Goal: Task Accomplishment & Management: Complete application form

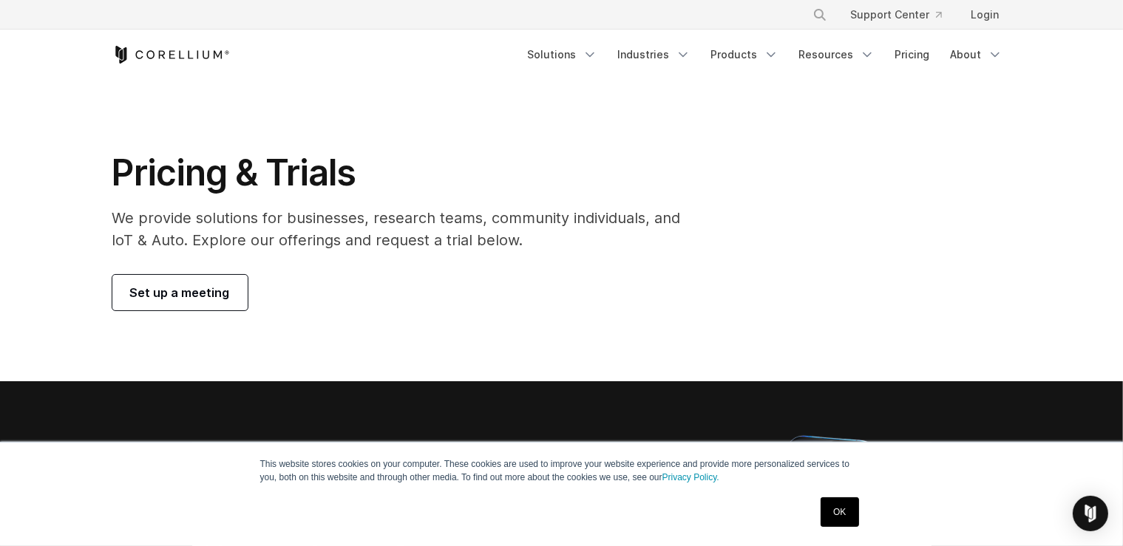
click at [150, 168] on h1 "Pricing & Trials" at bounding box center [406, 173] width 589 height 44
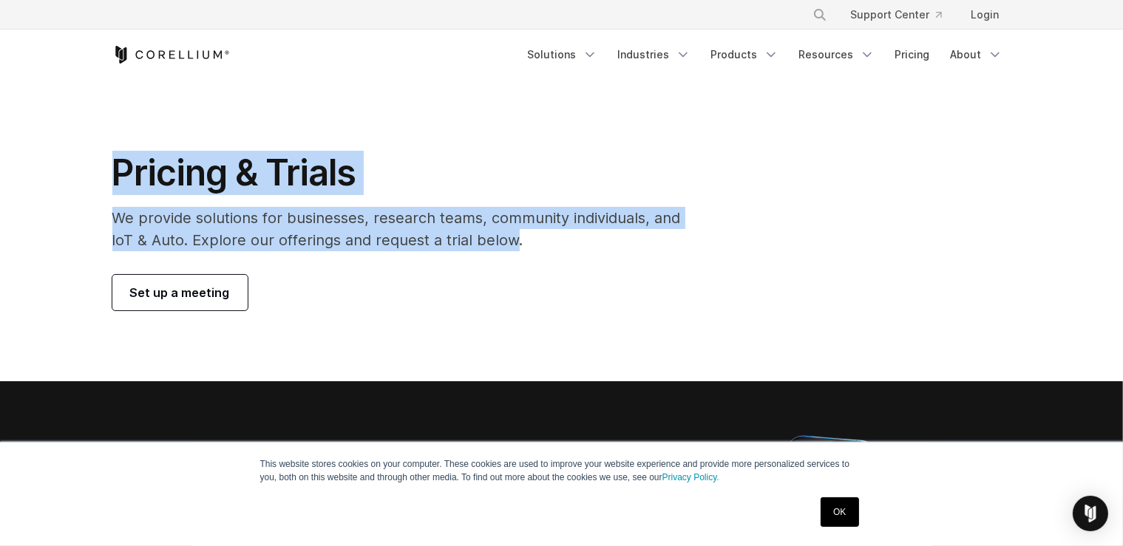
drag, startPoint x: 150, startPoint y: 168, endPoint x: 501, endPoint y: 243, distance: 359.1
click at [501, 243] on div "Pricing & Trials We provide solutions for businesses, research teams, community…" at bounding box center [407, 231] width 619 height 160
click at [501, 243] on p "We provide solutions for businesses, research teams, community individuals, and…" at bounding box center [406, 229] width 589 height 44
drag, startPoint x: 501, startPoint y: 243, endPoint x: 211, endPoint y: 176, distance: 297.5
click at [213, 176] on div "Pricing & Trials We provide solutions for businesses, research teams, community…" at bounding box center [407, 231] width 619 height 160
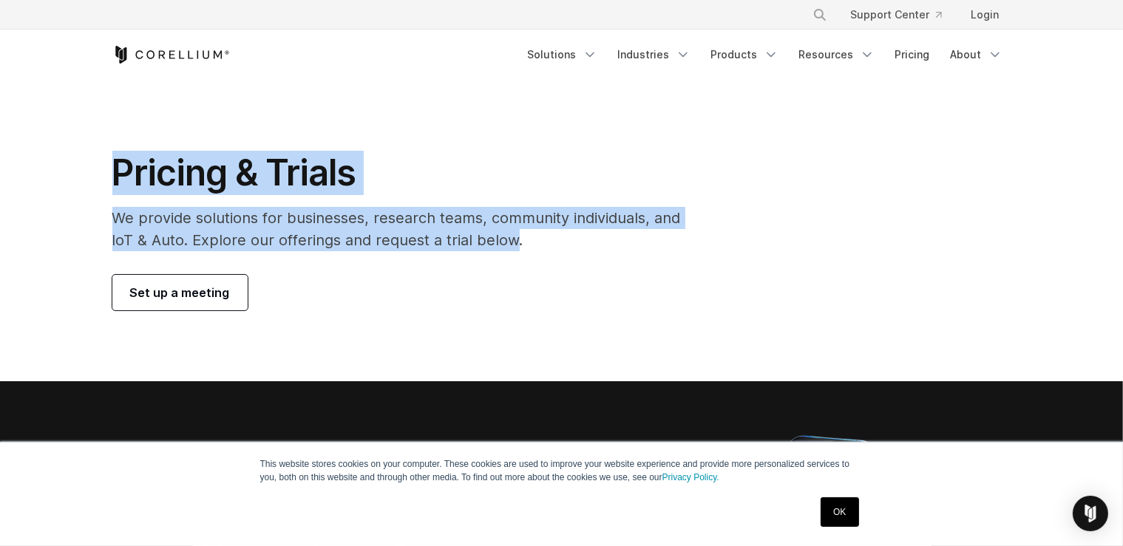
click at [211, 176] on h1 "Pricing & Trials" at bounding box center [406, 173] width 589 height 44
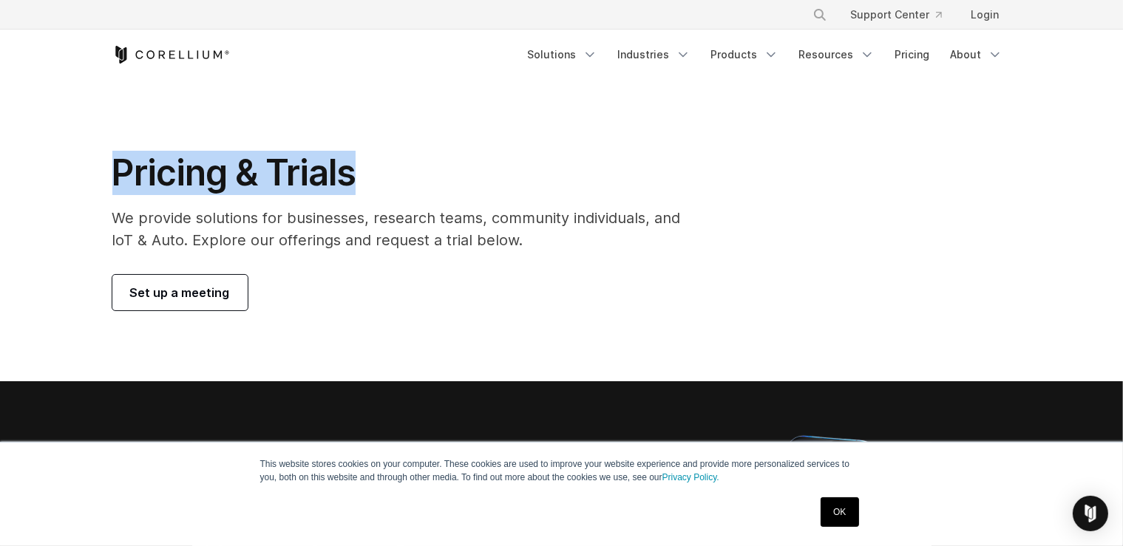
drag, startPoint x: 211, startPoint y: 176, endPoint x: 336, endPoint y: 188, distance: 124.7
click at [336, 188] on h1 "Pricing & Trials" at bounding box center [406, 173] width 589 height 44
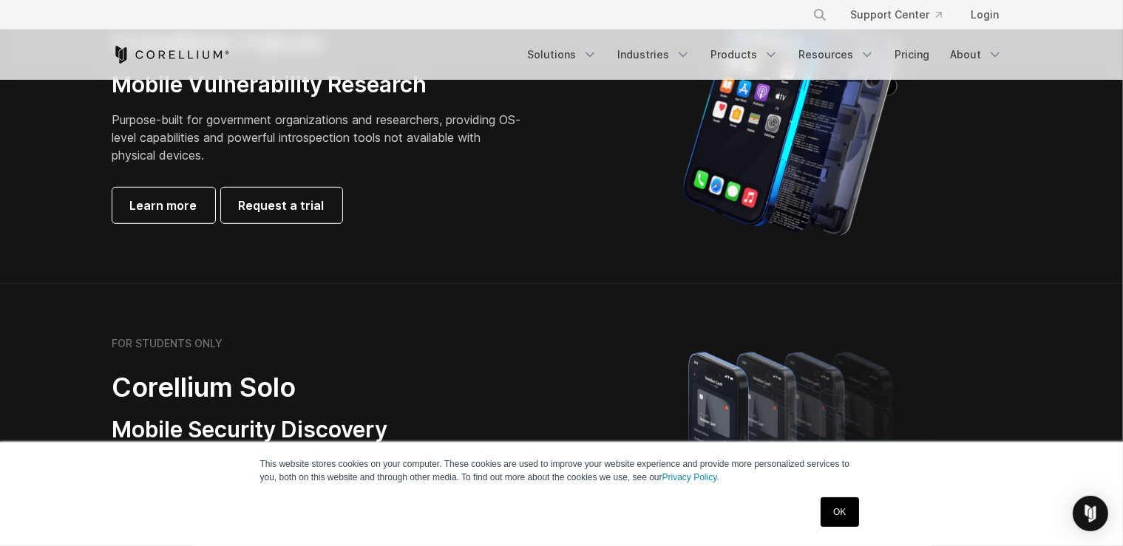
scroll to position [858, 0]
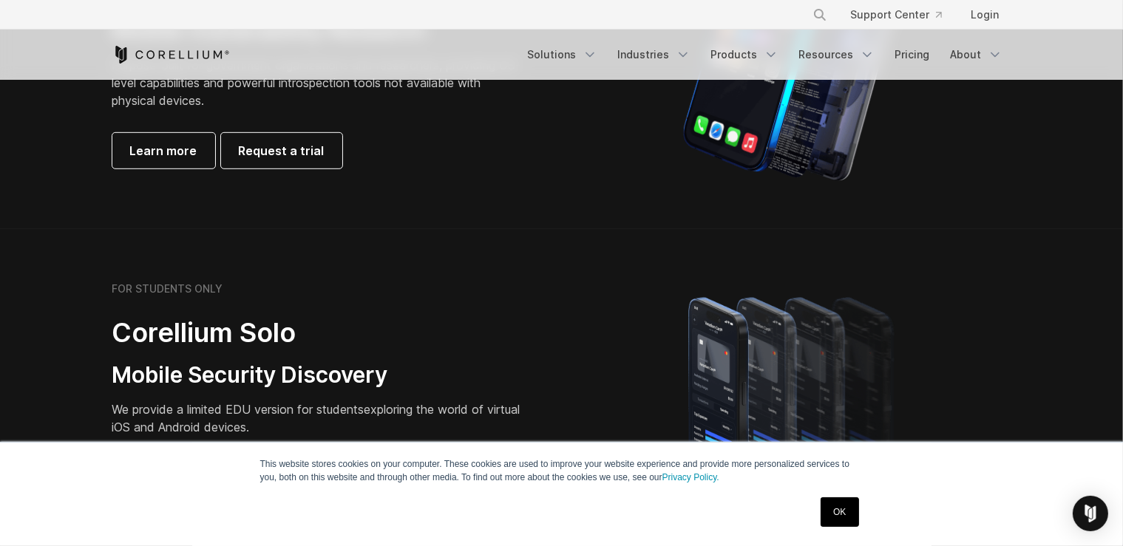
click at [835, 507] on link "OK" at bounding box center [839, 512] width 38 height 30
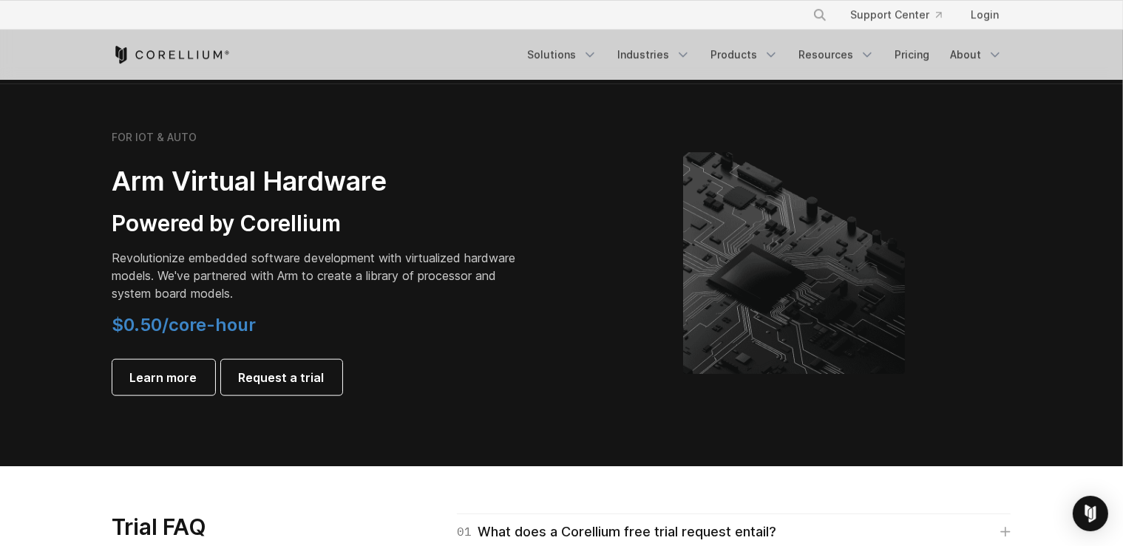
scroll to position [1717, 0]
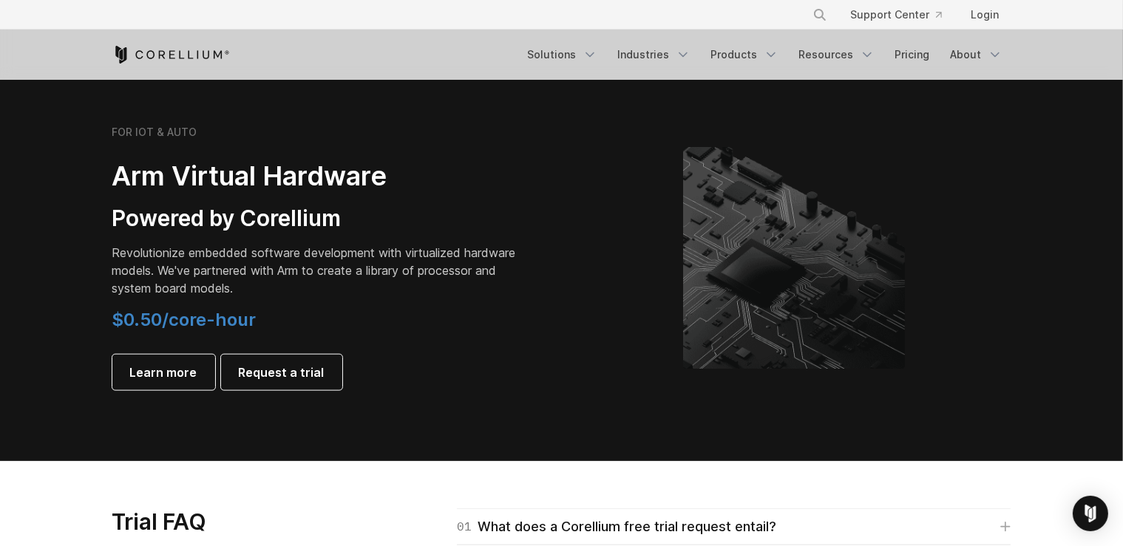
click at [132, 167] on h2 "Arm Virtual Hardware" at bounding box center [319, 176] width 414 height 33
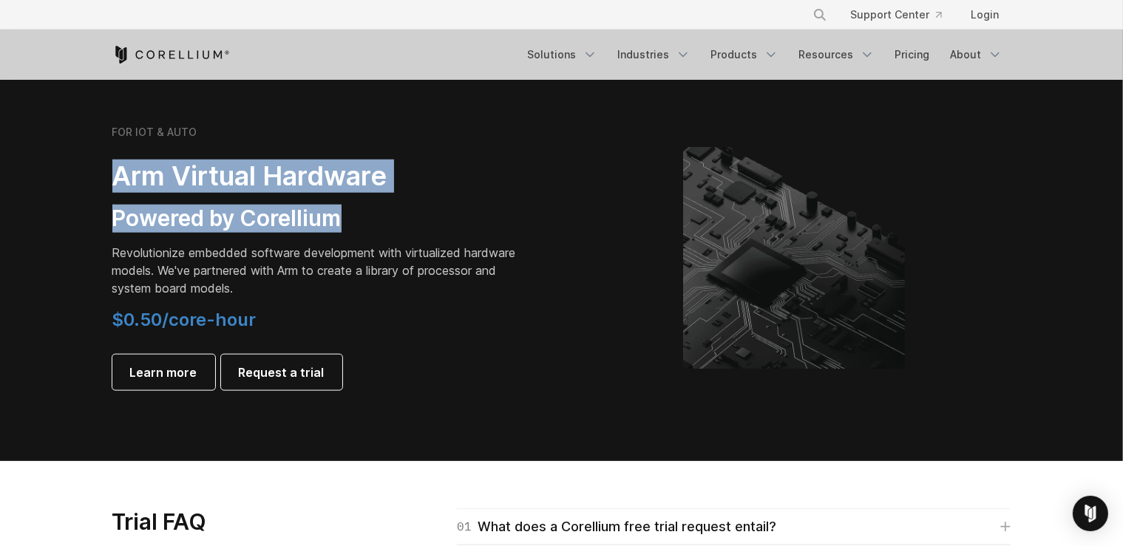
drag, startPoint x: 132, startPoint y: 167, endPoint x: 333, endPoint y: 229, distance: 211.1
click at [333, 229] on div "FOR IOT & AUTO Arm Virtual Hardware Powered by Corellium Revolutionize embedded…" at bounding box center [319, 258] width 414 height 265
click at [333, 229] on h3 "Powered by Corellium" at bounding box center [319, 219] width 414 height 28
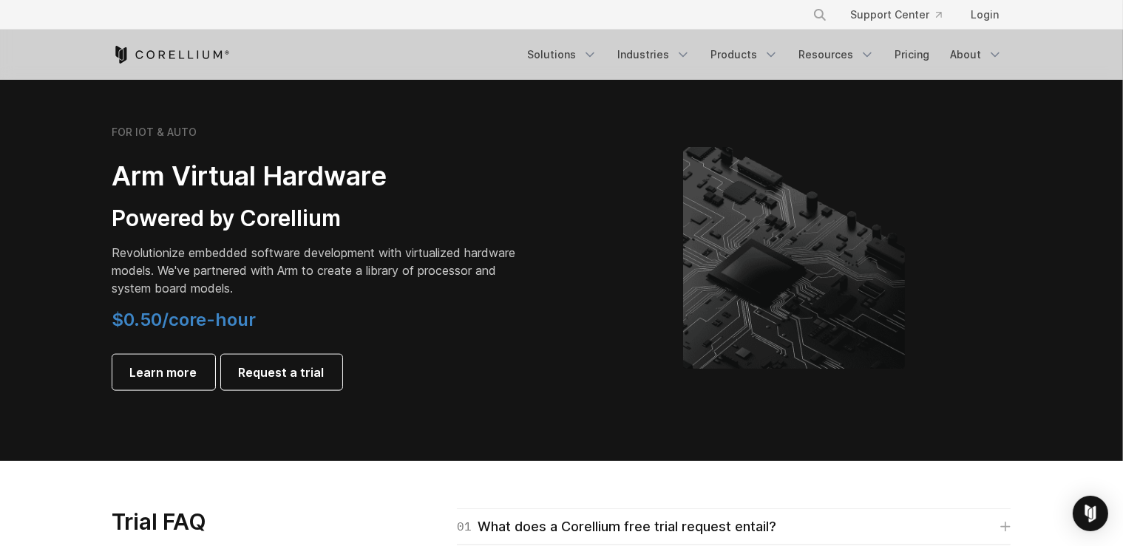
click at [143, 228] on h3 "Powered by Corellium" at bounding box center [319, 219] width 414 height 28
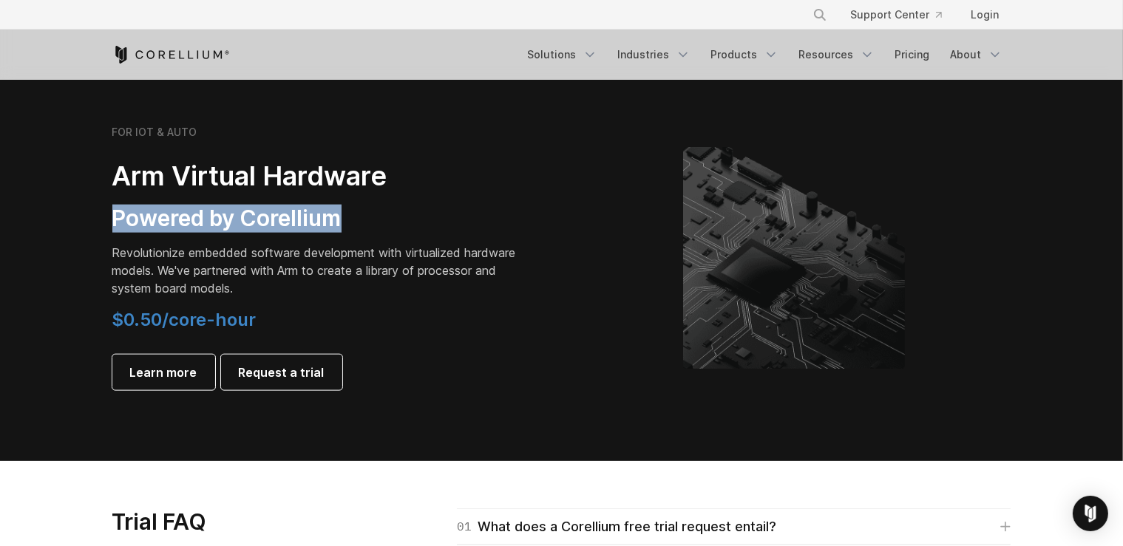
drag, startPoint x: 143, startPoint y: 228, endPoint x: 302, endPoint y: 225, distance: 158.9
click at [297, 225] on h3 "Powered by Corellium" at bounding box center [319, 219] width 414 height 28
click at [302, 225] on h3 "Powered by Corellium" at bounding box center [319, 219] width 414 height 28
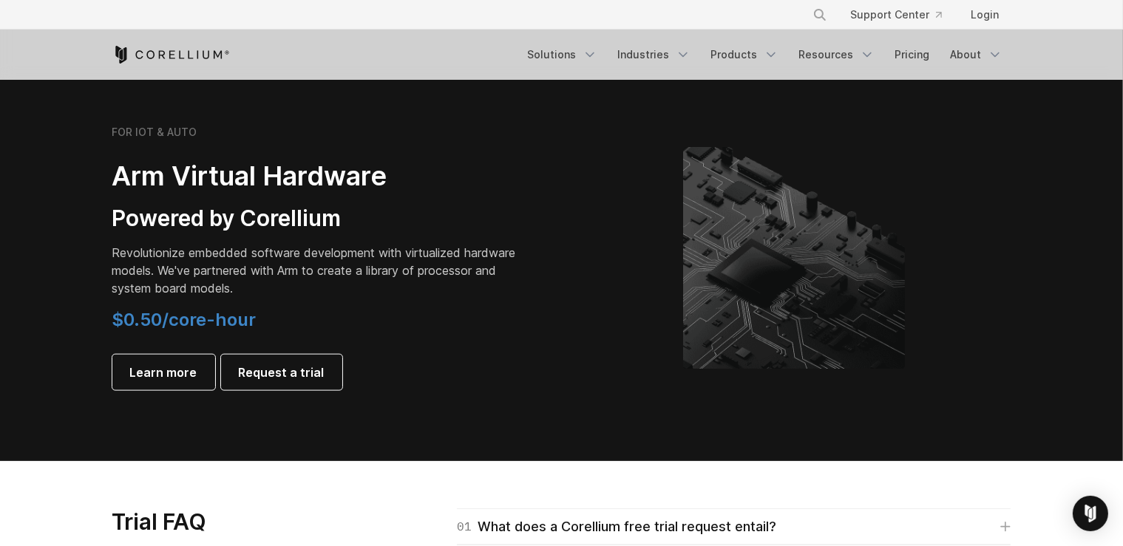
click at [146, 261] on p "Revolutionize embedded software development with virtualized hardware models. W…" at bounding box center [319, 270] width 414 height 53
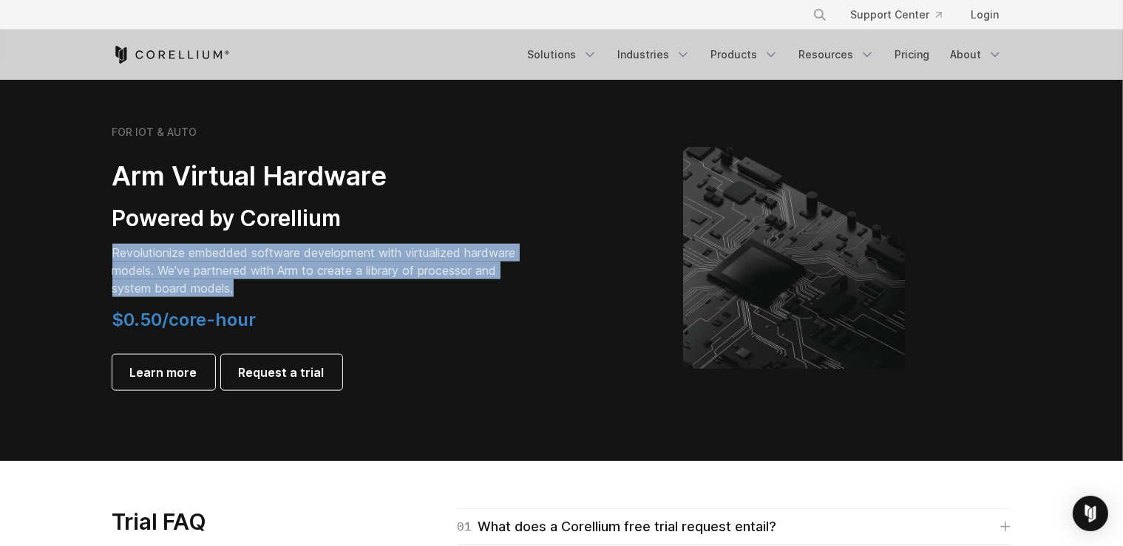
drag, startPoint x: 146, startPoint y: 261, endPoint x: 346, endPoint y: 288, distance: 202.2
click at [344, 288] on p "Revolutionize embedded software development with virtualized hardware models. W…" at bounding box center [319, 270] width 414 height 53
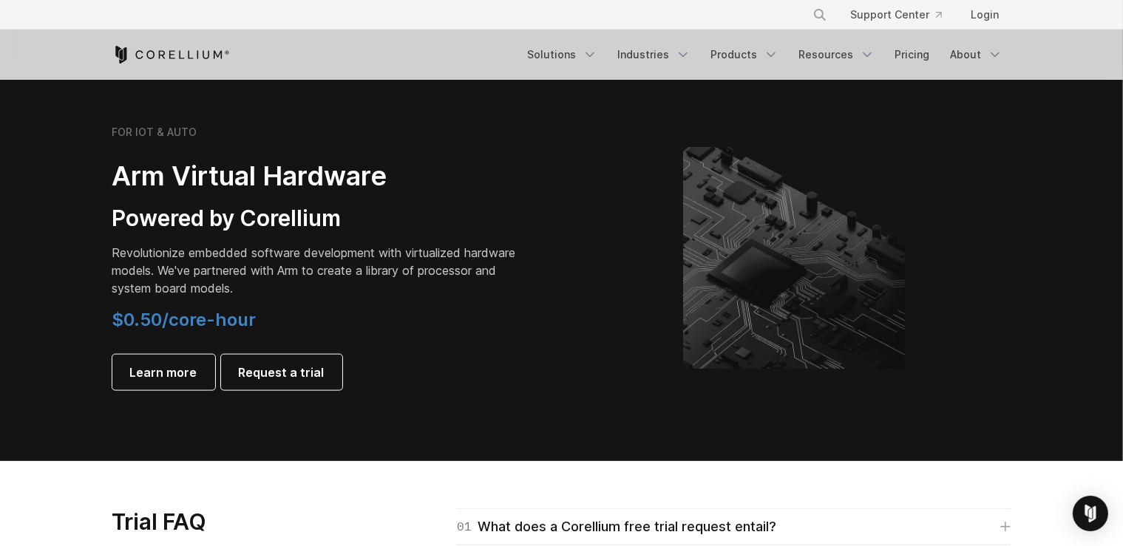
click at [354, 288] on p "Revolutionize embedded software development with virtualized hardware models. W…" at bounding box center [319, 270] width 414 height 53
click at [764, 49] on link "Products" at bounding box center [744, 54] width 85 height 27
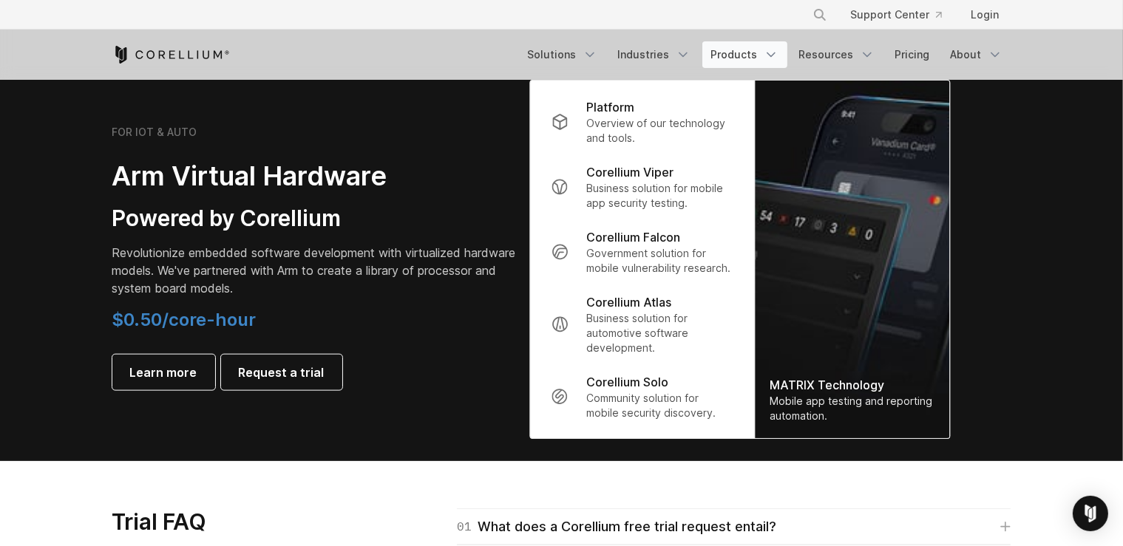
click at [413, 256] on p "Revolutionize embedded software development with virtualized hardware models. W…" at bounding box center [319, 270] width 414 height 53
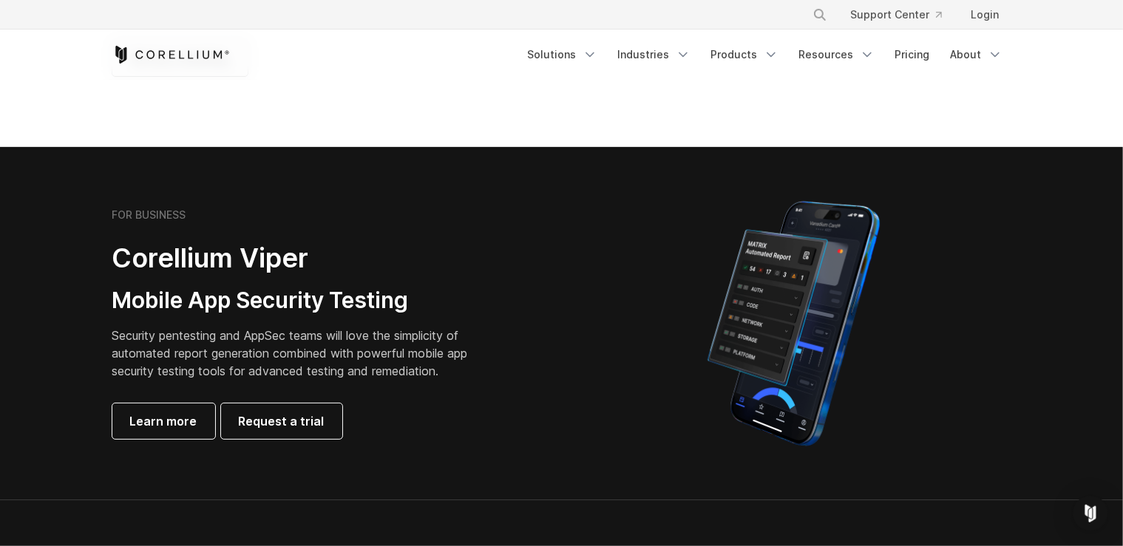
scroll to position [234, 0]
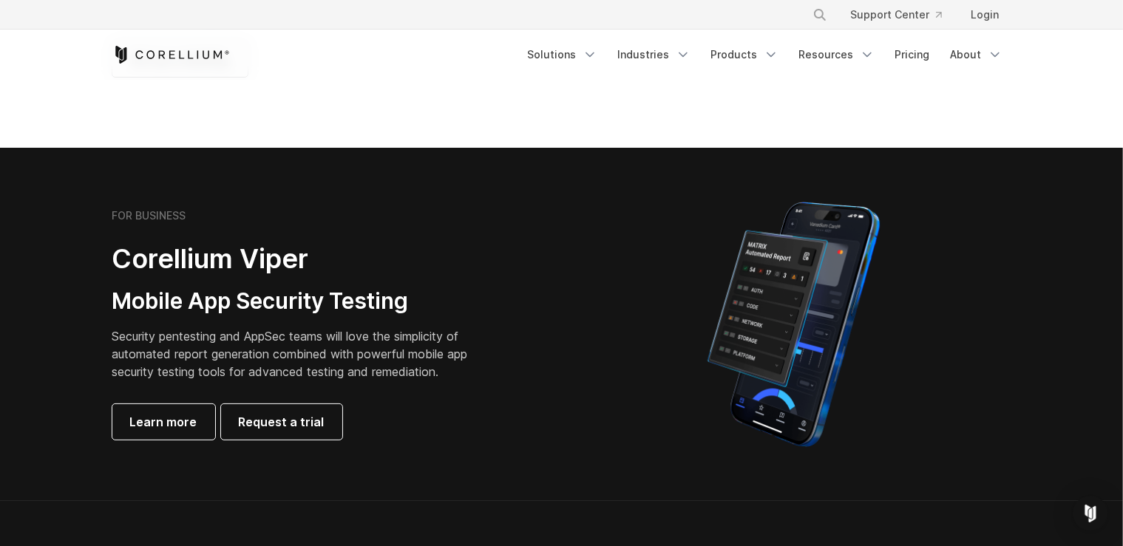
click at [132, 259] on h2 "Corellium Viper" at bounding box center [301, 258] width 378 height 33
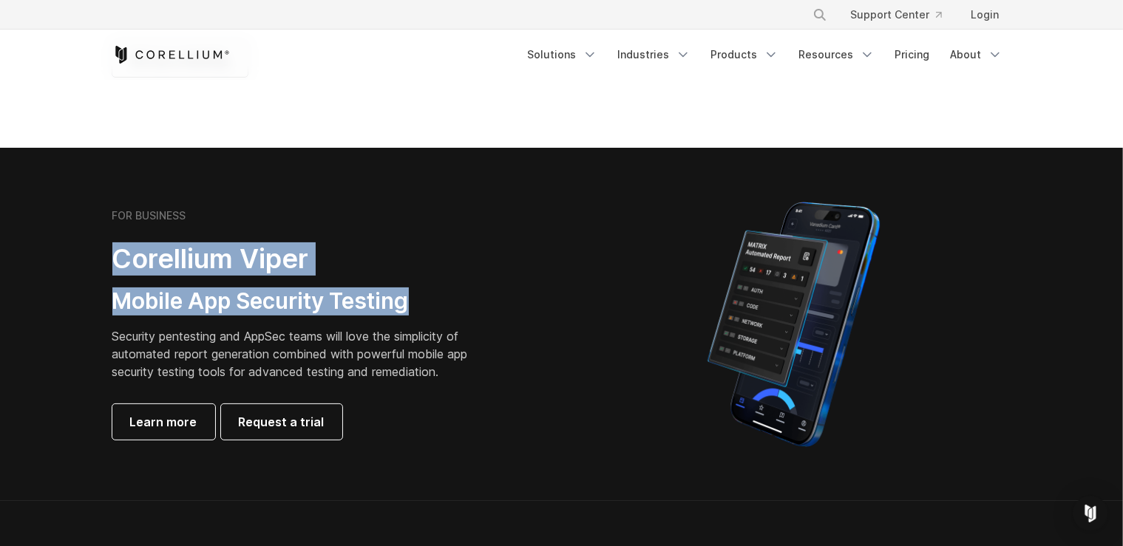
drag, startPoint x: 132, startPoint y: 259, endPoint x: 378, endPoint y: 303, distance: 249.4
click at [378, 303] on div "FOR BUSINESS Corellium Viper Mobile App Security Testing Security pentesting an…" at bounding box center [319, 324] width 414 height 231
click at [378, 303] on h3 "Mobile App Security Testing" at bounding box center [301, 302] width 378 height 28
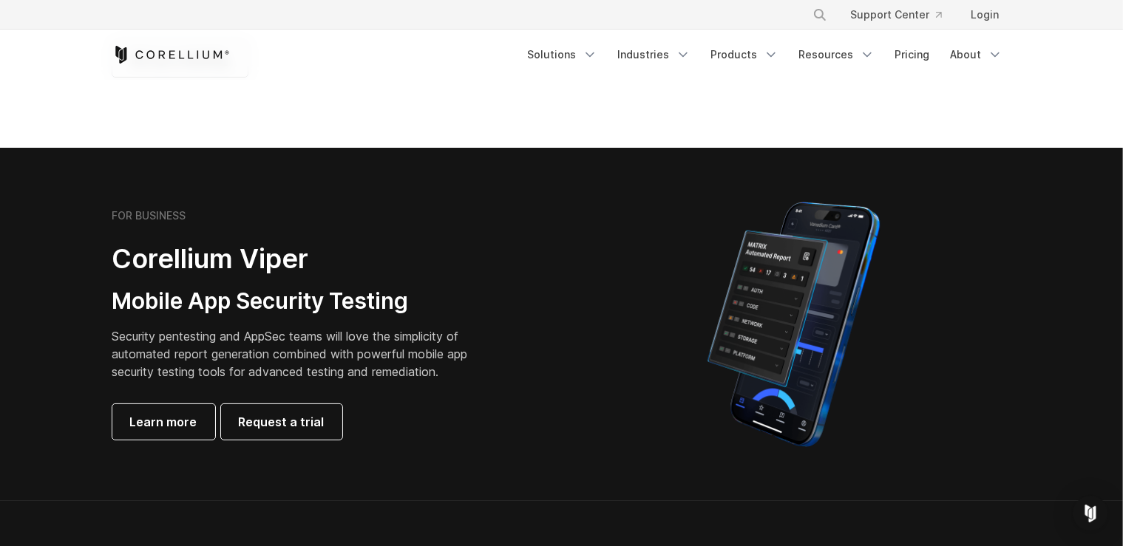
click at [166, 316] on div "FOR BUSINESS Corellium Viper Mobile App Security Testing Security pentesting an…" at bounding box center [319, 324] width 414 height 231
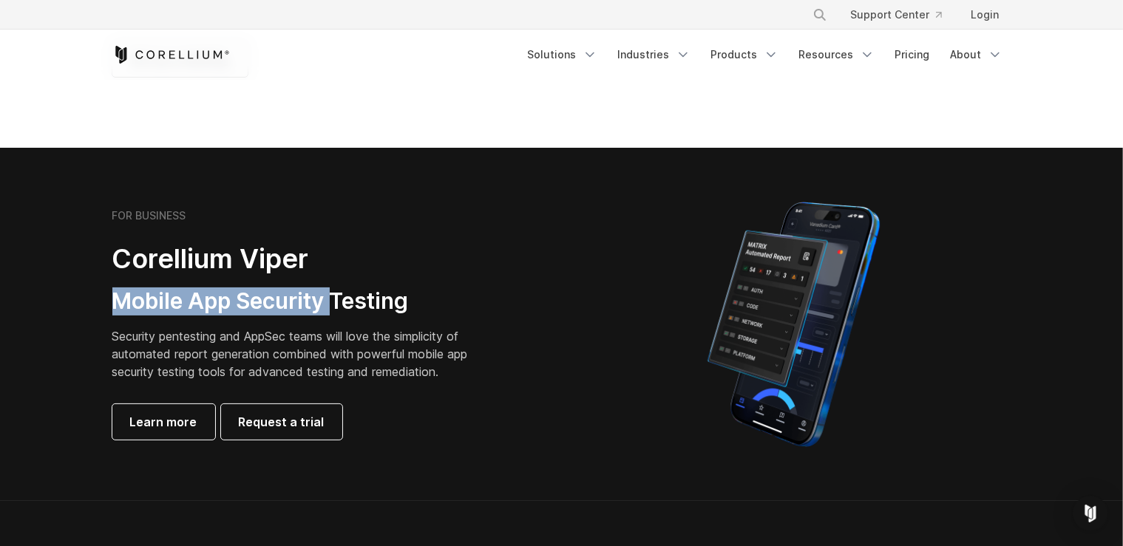
drag, startPoint x: 166, startPoint y: 316, endPoint x: 350, endPoint y: 306, distance: 184.3
click at [346, 306] on div "FOR BUSINESS Corellium Viper Mobile App Security Testing Security pentesting an…" at bounding box center [319, 324] width 414 height 231
click at [350, 306] on h3 "Mobile App Security Testing" at bounding box center [301, 302] width 378 height 28
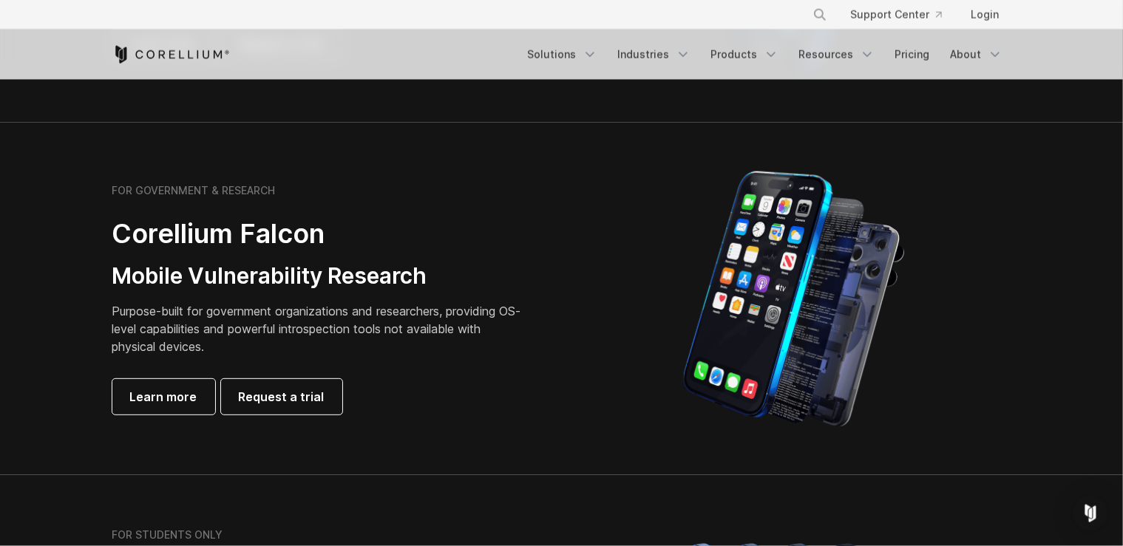
scroll to position [624, 0]
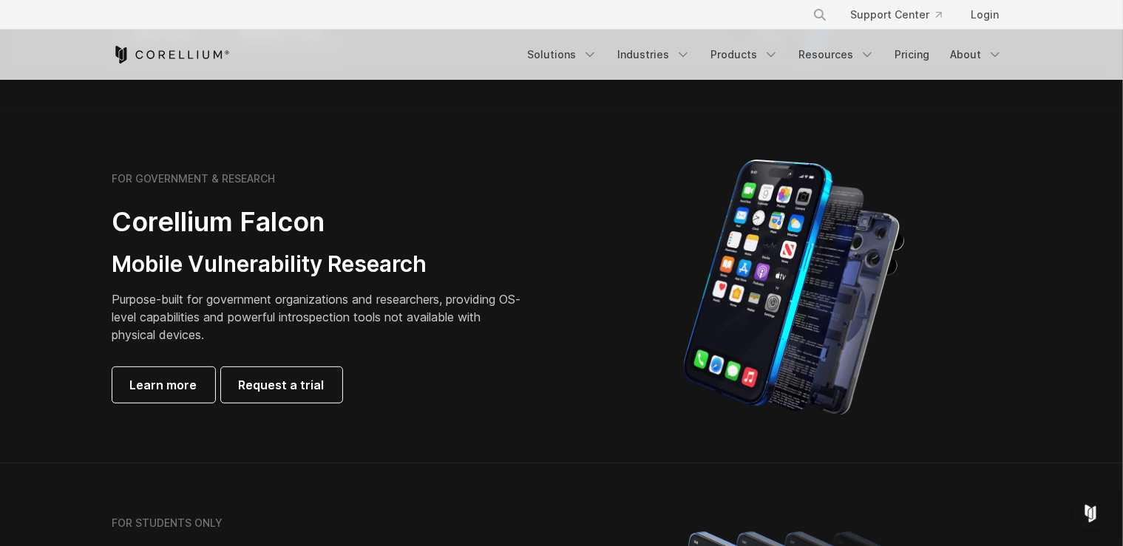
click at [131, 297] on p "Purpose-built for government organizations and researchers, providing OS-level …" at bounding box center [319, 316] width 414 height 53
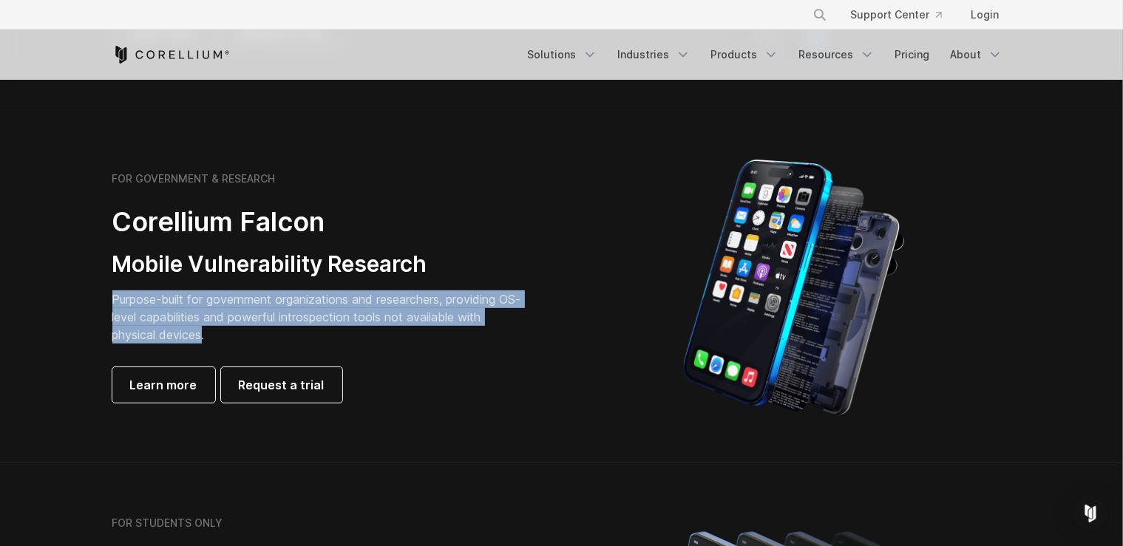
drag, startPoint x: 131, startPoint y: 297, endPoint x: 188, endPoint y: 327, distance: 64.8
click at [188, 327] on p "Purpose-built for government organizations and researchers, providing OS-level …" at bounding box center [319, 316] width 414 height 53
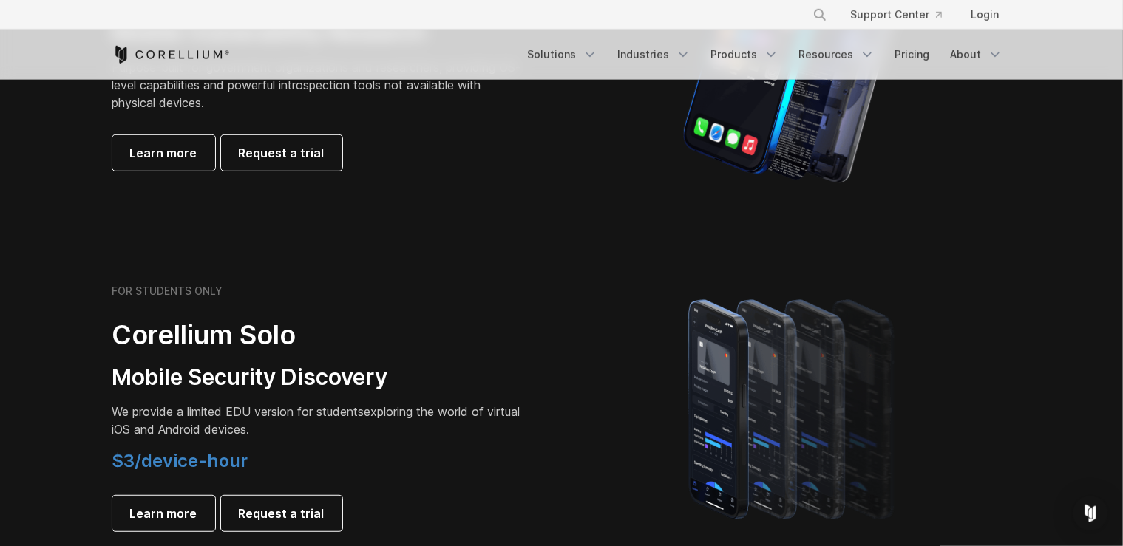
scroll to position [937, 0]
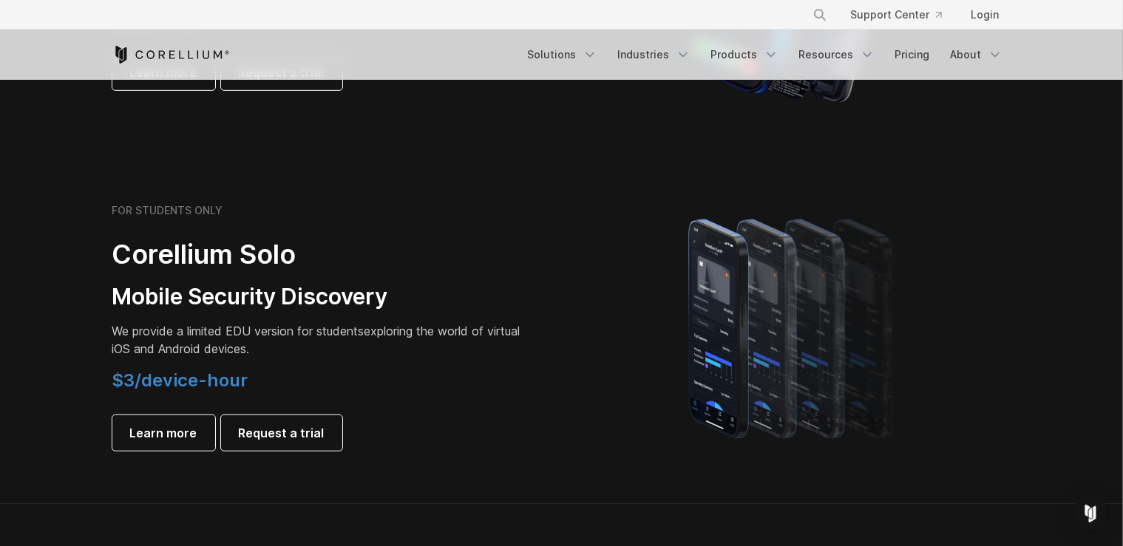
click at [158, 262] on h2 "Corellium Solo" at bounding box center [319, 254] width 414 height 33
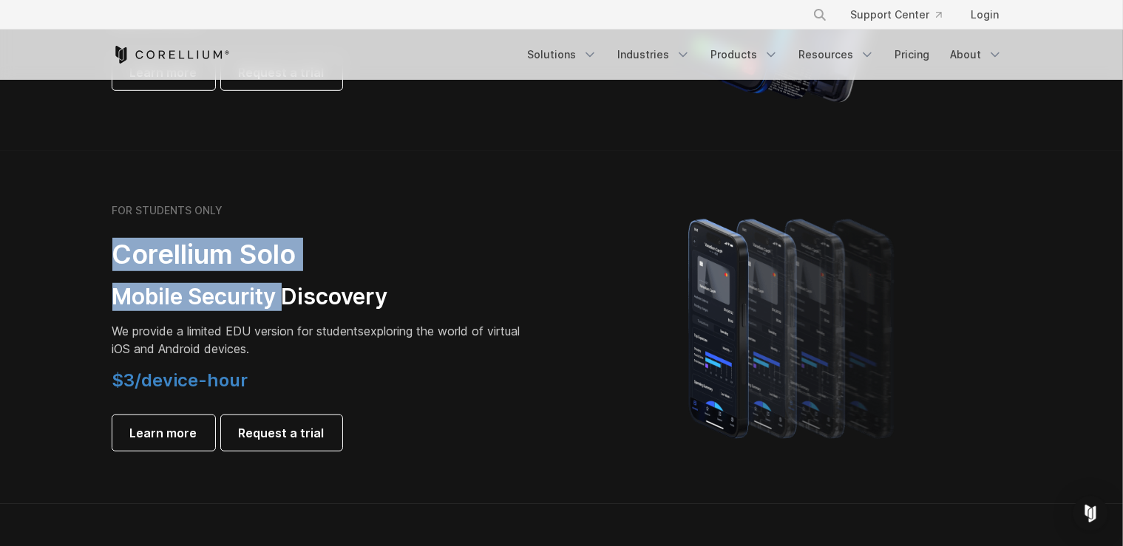
drag, startPoint x: 158, startPoint y: 262, endPoint x: 268, endPoint y: 293, distance: 113.9
click at [268, 293] on div "FOR STUDENTS ONLY Corellium Solo Mobile Security Discovery We provide a limited…" at bounding box center [319, 327] width 414 height 247
click at [268, 293] on h3 "Mobile Security Discovery" at bounding box center [319, 297] width 414 height 28
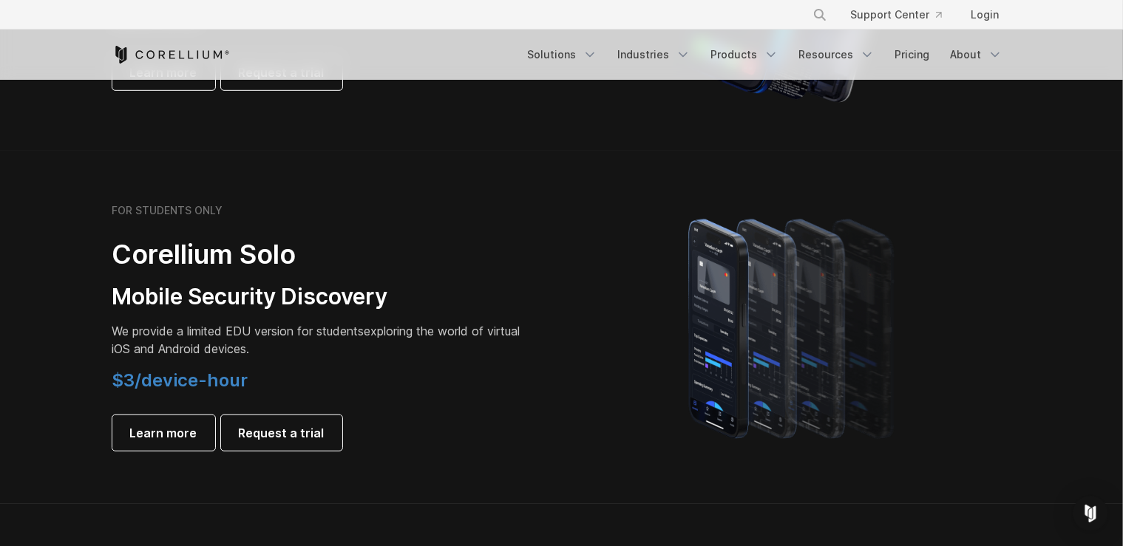
click at [132, 260] on h2 "Corellium Solo" at bounding box center [319, 254] width 414 height 33
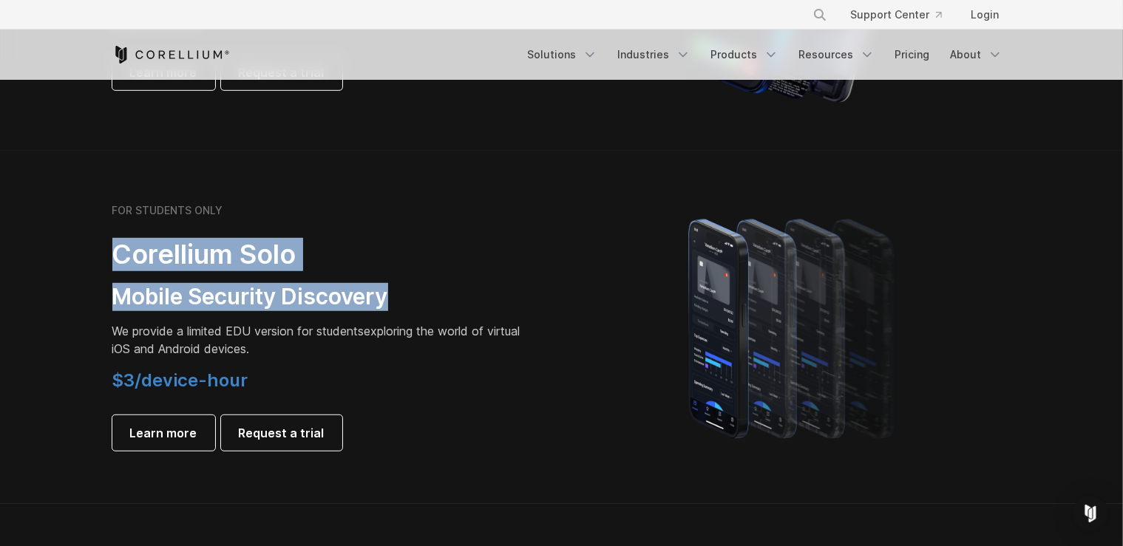
drag, startPoint x: 132, startPoint y: 260, endPoint x: 323, endPoint y: 300, distance: 195.6
click at [323, 300] on div "FOR STUDENTS ONLY Corellium Solo Mobile Security Discovery We provide a limited…" at bounding box center [319, 327] width 414 height 247
click at [323, 300] on h3 "Mobile Security Discovery" at bounding box center [319, 297] width 414 height 28
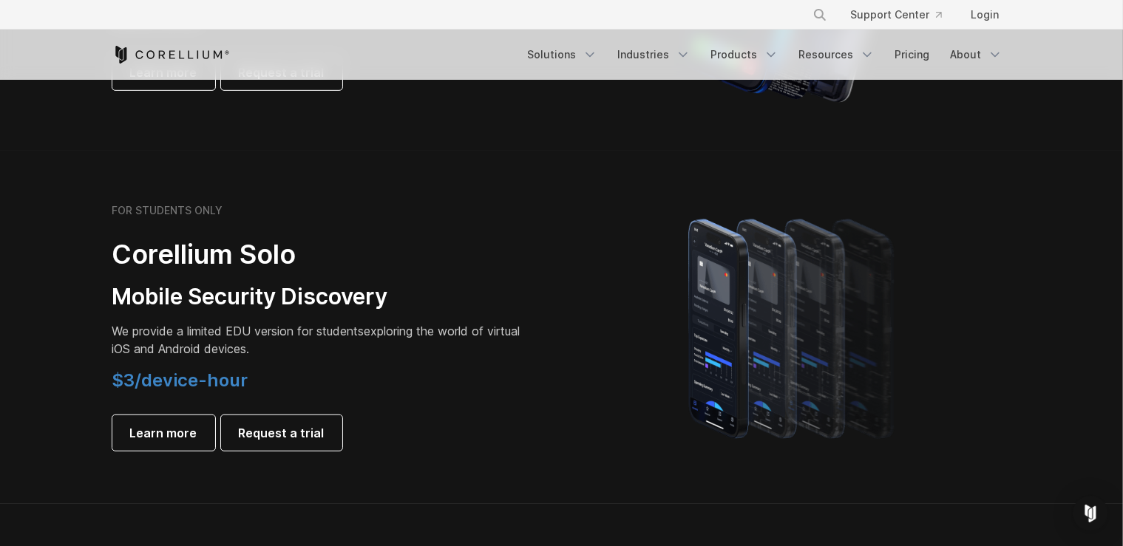
click at [122, 333] on span "We provide a limited EDU version for students" at bounding box center [238, 331] width 252 height 15
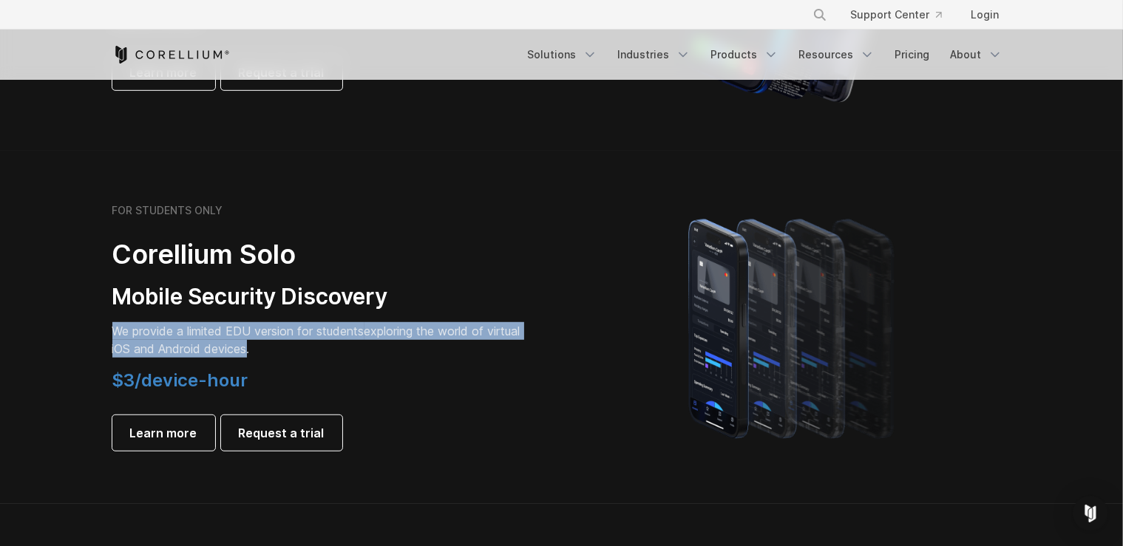
drag, startPoint x: 122, startPoint y: 333, endPoint x: 259, endPoint y: 354, distance: 138.3
click at [256, 354] on p "We provide a limited EDU version for students exploring the world of virtual iO…" at bounding box center [319, 339] width 414 height 35
click at [259, 354] on p "We provide a limited EDU version for students exploring the world of virtual iO…" at bounding box center [319, 339] width 414 height 35
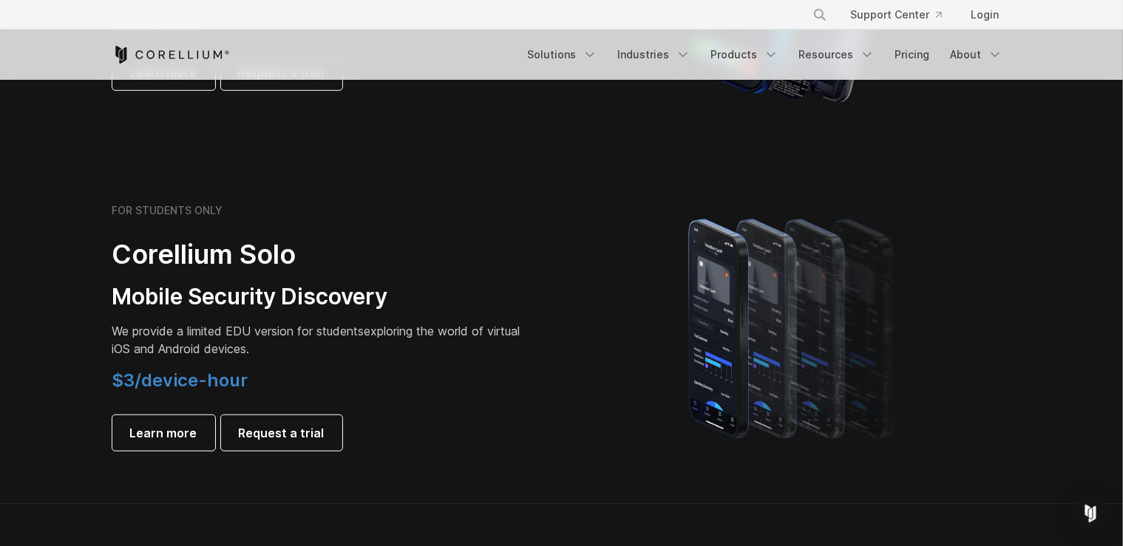
click at [112, 330] on div "FOR STUDENTS ONLY Corellium Solo Mobile Security Discovery We provide a limited…" at bounding box center [330, 327] width 464 height 247
click at [122, 330] on span "We provide a limited EDU version for students" at bounding box center [238, 331] width 252 height 15
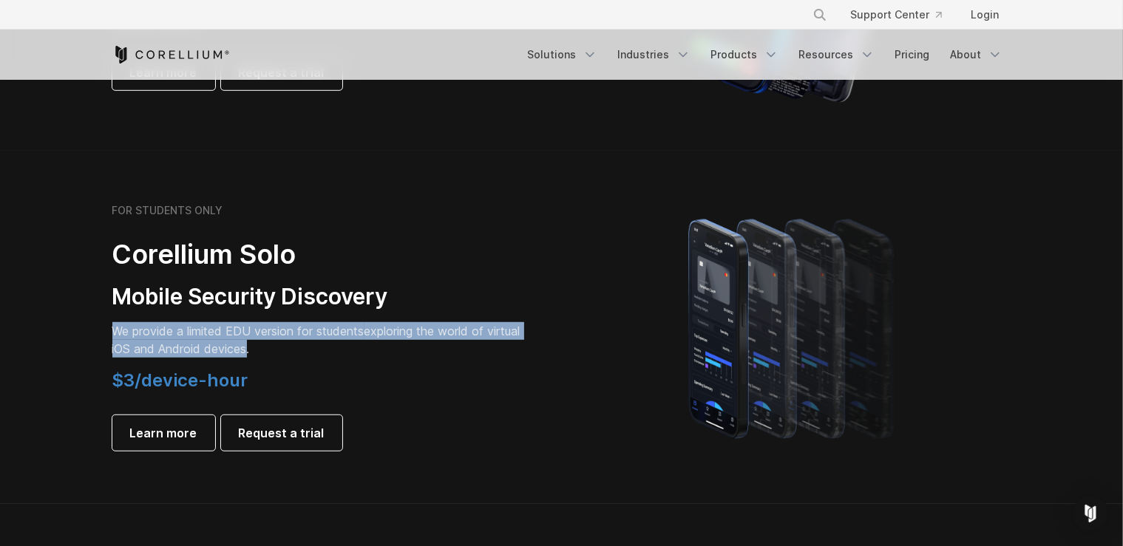
drag, startPoint x: 122, startPoint y: 330, endPoint x: 277, endPoint y: 356, distance: 157.5
click at [277, 356] on p "We provide a limited EDU version for students exploring the world of virtual iO…" at bounding box center [319, 339] width 414 height 35
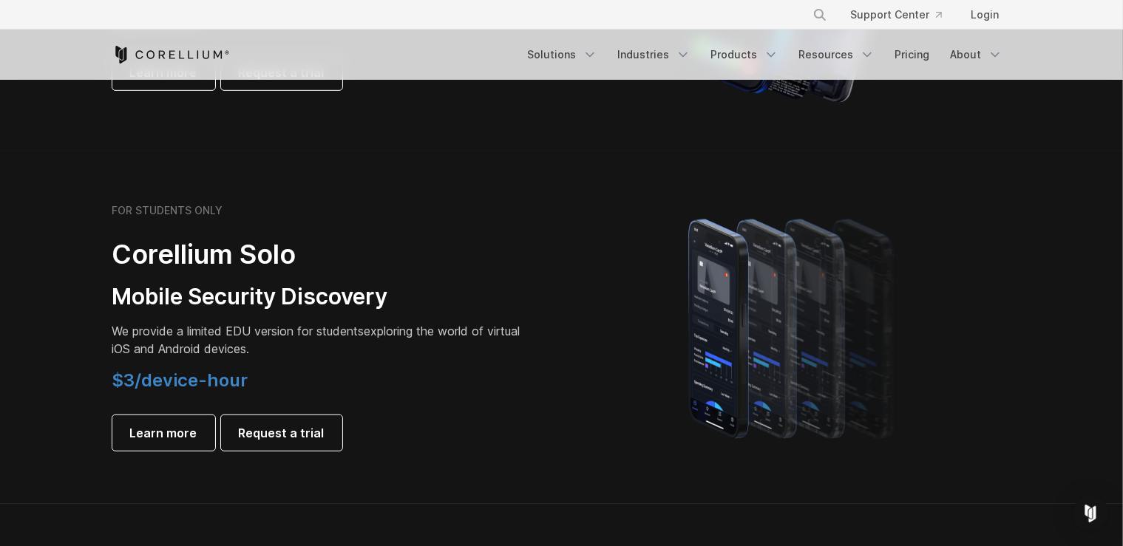
click at [205, 330] on span "We provide a limited EDU version for students" at bounding box center [238, 331] width 252 height 15
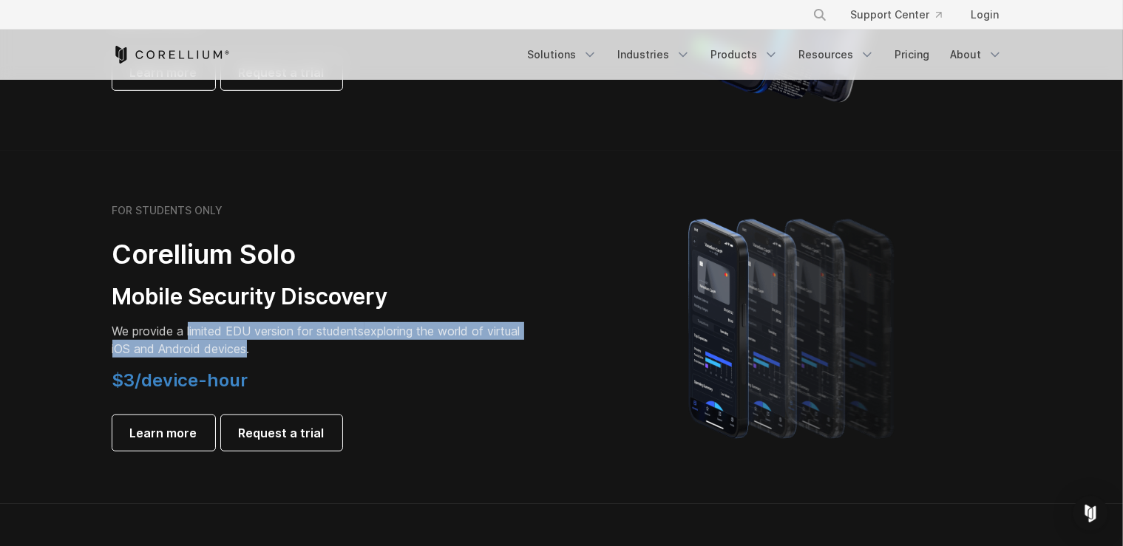
drag, startPoint x: 205, startPoint y: 330, endPoint x: 268, endPoint y: 356, distance: 67.9
click at [268, 356] on p "We provide a limited EDU version for students exploring the world of virtual iO…" at bounding box center [319, 339] width 414 height 35
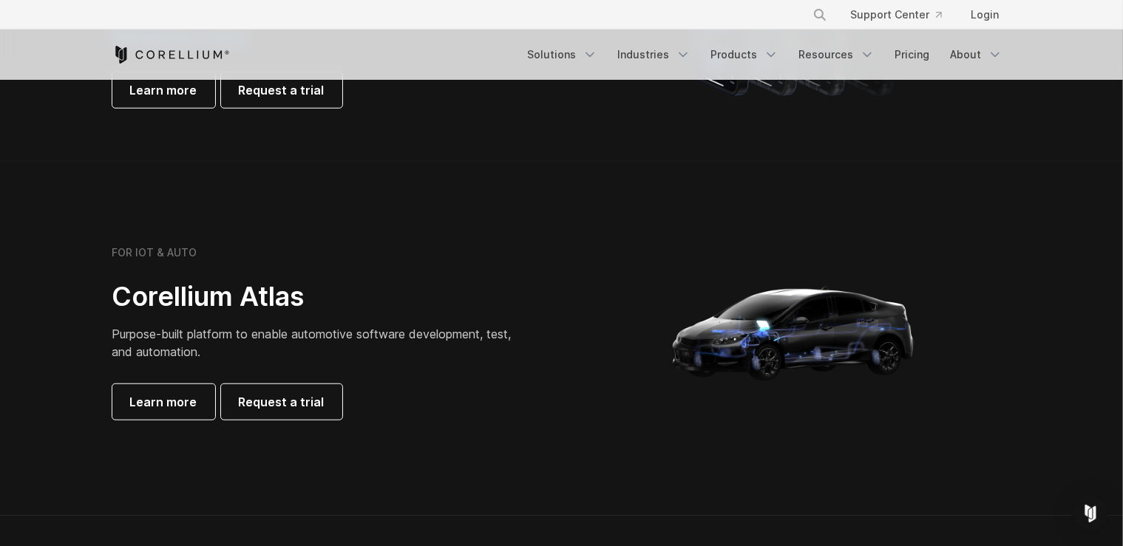
scroll to position [1327, 0]
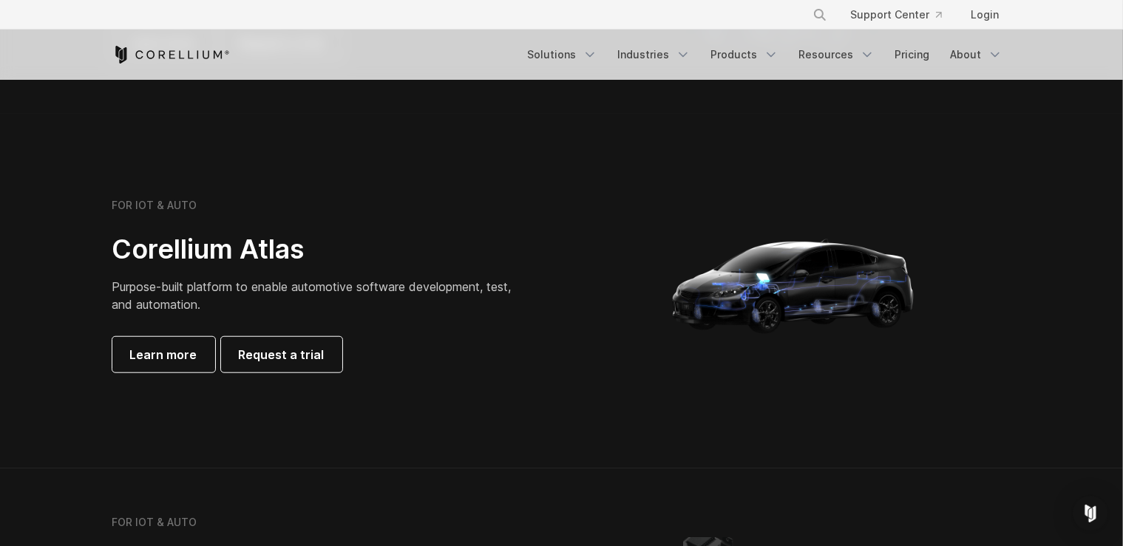
click at [118, 204] on h6 "FOR IOT & AUTO" at bounding box center [154, 205] width 85 height 13
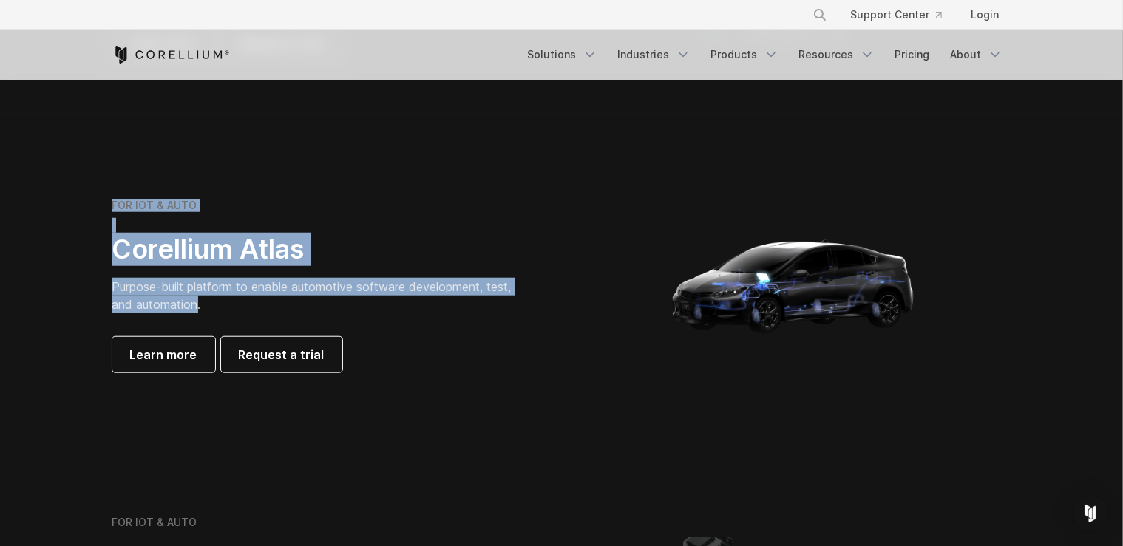
drag, startPoint x: 118, startPoint y: 204, endPoint x: 175, endPoint y: 303, distance: 114.2
click at [175, 303] on div "FOR IOT & AUTO Corellium Atlas Purpose-built platform to enable automotive soft…" at bounding box center [319, 286] width 414 height 174
click at [175, 303] on span "Purpose-built platform to enable automotive software development, test, and aut…" at bounding box center [311, 295] width 399 height 33
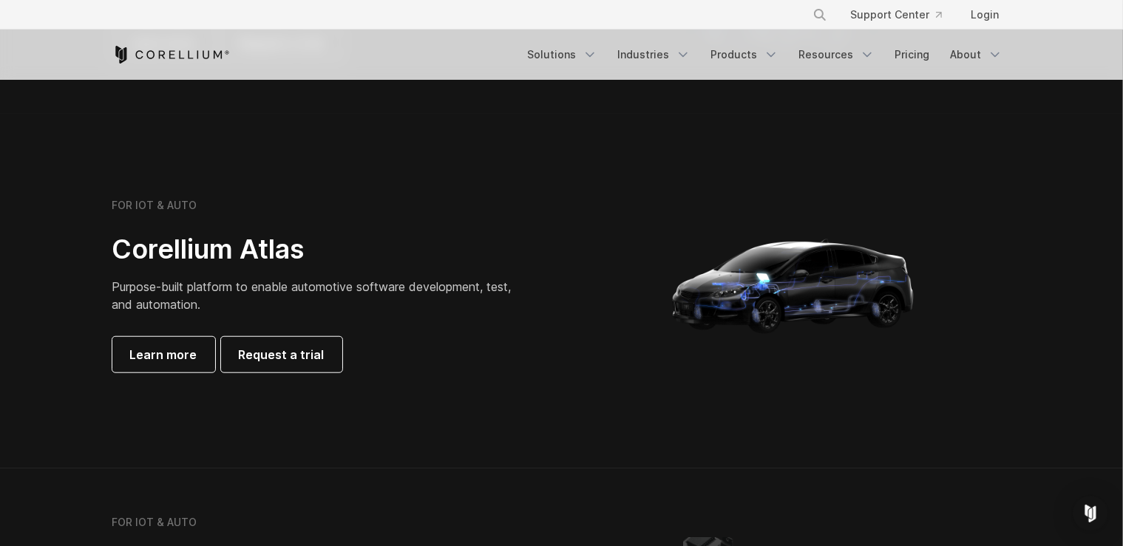
click at [170, 251] on h2 "Corellium Atlas" at bounding box center [319, 249] width 414 height 33
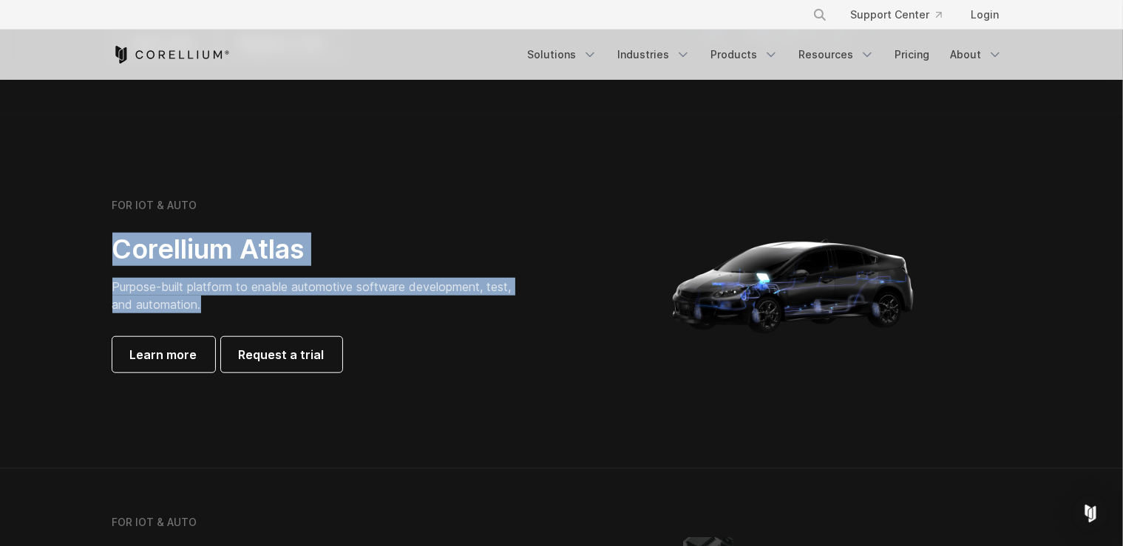
drag, startPoint x: 170, startPoint y: 251, endPoint x: 198, endPoint y: 305, distance: 60.2
click at [198, 305] on div "FOR IOT & AUTO Corellium Atlas Purpose-built platform to enable automotive soft…" at bounding box center [319, 286] width 414 height 174
click at [198, 305] on span "Purpose-built platform to enable automotive software development, test, and aut…" at bounding box center [311, 295] width 399 height 33
drag, startPoint x: 198, startPoint y: 305, endPoint x: 151, endPoint y: 244, distance: 76.9
click at [151, 244] on div "FOR IOT & AUTO Corellium Atlas Purpose-built platform to enable automotive soft…" at bounding box center [319, 286] width 414 height 174
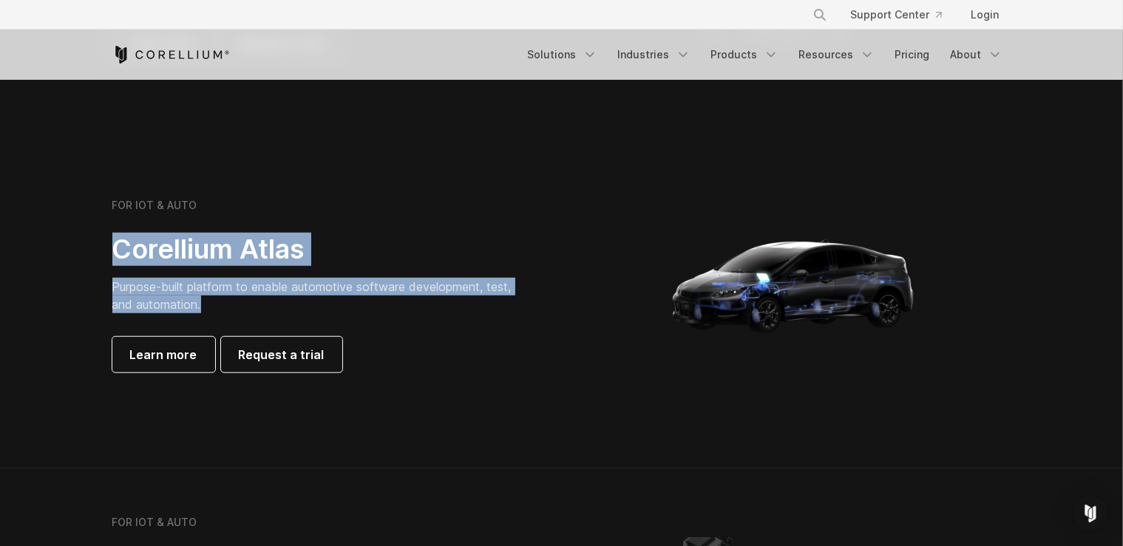
click at [151, 244] on h2 "Corellium Atlas" at bounding box center [319, 249] width 414 height 33
drag, startPoint x: 151, startPoint y: 244, endPoint x: 145, endPoint y: 300, distance: 56.5
click at [145, 300] on div "FOR IOT & AUTO Corellium Atlas Purpose-built platform to enable automotive soft…" at bounding box center [319, 286] width 414 height 174
click at [180, 300] on span "Purpose-built platform to enable automotive software development, test, and aut…" at bounding box center [311, 295] width 399 height 33
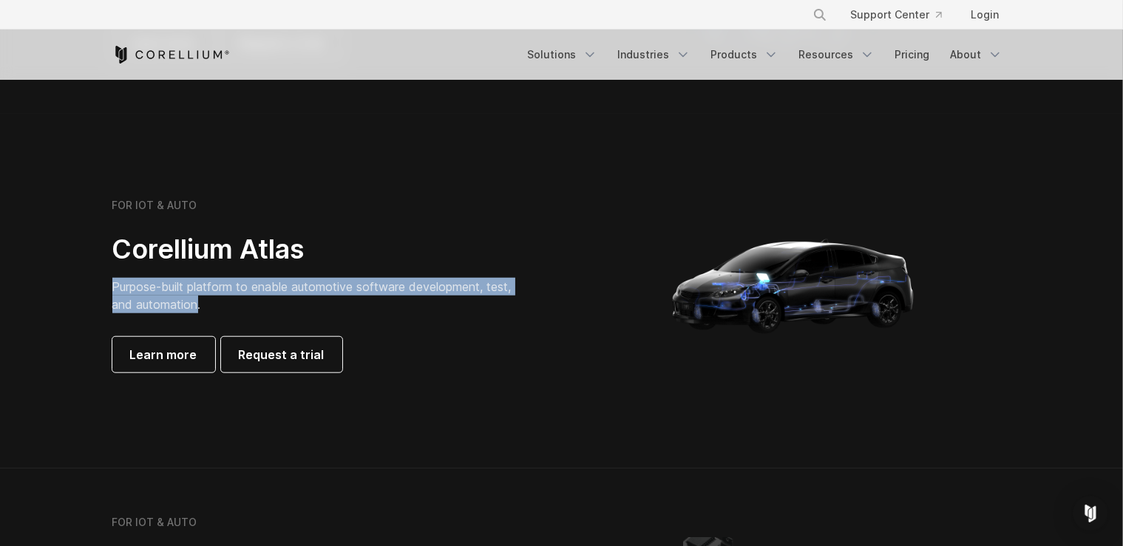
drag, startPoint x: 180, startPoint y: 300, endPoint x: 146, endPoint y: 293, distance: 34.8
click at [146, 293] on span "Purpose-built platform to enable automotive software development, test, and aut…" at bounding box center [311, 295] width 399 height 33
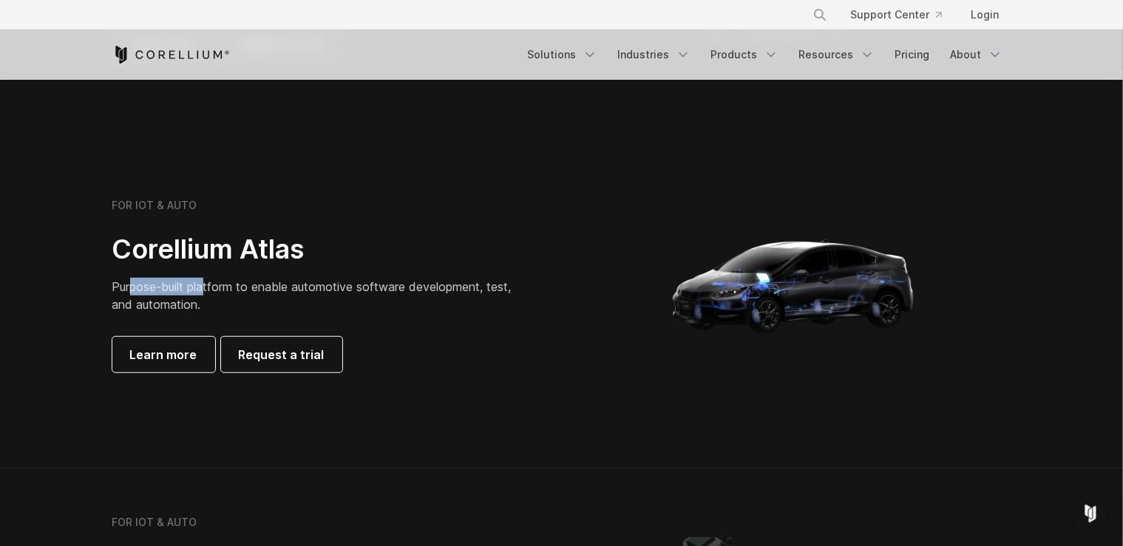
drag, startPoint x: 130, startPoint y: 285, endPoint x: 205, endPoint y: 290, distance: 75.6
click at [205, 290] on span "Purpose-built platform to enable automotive software development, test, and aut…" at bounding box center [311, 295] width 399 height 33
click at [138, 288] on span "Purpose-built platform to enable automotive software development, test, and aut…" at bounding box center [311, 295] width 399 height 33
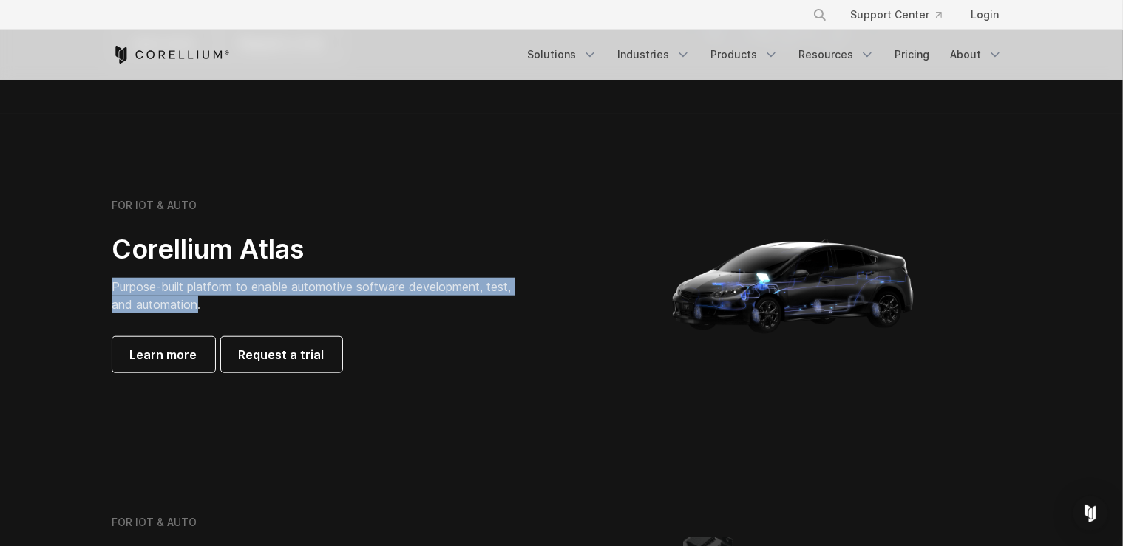
drag, startPoint x: 138, startPoint y: 288, endPoint x: 180, endPoint y: 300, distance: 43.3
click at [180, 300] on span "Purpose-built platform to enable automotive software development, test, and aut…" at bounding box center [311, 295] width 399 height 33
drag, startPoint x: 180, startPoint y: 300, endPoint x: 129, endPoint y: 289, distance: 52.2
click at [129, 289] on span "Purpose-built platform to enable automotive software development, test, and aut…" at bounding box center [311, 295] width 399 height 33
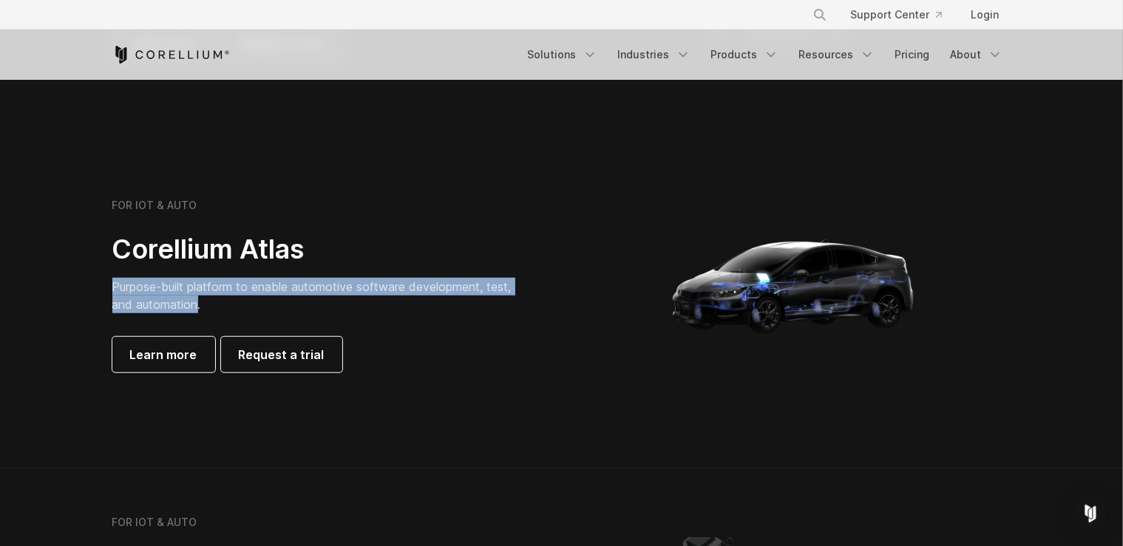
click at [129, 289] on span "Purpose-built platform to enable automotive software development, test, and aut…" at bounding box center [311, 295] width 399 height 33
drag, startPoint x: 129, startPoint y: 289, endPoint x: 154, endPoint y: 310, distance: 33.0
click at [154, 310] on span "Purpose-built platform to enable automotive software development, test, and aut…" at bounding box center [311, 295] width 399 height 33
drag, startPoint x: 154, startPoint y: 310, endPoint x: 131, endPoint y: 288, distance: 32.4
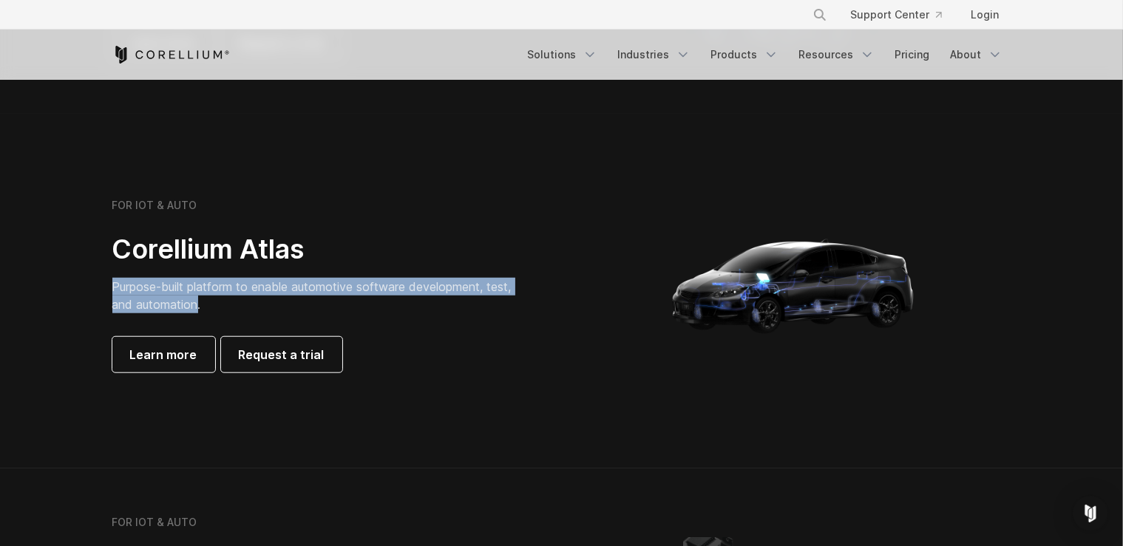
click at [131, 288] on span "Purpose-built platform to enable automotive software development, test, and aut…" at bounding box center [311, 295] width 399 height 33
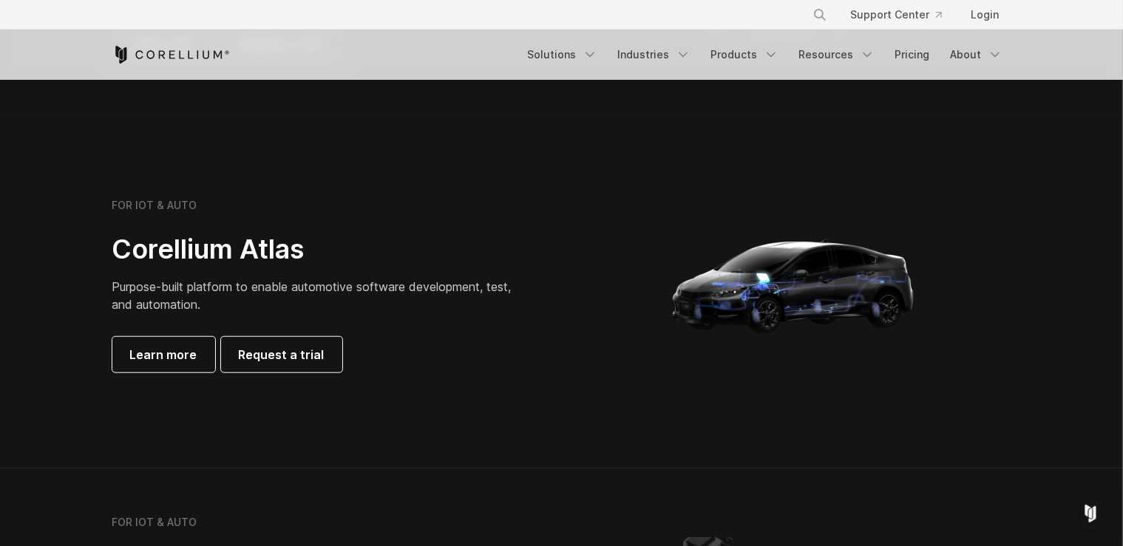
click at [177, 309] on span "Purpose-built platform to enable automotive software development, test, and aut…" at bounding box center [311, 295] width 399 height 33
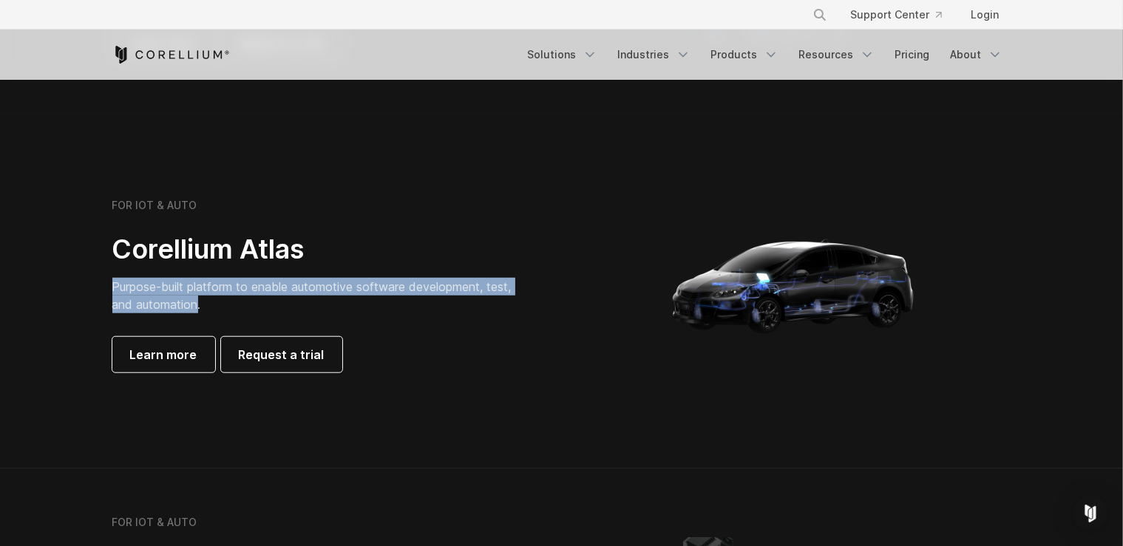
drag, startPoint x: 177, startPoint y: 309, endPoint x: 123, endPoint y: 290, distance: 56.6
click at [123, 290] on span "Purpose-built platform to enable automotive software development, test, and aut…" at bounding box center [311, 295] width 399 height 33
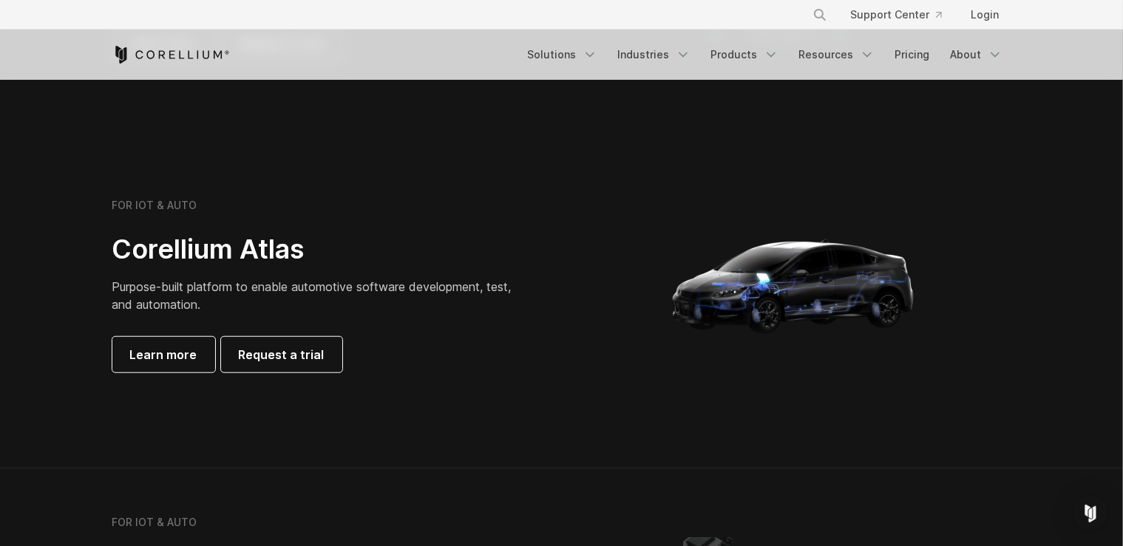
click at [127, 290] on span "Purpose-built platform to enable automotive software development, test, and aut…" at bounding box center [311, 295] width 399 height 33
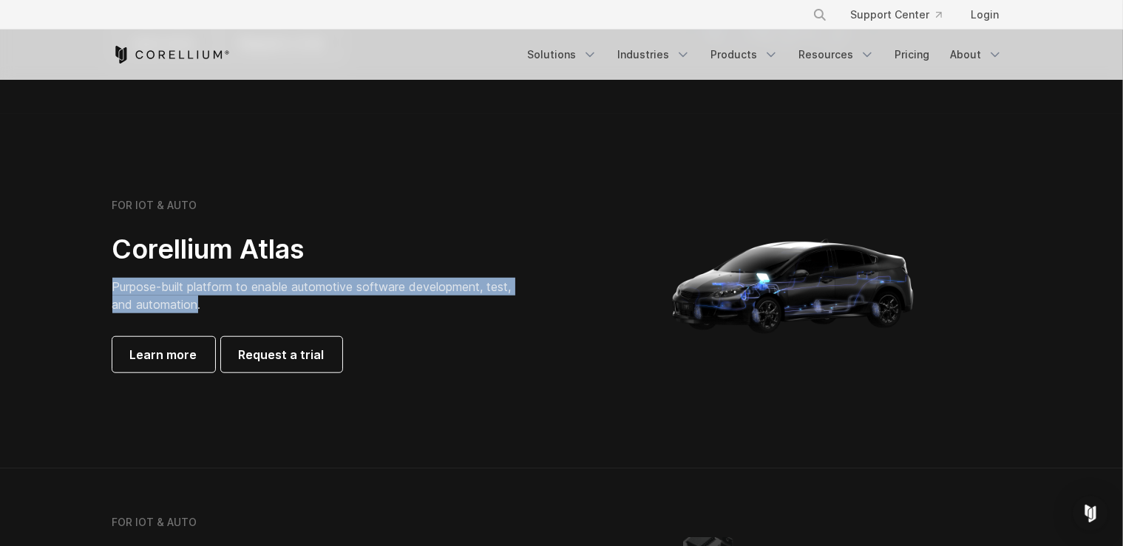
drag, startPoint x: 127, startPoint y: 290, endPoint x: 186, endPoint y: 300, distance: 59.2
click at [186, 300] on span "Purpose-built platform to enable automotive software development, test, and aut…" at bounding box center [311, 295] width 399 height 33
click at [188, 302] on span "Purpose-built platform to enable automotive software development, test, and aut…" at bounding box center [311, 295] width 399 height 33
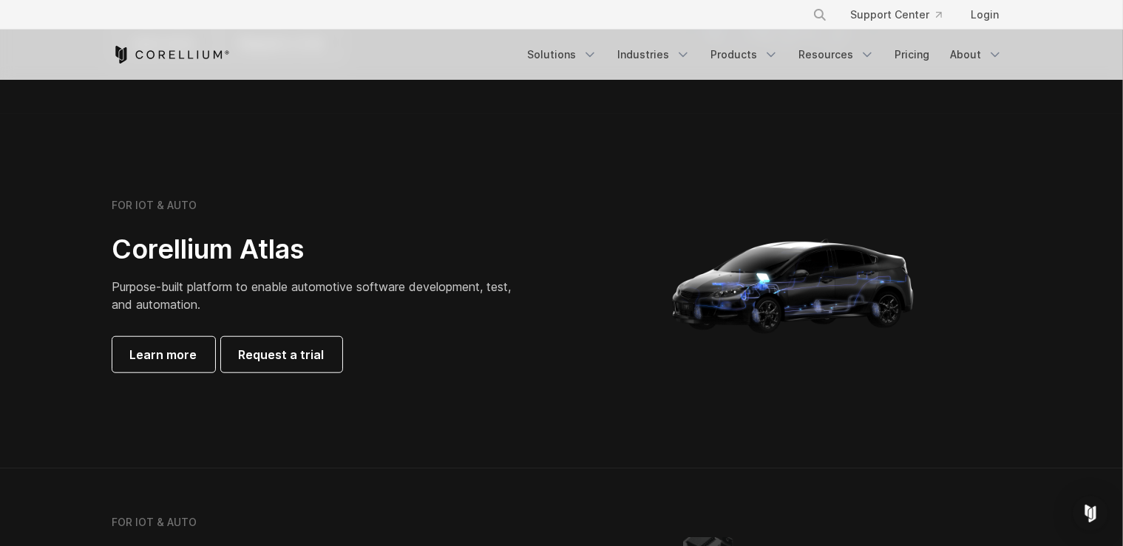
click at [191, 254] on h2 "Corellium Atlas" at bounding box center [319, 249] width 414 height 33
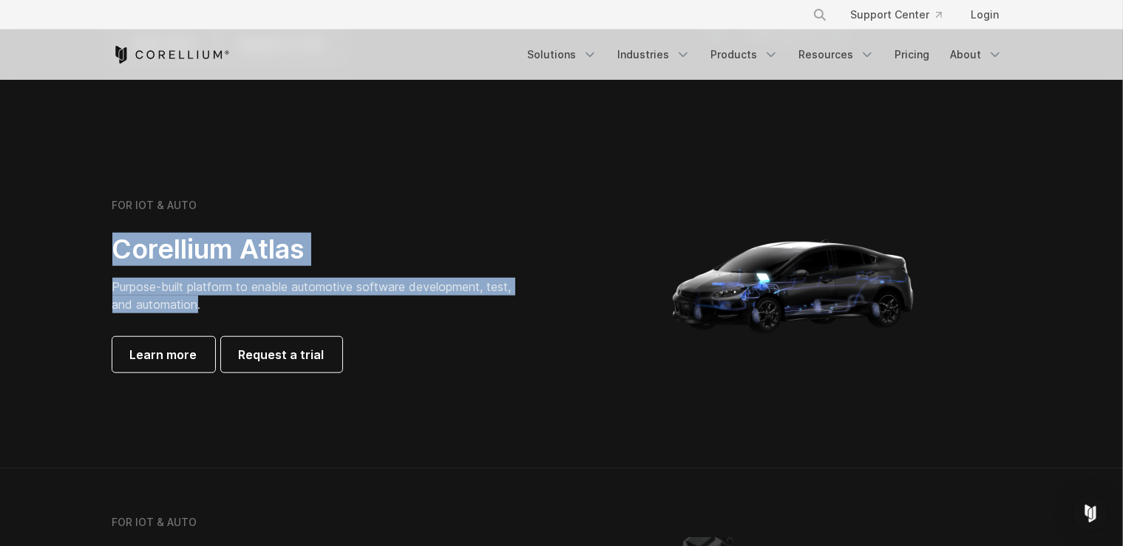
drag, startPoint x: 191, startPoint y: 254, endPoint x: 186, endPoint y: 313, distance: 58.7
click at [186, 313] on div "FOR IOT & AUTO Corellium Atlas Purpose-built platform to enable automotive soft…" at bounding box center [319, 286] width 414 height 174
click at [186, 313] on p "Purpose-built platform to enable automotive software development, test, and aut…" at bounding box center [319, 295] width 414 height 35
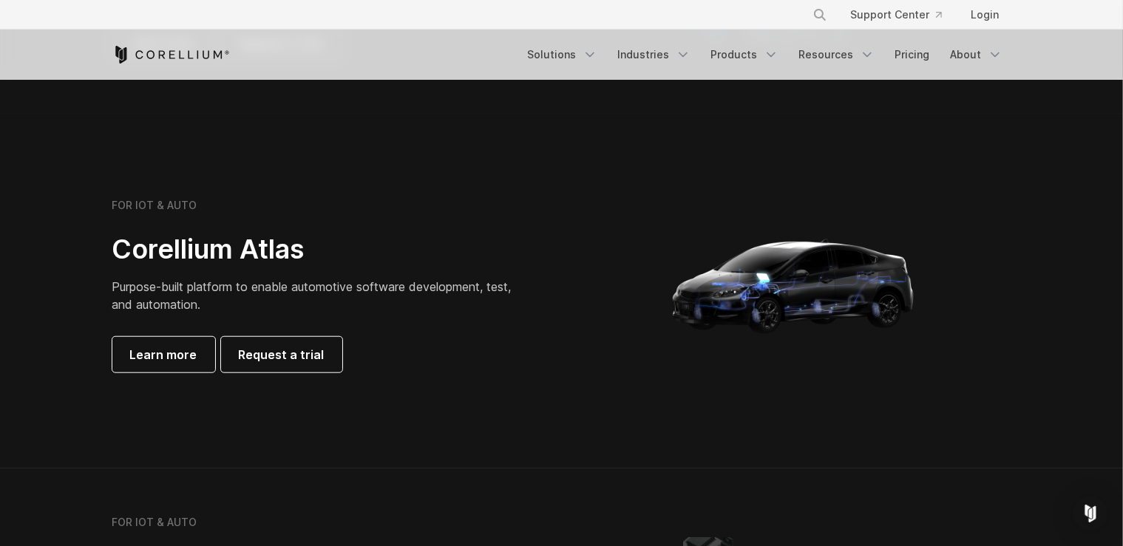
click at [177, 309] on span "Purpose-built platform to enable automotive software development, test, and aut…" at bounding box center [311, 295] width 399 height 33
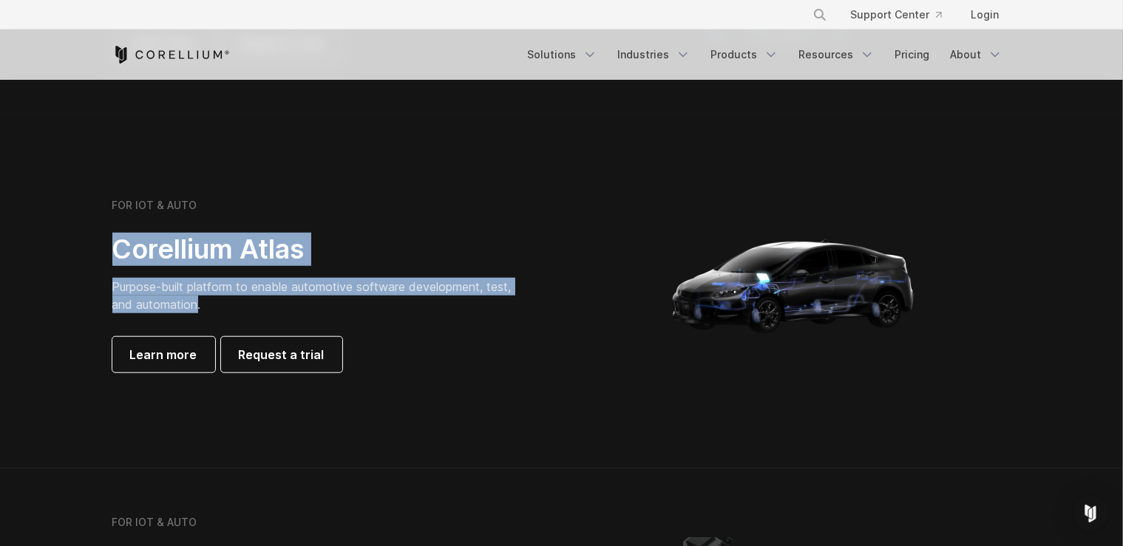
drag, startPoint x: 177, startPoint y: 309, endPoint x: 140, endPoint y: 262, distance: 59.9
click at [140, 262] on div "FOR IOT & AUTO Corellium Atlas Purpose-built platform to enable automotive soft…" at bounding box center [319, 286] width 414 height 174
click at [140, 262] on h2 "Corellium Atlas" at bounding box center [319, 249] width 414 height 33
drag, startPoint x: 140, startPoint y: 262, endPoint x: 169, endPoint y: 309, distance: 55.2
click at [169, 309] on div "FOR IOT & AUTO Corellium Atlas Purpose-built platform to enable automotive soft…" at bounding box center [319, 286] width 414 height 174
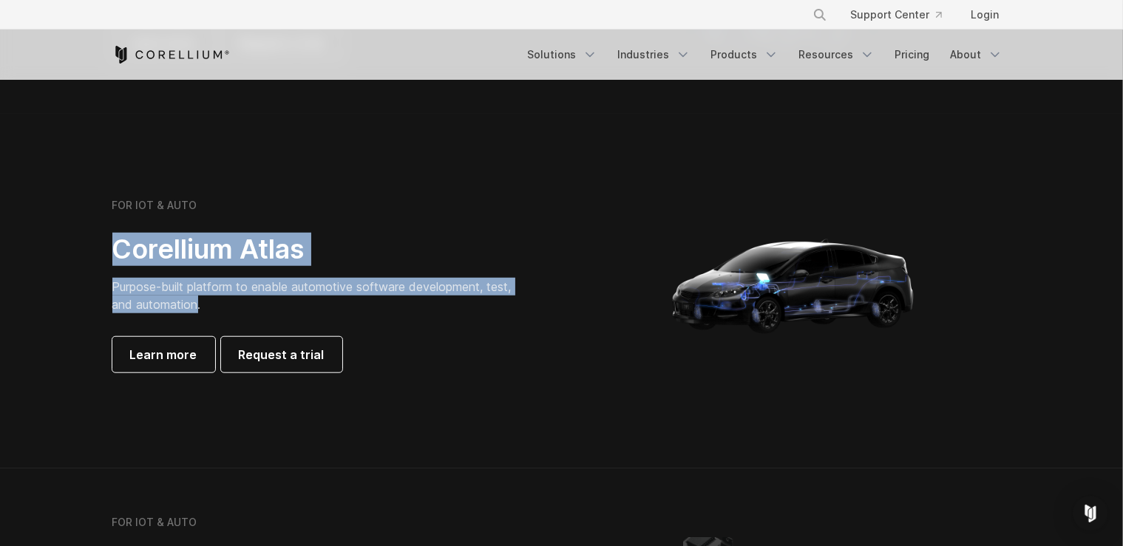
click at [169, 309] on span "Purpose-built platform to enable automotive software development, test, and aut…" at bounding box center [311, 295] width 399 height 33
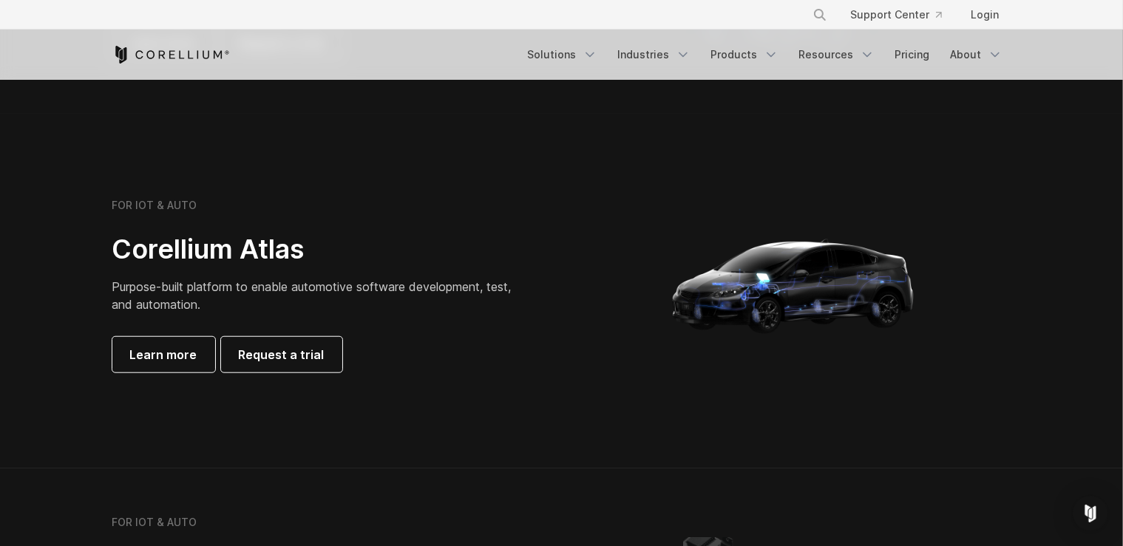
click at [179, 307] on span "Purpose-built platform to enable automotive software development, test, and aut…" at bounding box center [311, 295] width 399 height 33
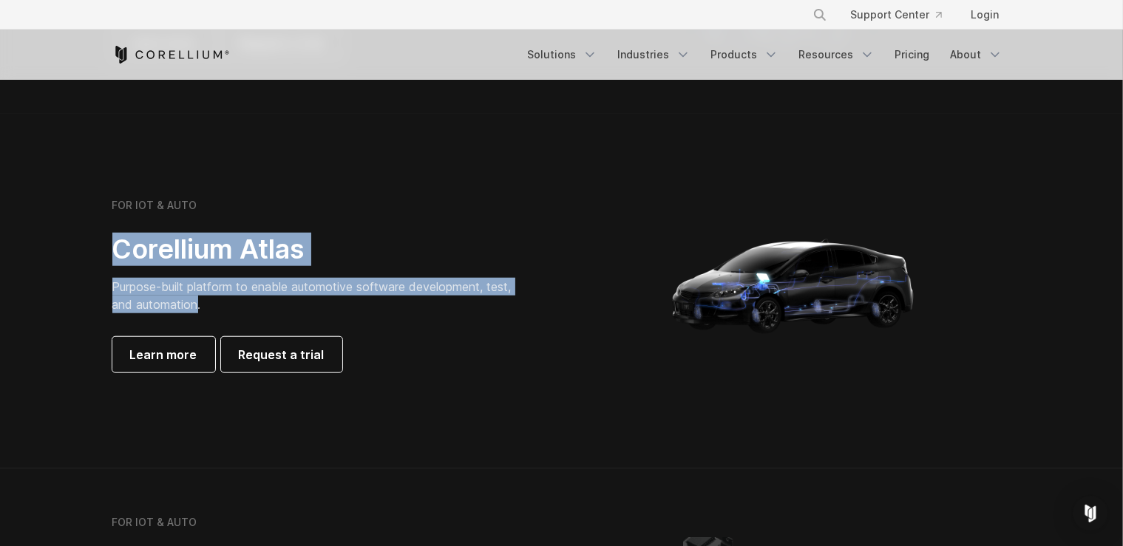
drag, startPoint x: 179, startPoint y: 307, endPoint x: 162, endPoint y: 252, distance: 57.3
click at [162, 252] on div "FOR IOT & AUTO Corellium Atlas Purpose-built platform to enable automotive soft…" at bounding box center [319, 286] width 414 height 174
click at [162, 252] on h2 "Corellium Atlas" at bounding box center [319, 249] width 414 height 33
drag, startPoint x: 162, startPoint y: 252, endPoint x: 172, endPoint y: 307, distance: 56.4
click at [172, 307] on div "FOR IOT & AUTO Corellium Atlas Purpose-built platform to enable automotive soft…" at bounding box center [319, 286] width 414 height 174
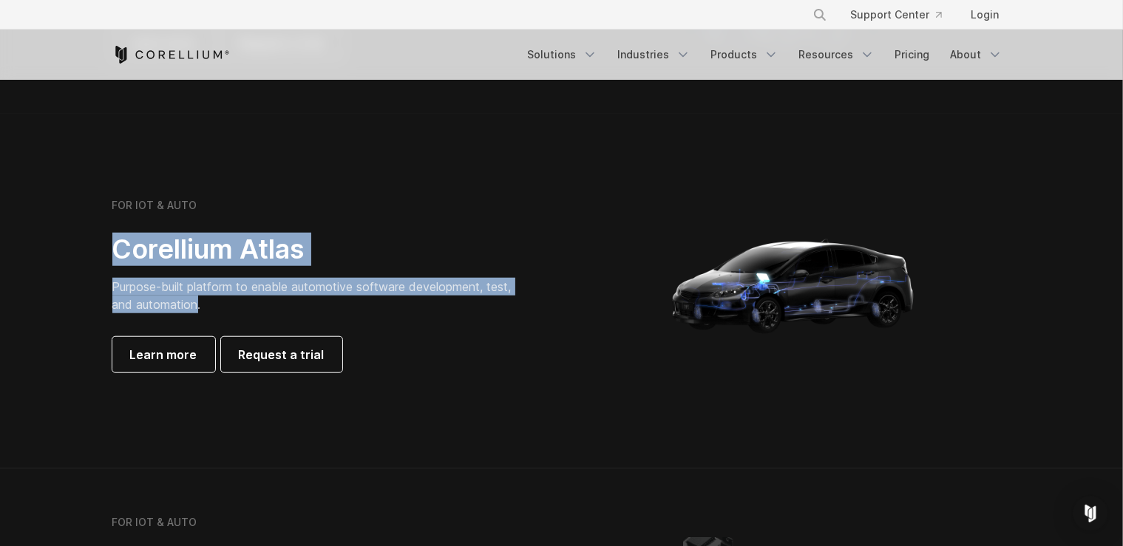
click at [172, 307] on span "Purpose-built platform to enable automotive software development, test, and aut…" at bounding box center [311, 295] width 399 height 33
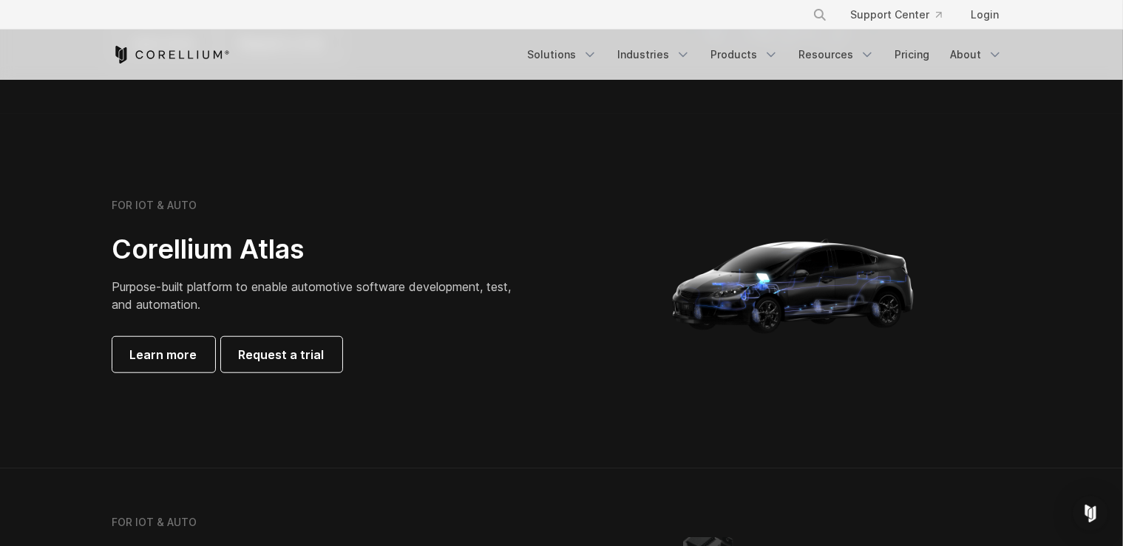
click at [172, 254] on h2 "Corellium Atlas" at bounding box center [319, 249] width 414 height 33
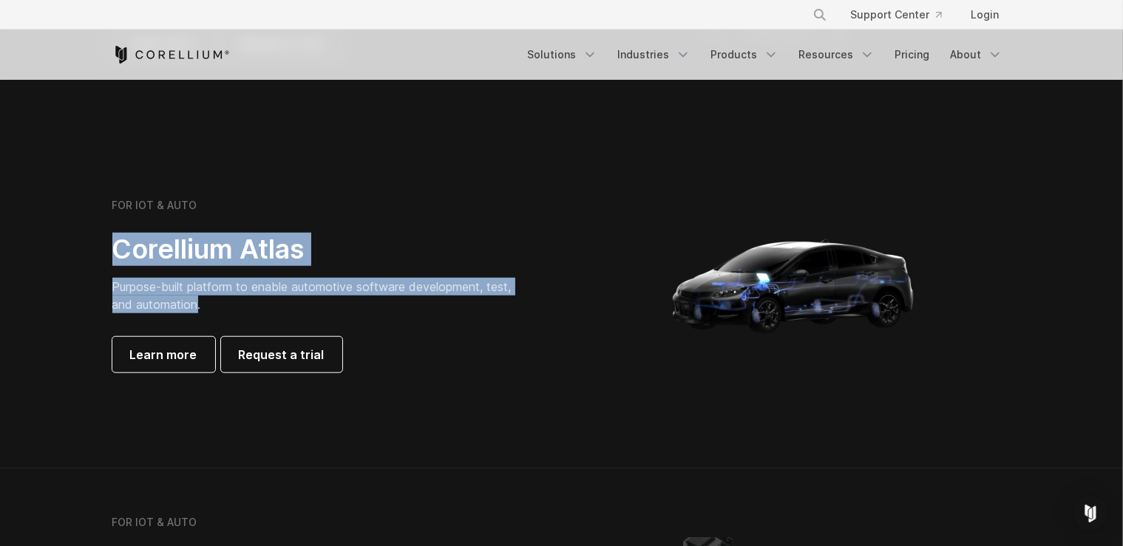
drag, startPoint x: 172, startPoint y: 254, endPoint x: 174, endPoint y: 312, distance: 57.7
click at [174, 312] on div "FOR IOT & AUTO Corellium Atlas Purpose-built platform to enable automotive soft…" at bounding box center [319, 286] width 414 height 174
click at [174, 312] on p "Purpose-built platform to enable automotive software development, test, and aut…" at bounding box center [319, 295] width 414 height 35
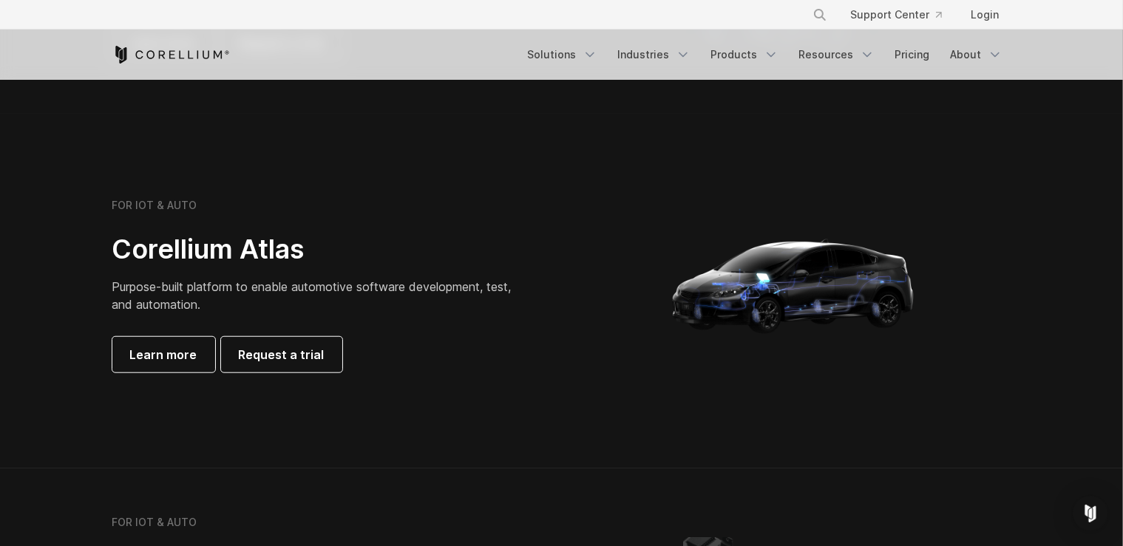
click at [166, 258] on h2 "Corellium Atlas" at bounding box center [319, 249] width 414 height 33
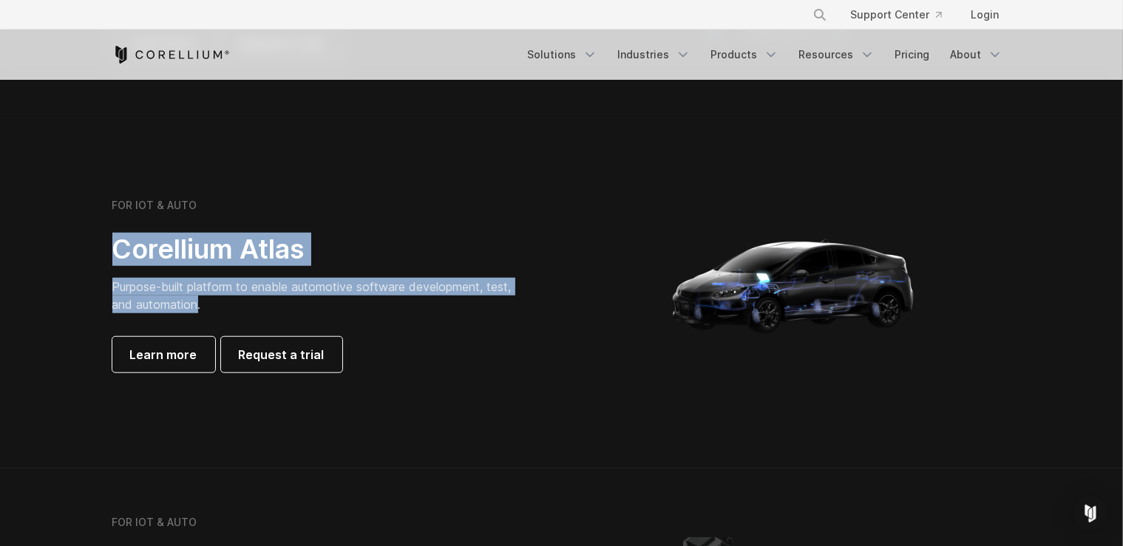
drag, startPoint x: 166, startPoint y: 258, endPoint x: 185, endPoint y: 317, distance: 62.0
click at [185, 317] on div "FOR IOT & AUTO Corellium Atlas Purpose-built platform to enable automotive soft…" at bounding box center [319, 286] width 414 height 174
click at [179, 311] on span "Purpose-built platform to enable automotive software development, test, and aut…" at bounding box center [311, 295] width 399 height 33
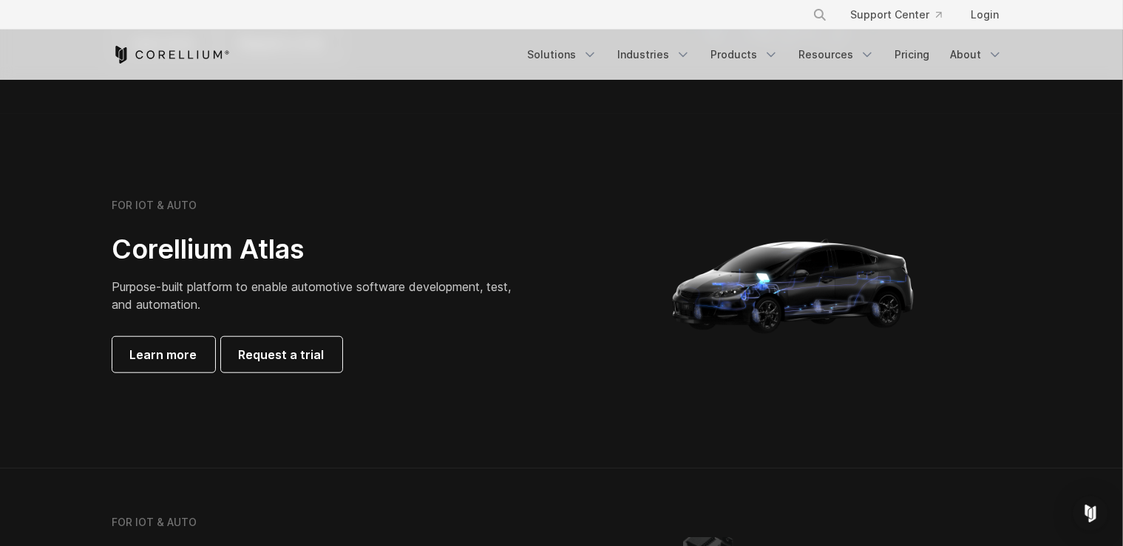
click at [146, 233] on h2 "Corellium Atlas" at bounding box center [319, 249] width 414 height 33
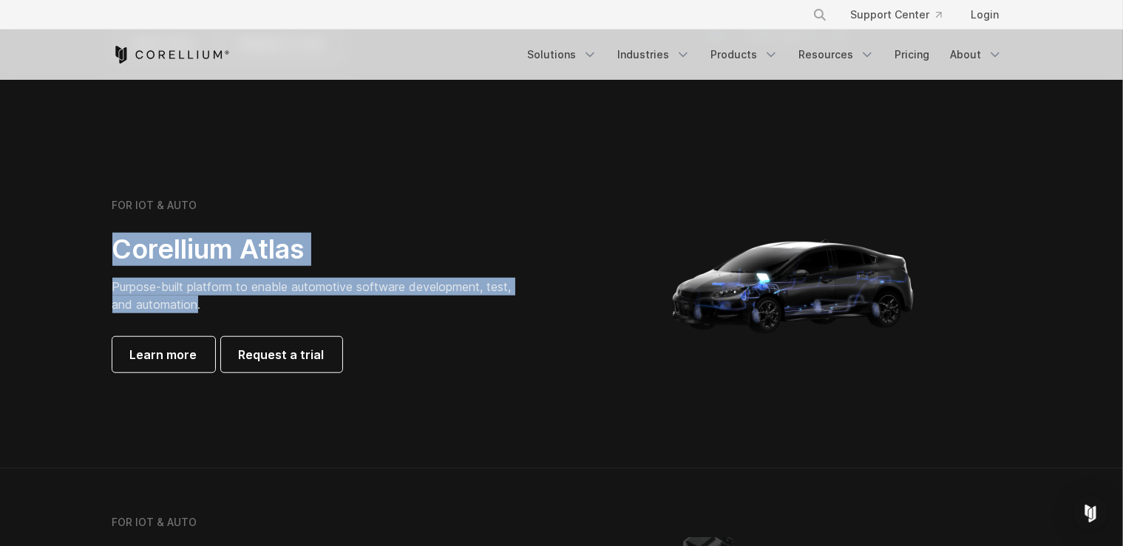
drag, startPoint x: 146, startPoint y: 233, endPoint x: 180, endPoint y: 318, distance: 91.6
click at [180, 318] on div "FOR IOT & AUTO Corellium Atlas Purpose-built platform to enable automotive soft…" at bounding box center [319, 286] width 414 height 174
click at [180, 310] on span "Purpose-built platform to enable automotive software development, test, and aut…" at bounding box center [311, 295] width 399 height 33
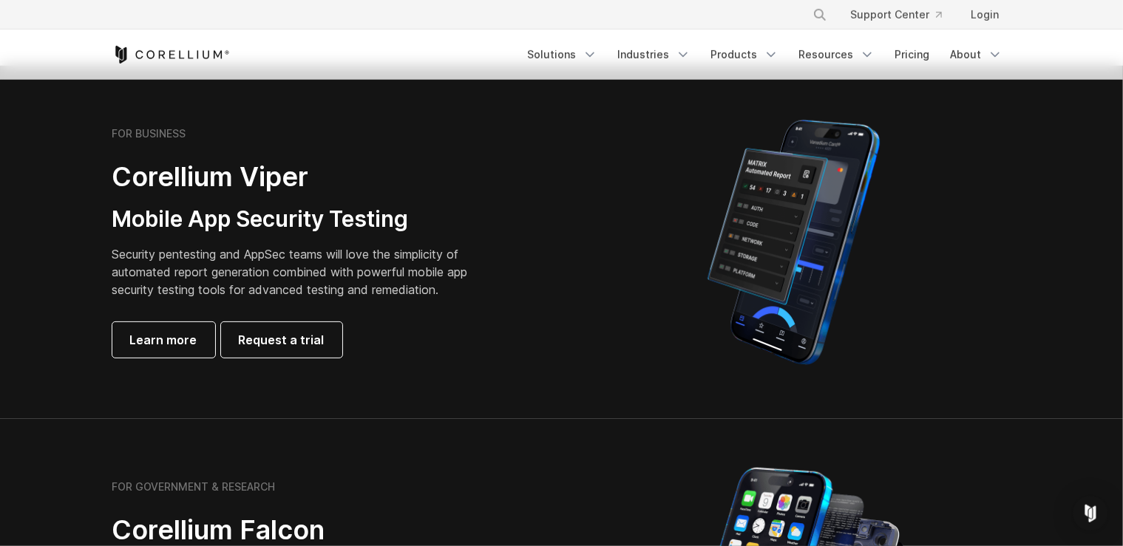
scroll to position [312, 0]
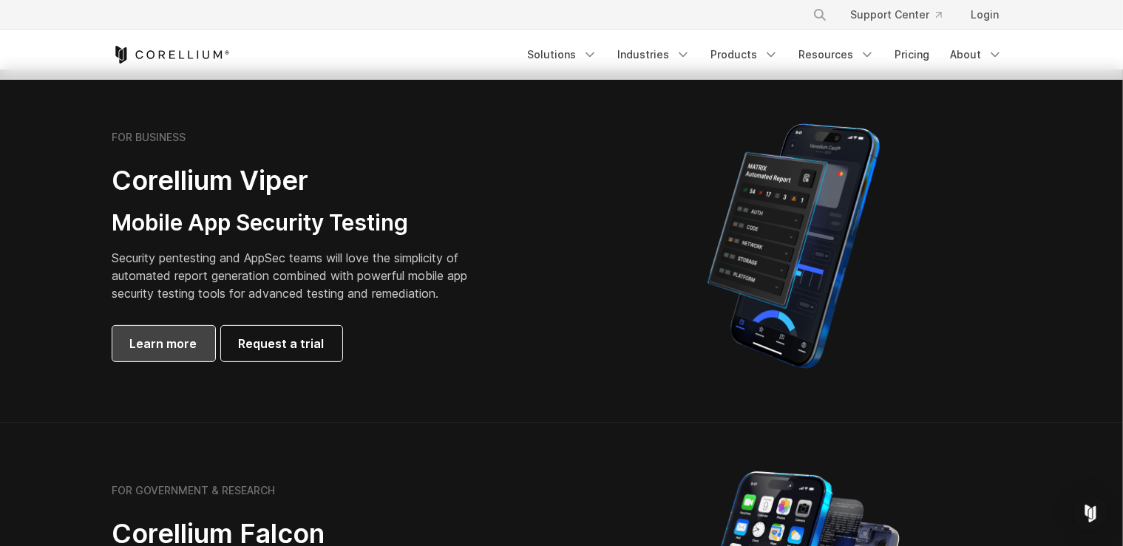
click at [160, 356] on link "Learn more" at bounding box center [163, 343] width 103 height 35
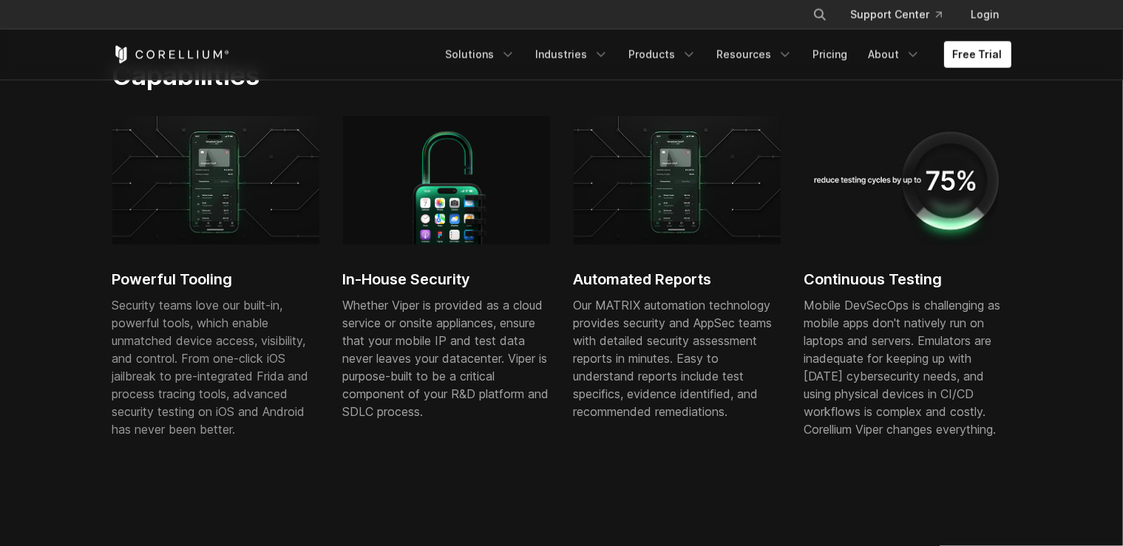
scroll to position [858, 0]
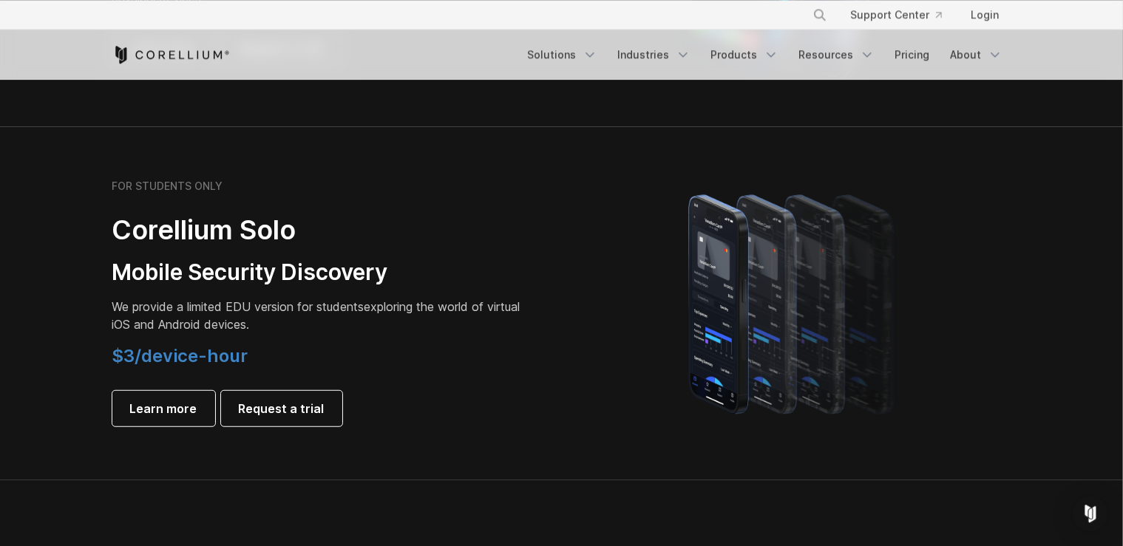
scroll to position [1014, 0]
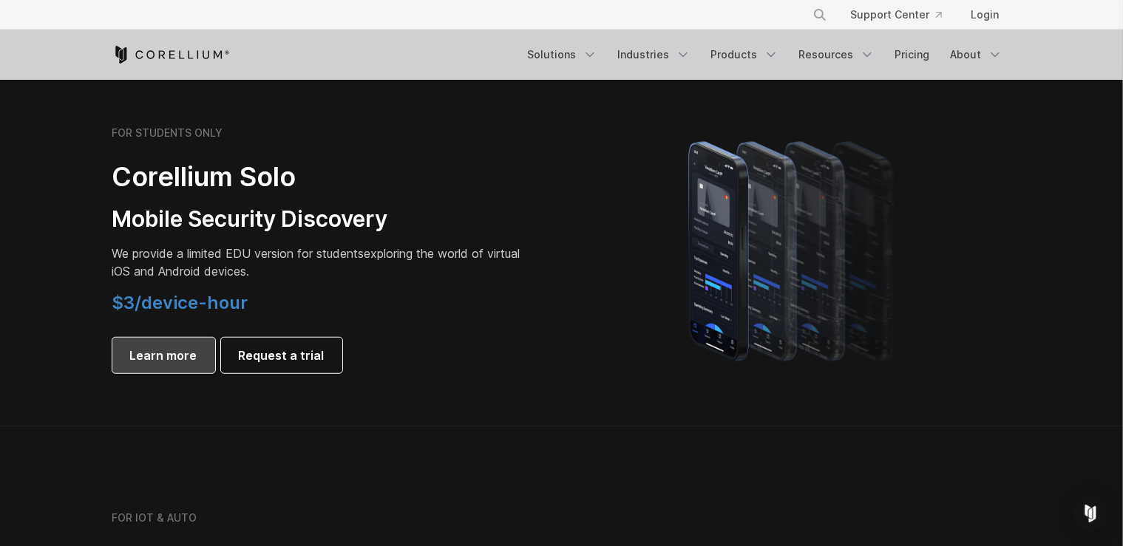
click at [167, 357] on span "Learn more" at bounding box center [163, 356] width 67 height 18
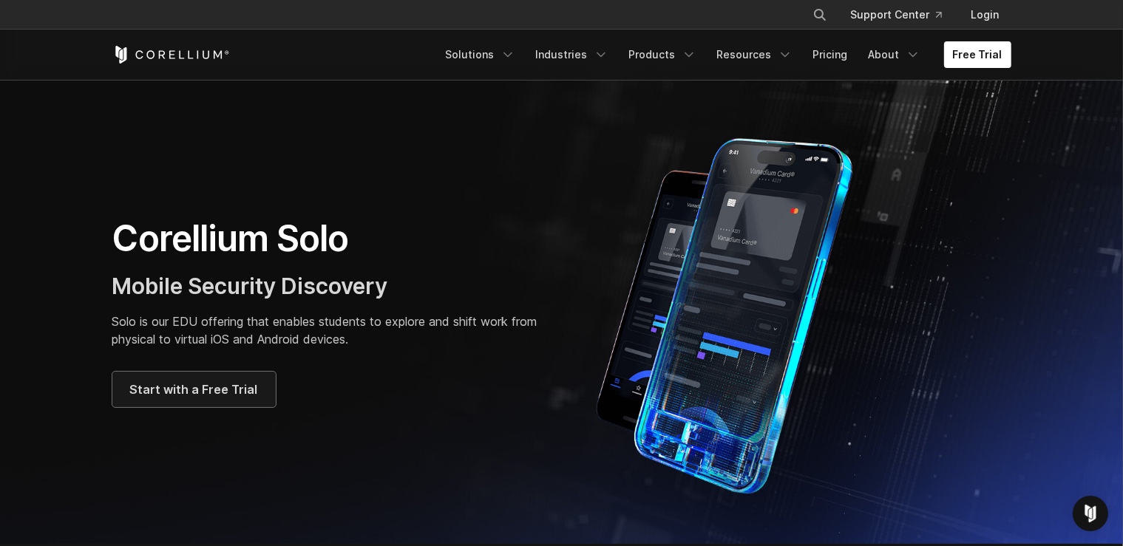
click at [208, 384] on span "Start with a Free Trial" at bounding box center [194, 390] width 128 height 18
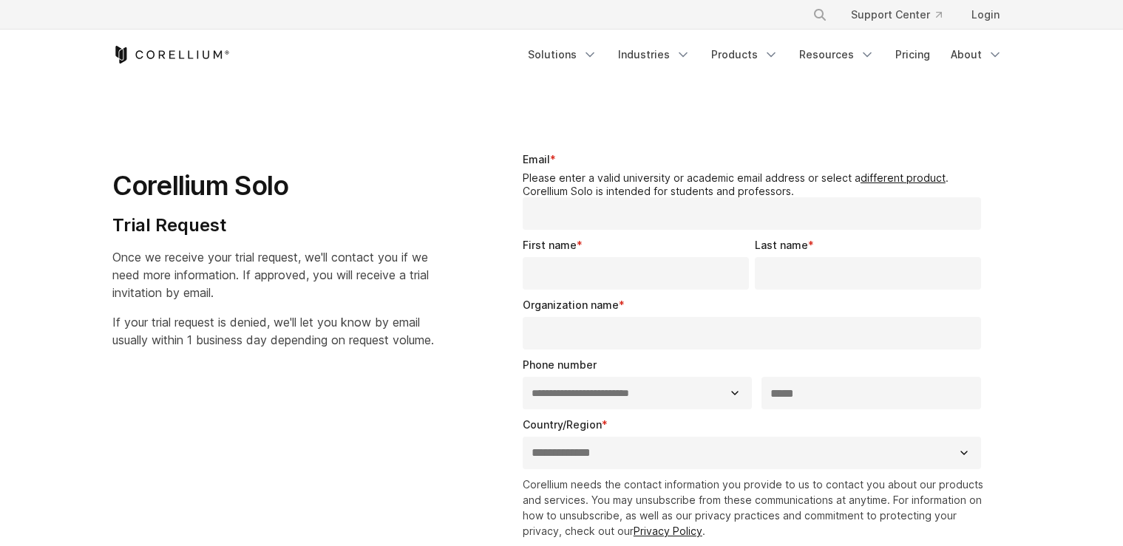
select select "**"
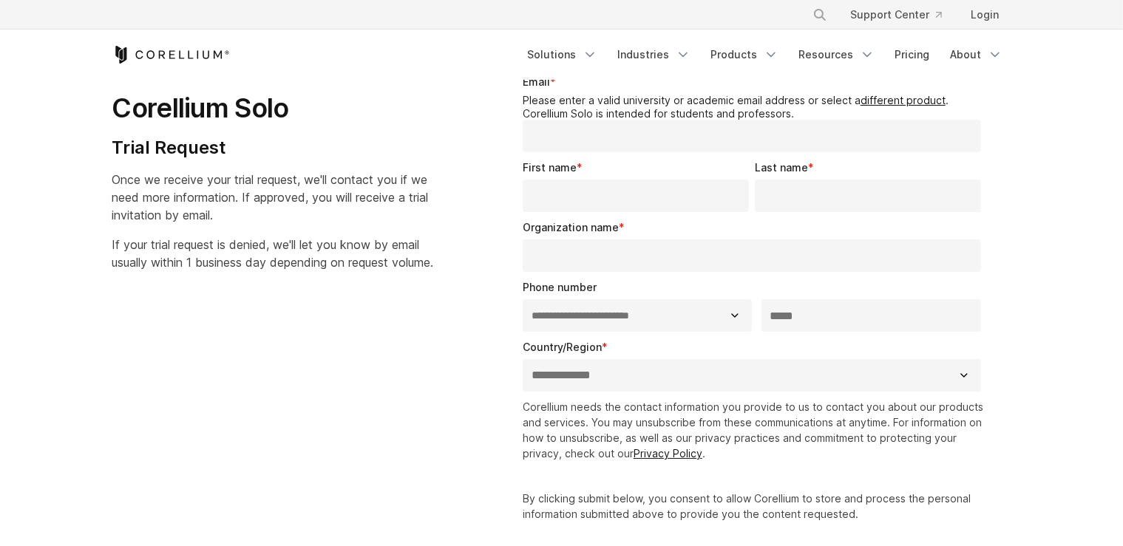
click at [624, 136] on input "Email *" at bounding box center [752, 136] width 459 height 33
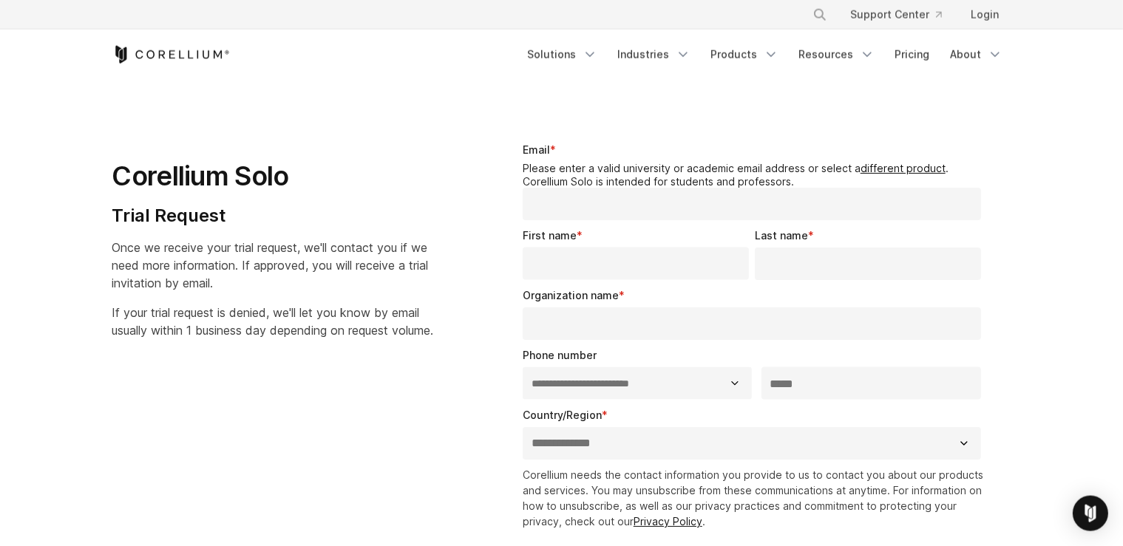
scroll to position [0, 0]
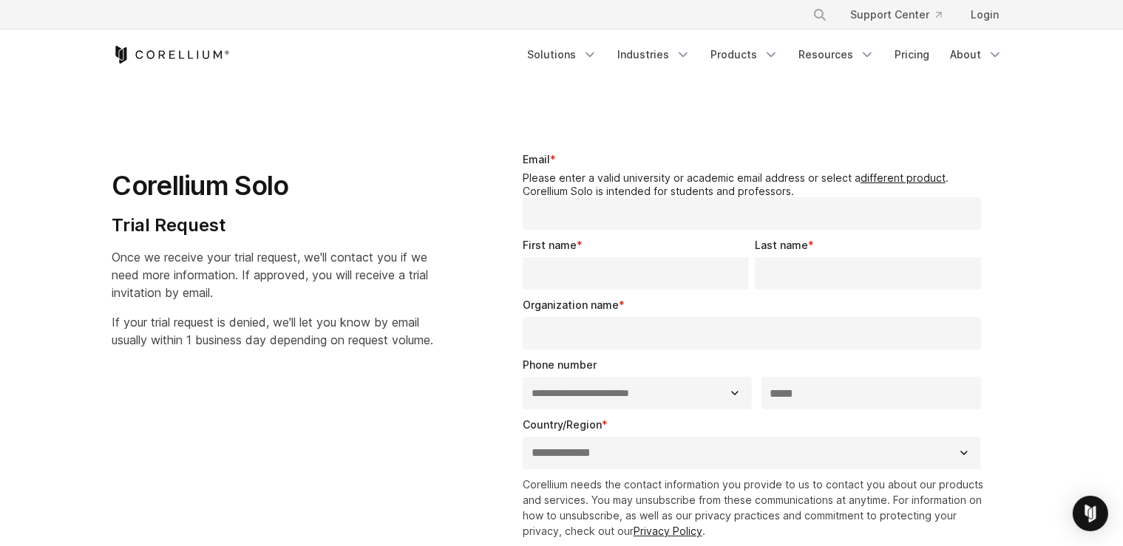
click at [600, 223] on input "Email *" at bounding box center [752, 213] width 459 height 33
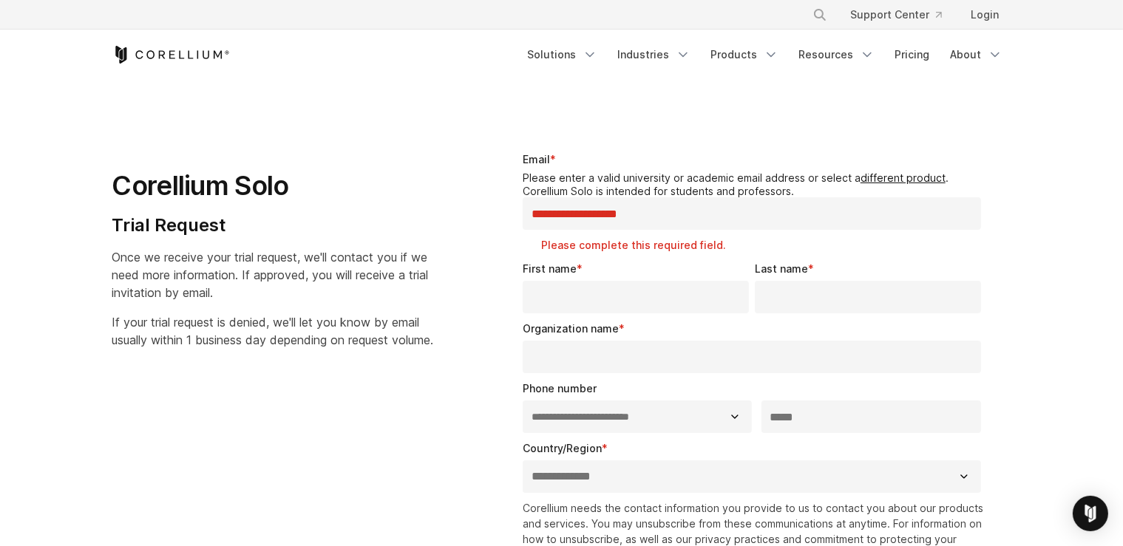
click at [588, 281] on input "First name *" at bounding box center [636, 297] width 226 height 33
click at [594, 214] on input "**********" at bounding box center [752, 213] width 459 height 33
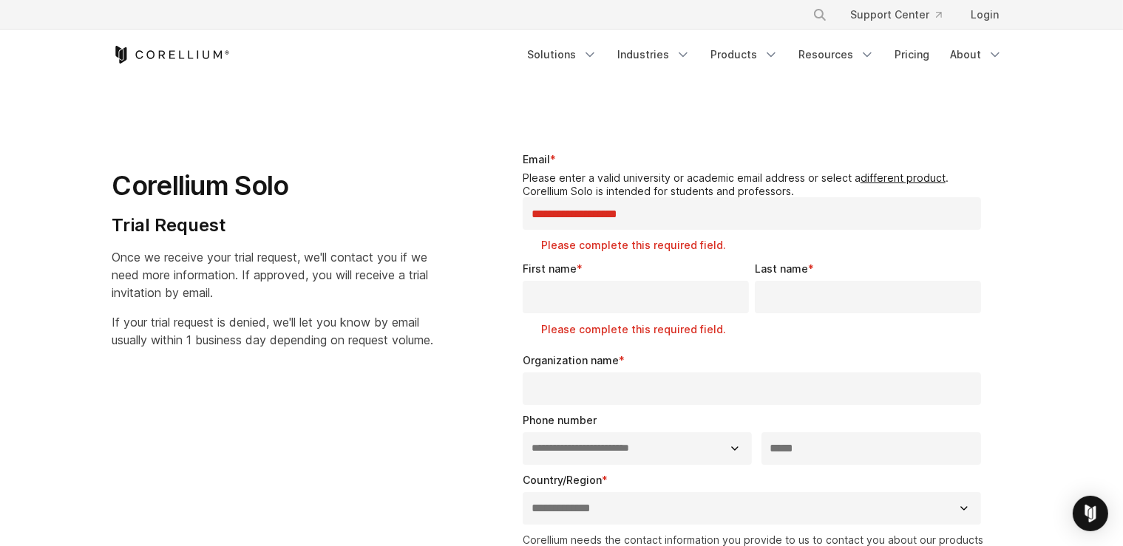
click at [588, 211] on input "**********" at bounding box center [752, 213] width 459 height 33
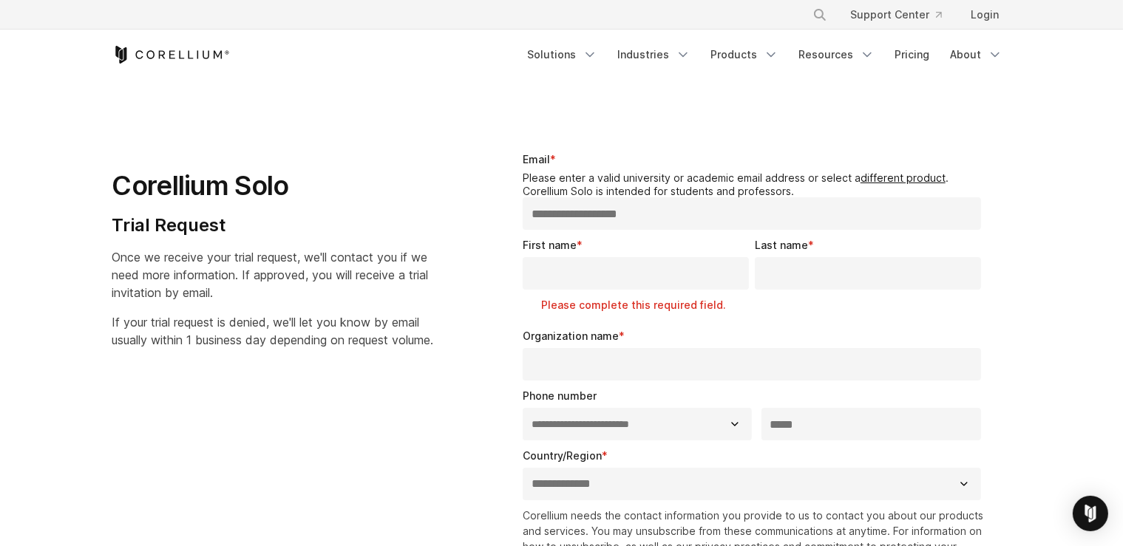
type input "**********"
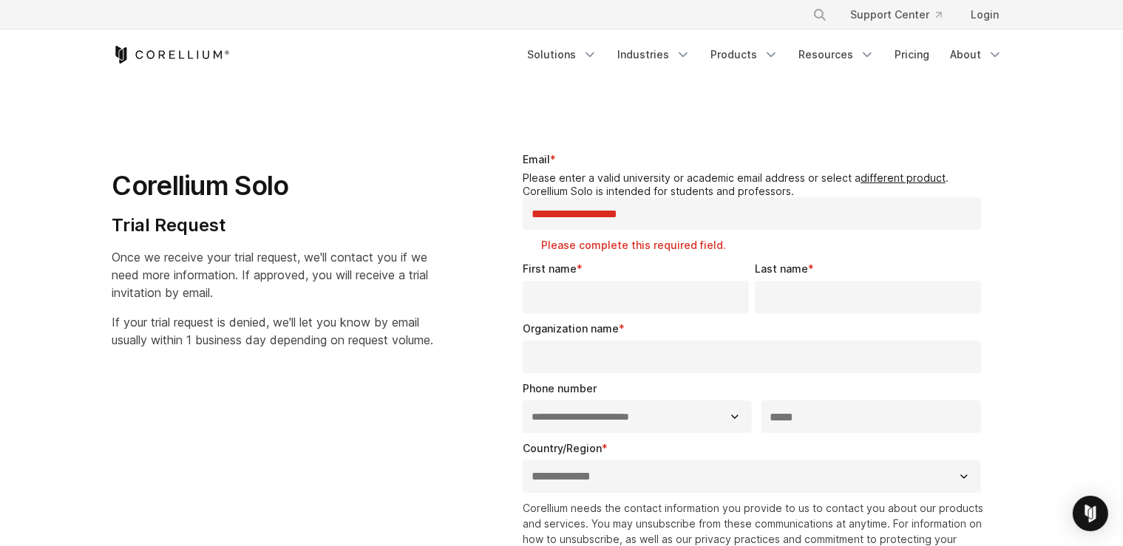
click at [581, 281] on input "First name *" at bounding box center [636, 297] width 226 height 33
click at [568, 215] on input "**********" at bounding box center [752, 213] width 459 height 33
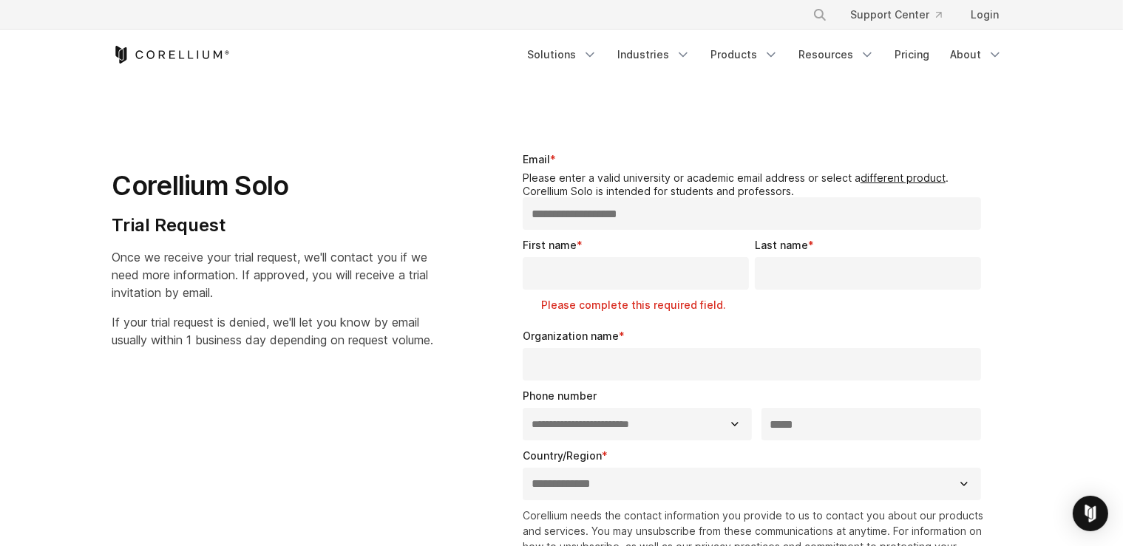
type input "**********"
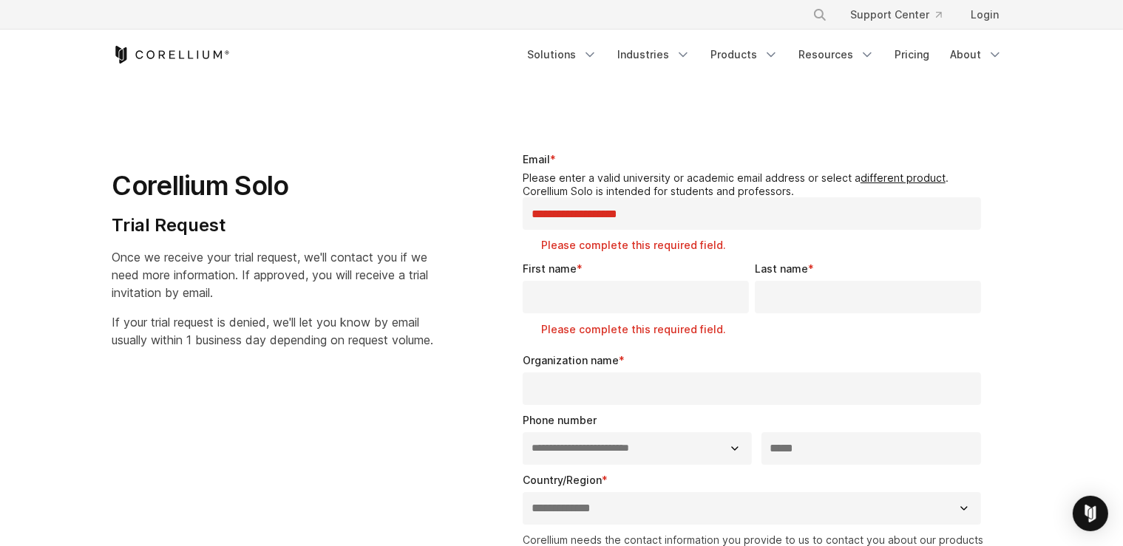
click at [625, 221] on input "**********" at bounding box center [752, 213] width 459 height 33
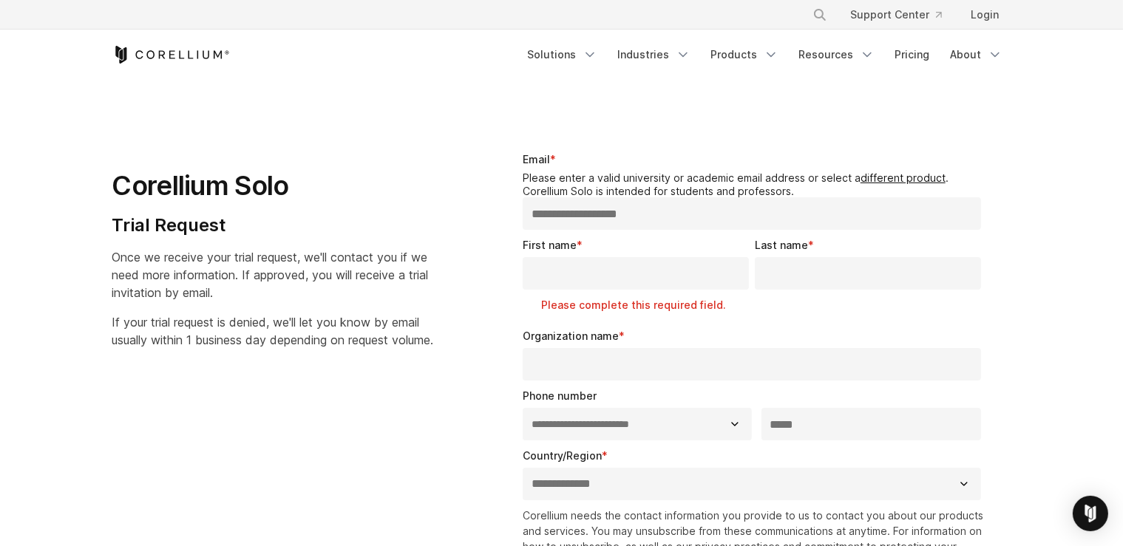
type input "**********"
click at [649, 182] on legend "Please enter a valid university or academic email address or select a different…" at bounding box center [755, 184] width 465 height 26
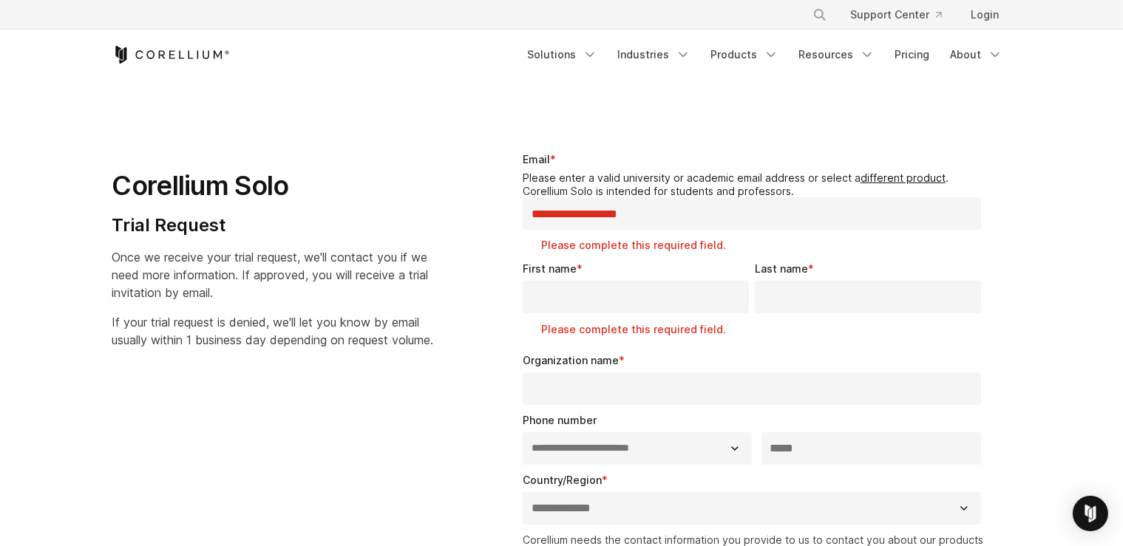
click at [648, 212] on input "**********" at bounding box center [752, 213] width 459 height 33
click at [120, 263] on span "Once we receive your trial request, we'll contact you if we need more informati…" at bounding box center [270, 275] width 316 height 50
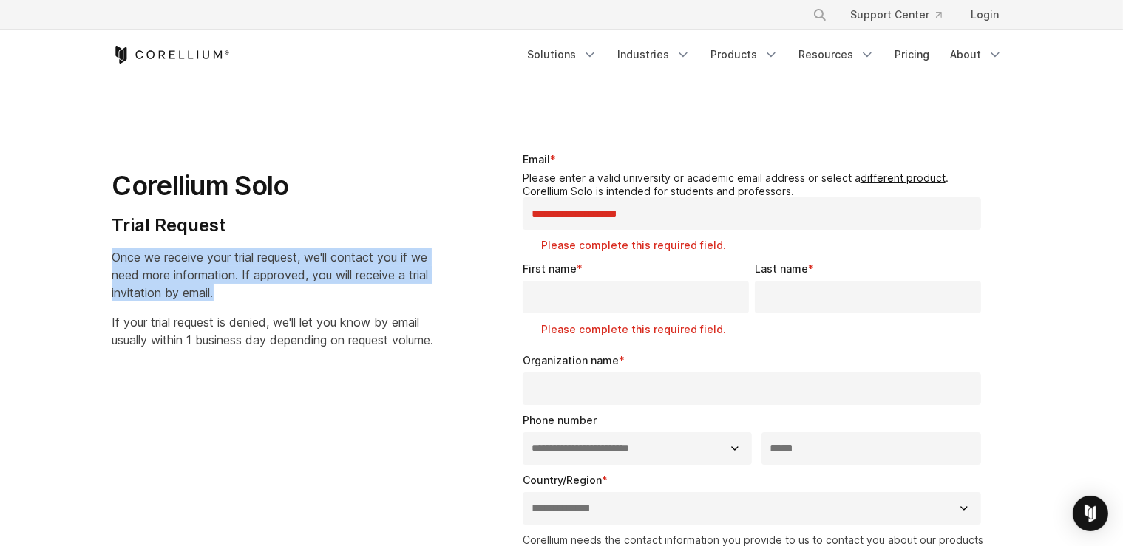
drag, startPoint x: 120, startPoint y: 263, endPoint x: 242, endPoint y: 307, distance: 130.2
click at [242, 307] on div "Corellium Solo Trial Request Once we receive your trial request, we'll contact …" at bounding box center [290, 244] width 357 height 209
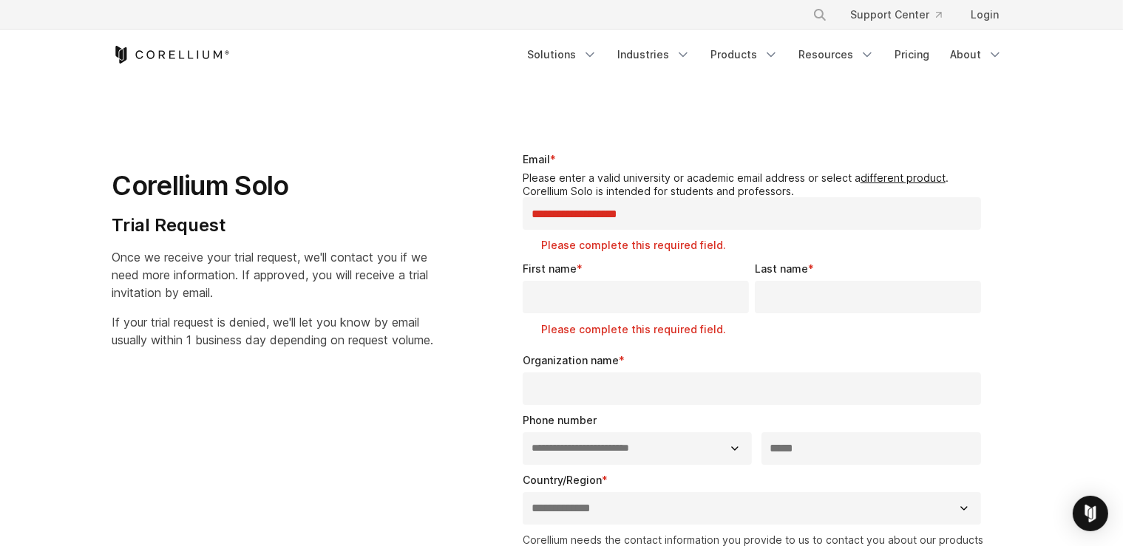
click at [242, 307] on div "Corellium Solo Trial Request Once we receive your trial request, we'll contact …" at bounding box center [290, 244] width 357 height 209
click at [124, 179] on h1 "Corellium Solo" at bounding box center [273, 185] width 322 height 33
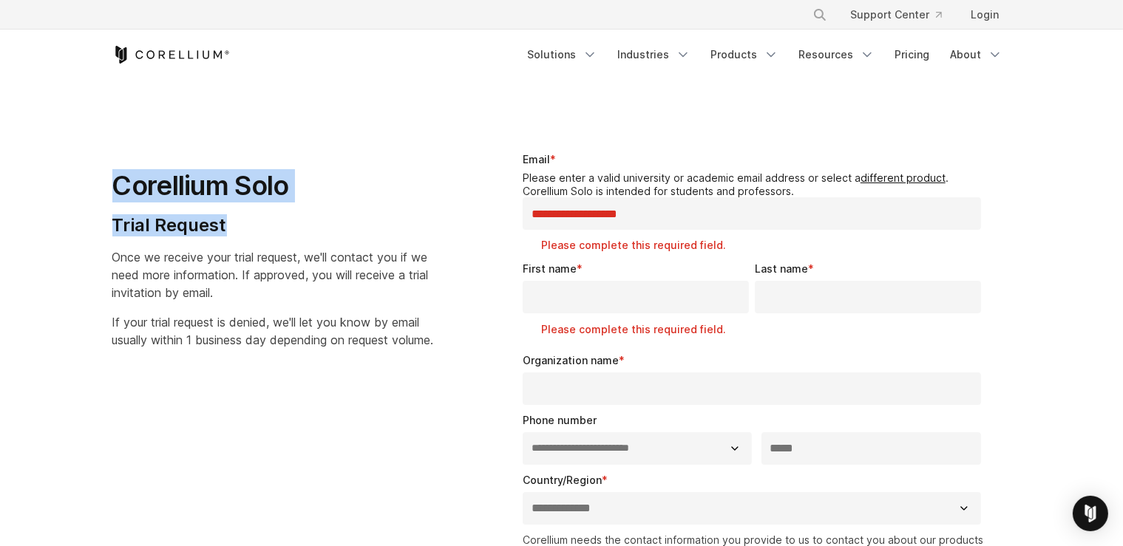
drag, startPoint x: 124, startPoint y: 179, endPoint x: 191, endPoint y: 224, distance: 80.4
click at [191, 224] on div "Corellium Solo Trial Request Once we receive your trial request, we'll contact …" at bounding box center [290, 244] width 357 height 209
click at [191, 224] on h4 "Trial Request" at bounding box center [273, 225] width 322 height 22
drag, startPoint x: 191, startPoint y: 224, endPoint x: 163, endPoint y: 183, distance: 50.0
click at [163, 183] on div "Corellium Solo Trial Request Once we receive your trial request, we'll contact …" at bounding box center [290, 244] width 357 height 209
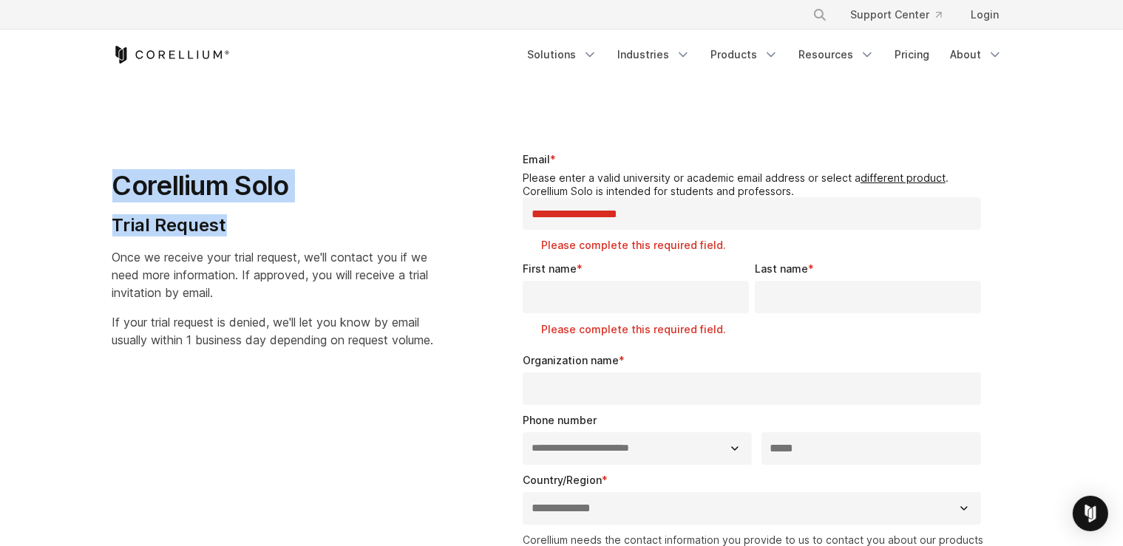
click at [163, 183] on h1 "Corellium Solo" at bounding box center [273, 185] width 322 height 33
drag, startPoint x: 163, startPoint y: 183, endPoint x: 208, endPoint y: 232, distance: 67.5
click at [208, 232] on div "Corellium Solo Trial Request Once we receive your trial request, we'll contact …" at bounding box center [290, 244] width 357 height 209
click at [208, 232] on h4 "Trial Request" at bounding box center [273, 225] width 322 height 22
drag, startPoint x: 208, startPoint y: 232, endPoint x: 160, endPoint y: 191, distance: 62.9
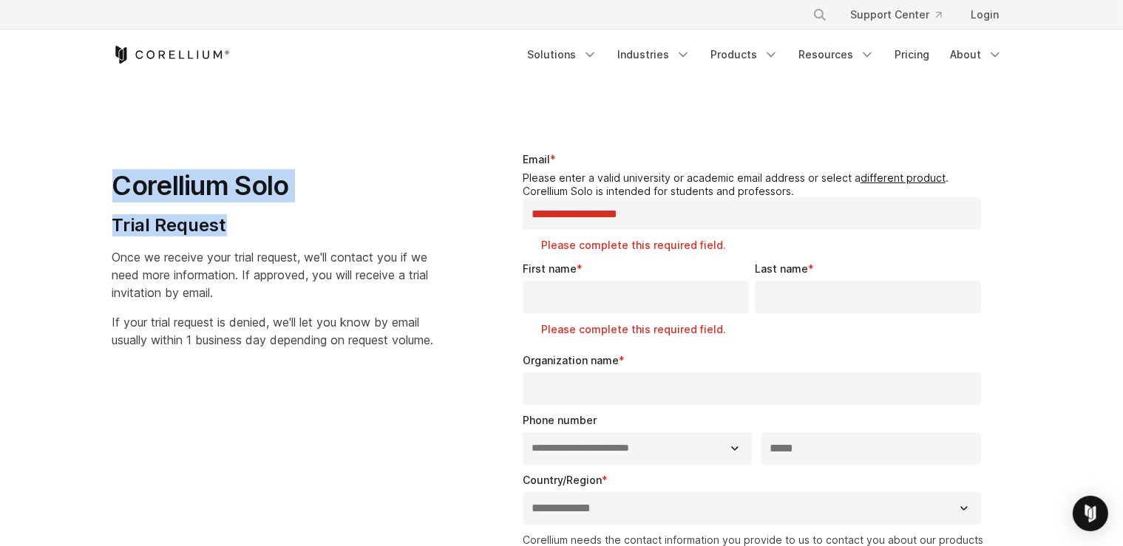
click at [160, 191] on div "Corellium Solo Trial Request Once we receive your trial request, we'll contact …" at bounding box center [290, 244] width 357 height 209
click at [160, 191] on h1 "Corellium Solo" at bounding box center [273, 185] width 322 height 33
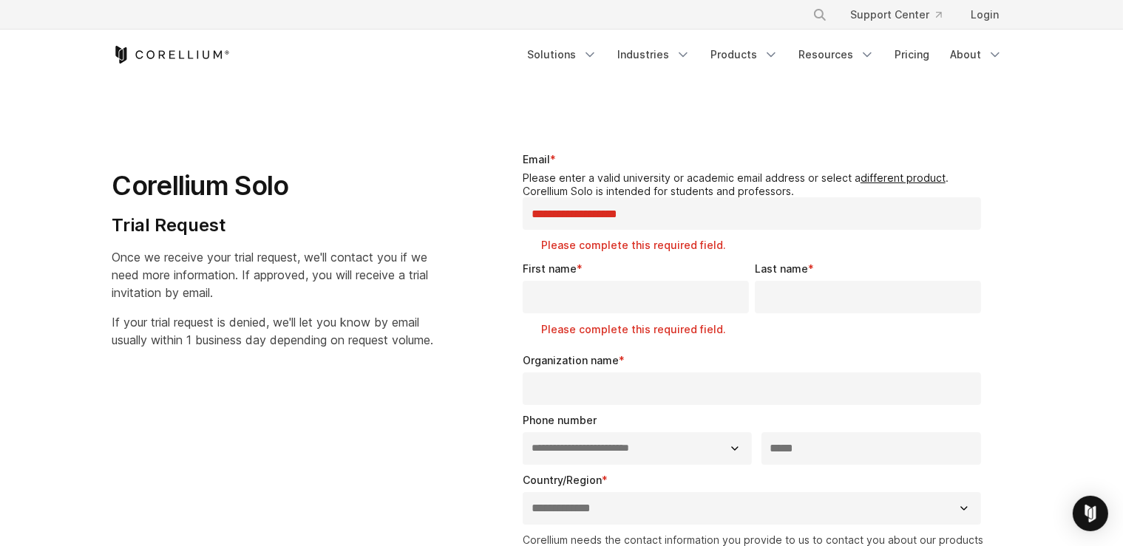
click at [540, 175] on legend "Please enter a valid university or academic email address or select a different…" at bounding box center [755, 184] width 465 height 26
drag, startPoint x: 540, startPoint y: 175, endPoint x: 631, endPoint y: 184, distance: 92.1
click at [631, 184] on legend "Please enter a valid university or academic email address or select a different…" at bounding box center [755, 184] width 465 height 26
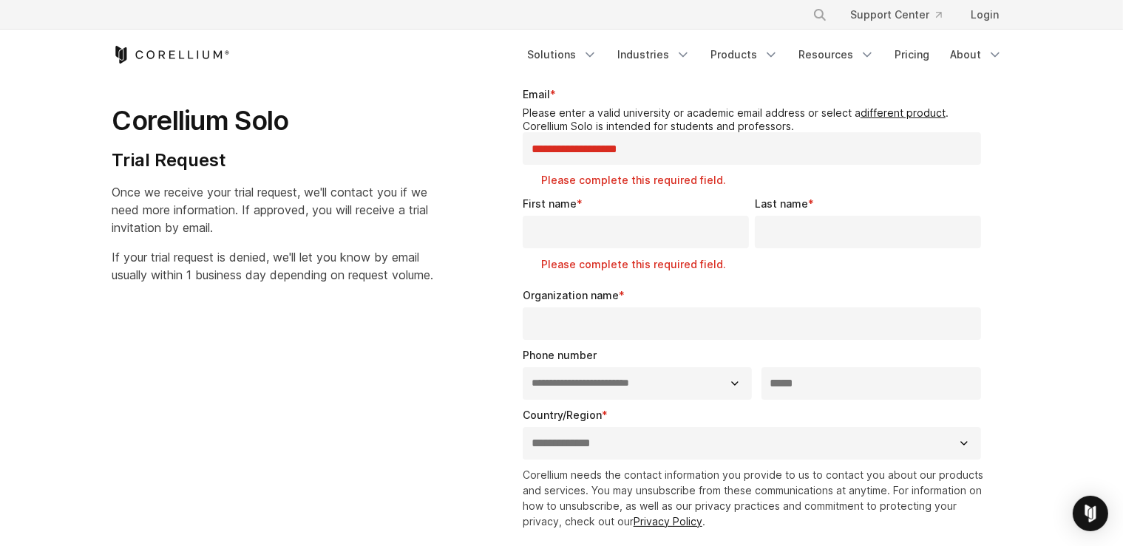
scroll to position [78, 0]
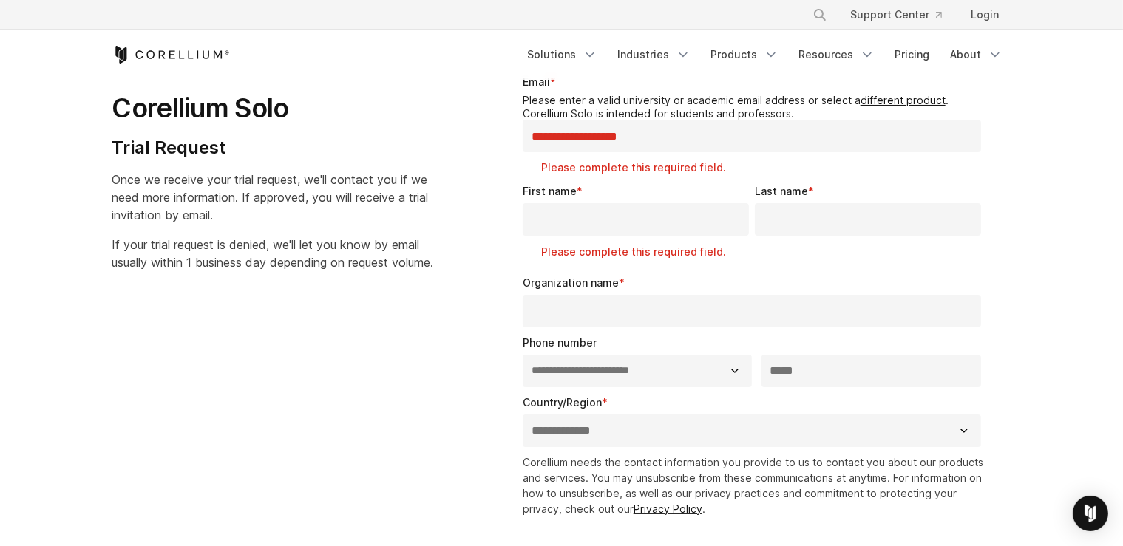
click at [581, 146] on input "**********" at bounding box center [752, 136] width 459 height 33
paste input "**********"
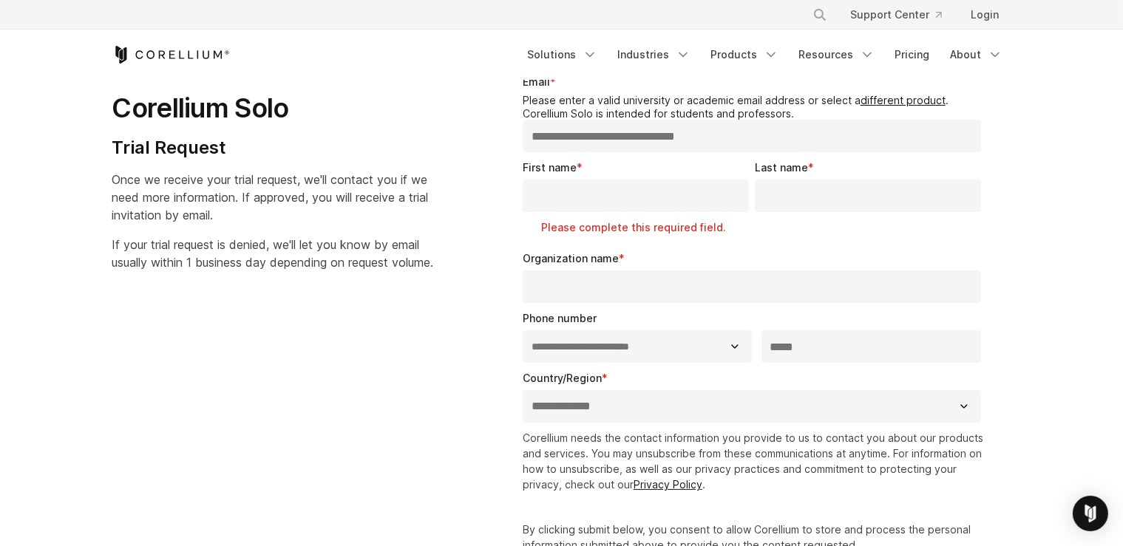
type input "**********"
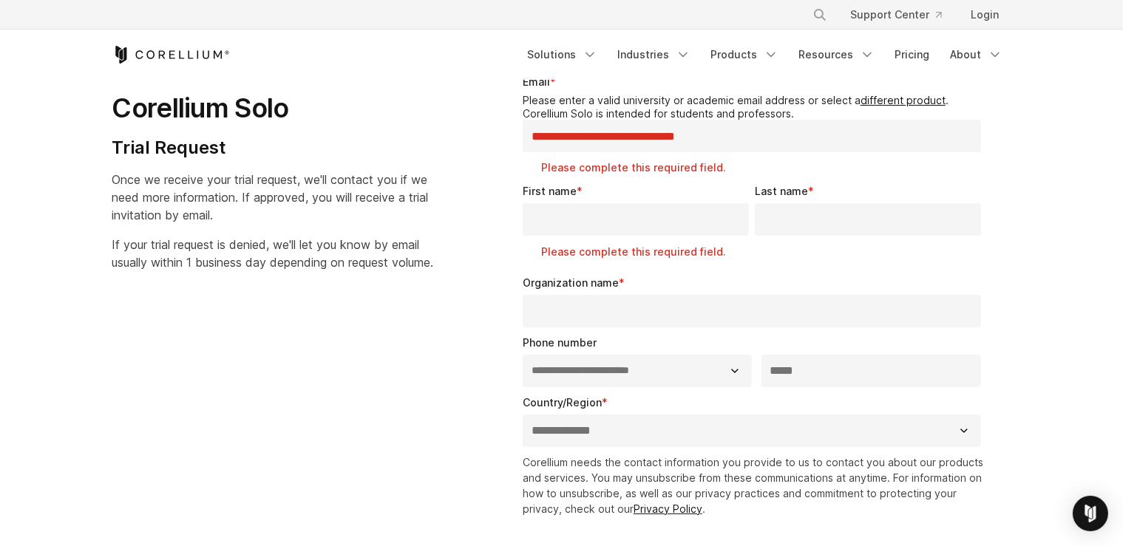
click at [815, 203] on input "Last name *" at bounding box center [868, 219] width 226 height 33
click at [615, 135] on input "**********" at bounding box center [752, 136] width 459 height 33
click at [625, 135] on input "**********" at bounding box center [752, 136] width 459 height 33
click at [605, 137] on input "**********" at bounding box center [752, 136] width 459 height 33
paste input "**********"
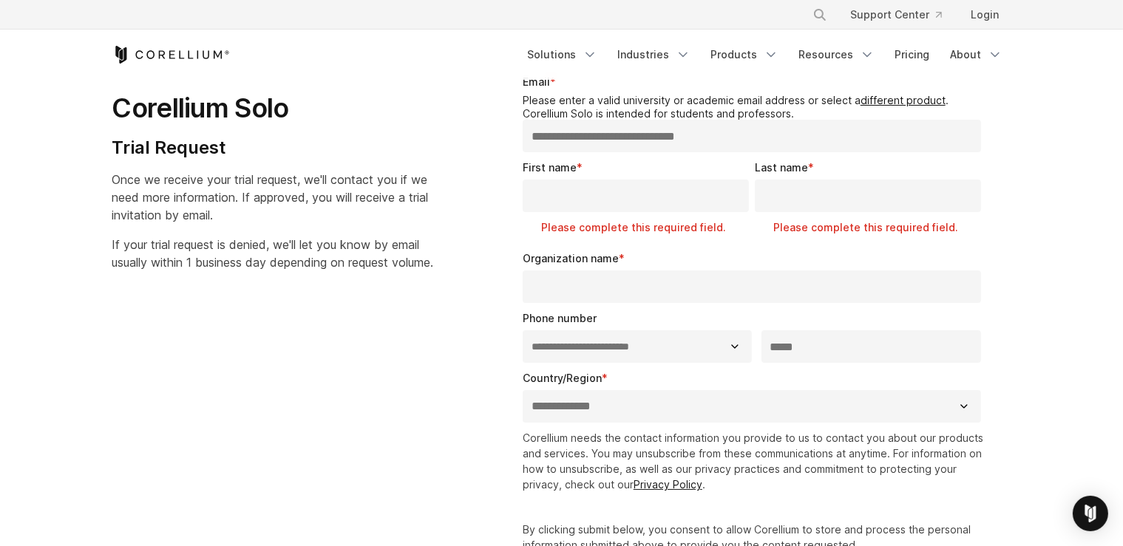
type input "**********"
click at [577, 207] on input "First name *" at bounding box center [636, 196] width 226 height 33
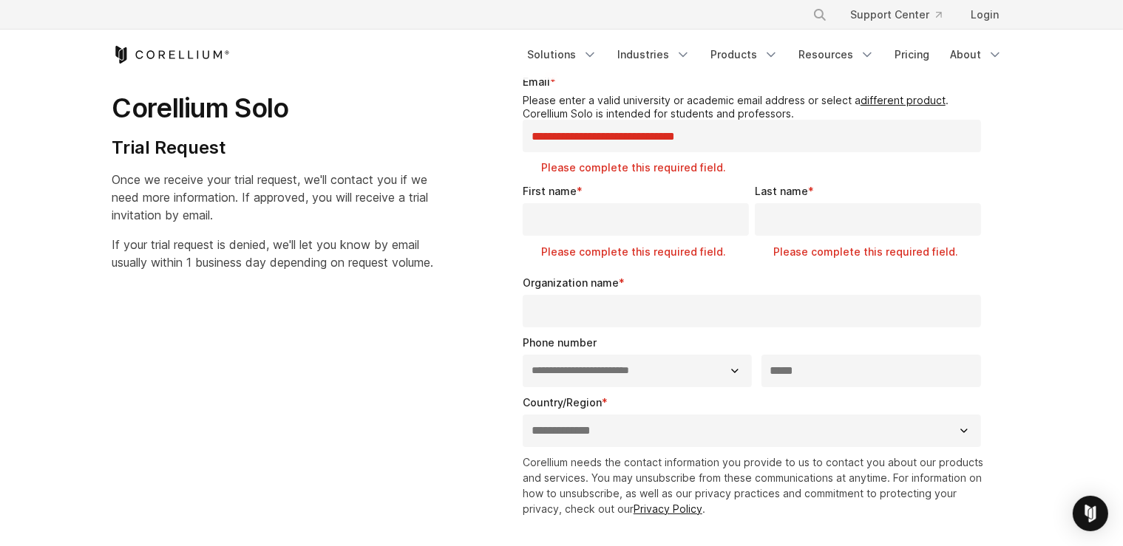
click at [585, 133] on input "**********" at bounding box center [752, 136] width 459 height 33
paste input "**********"
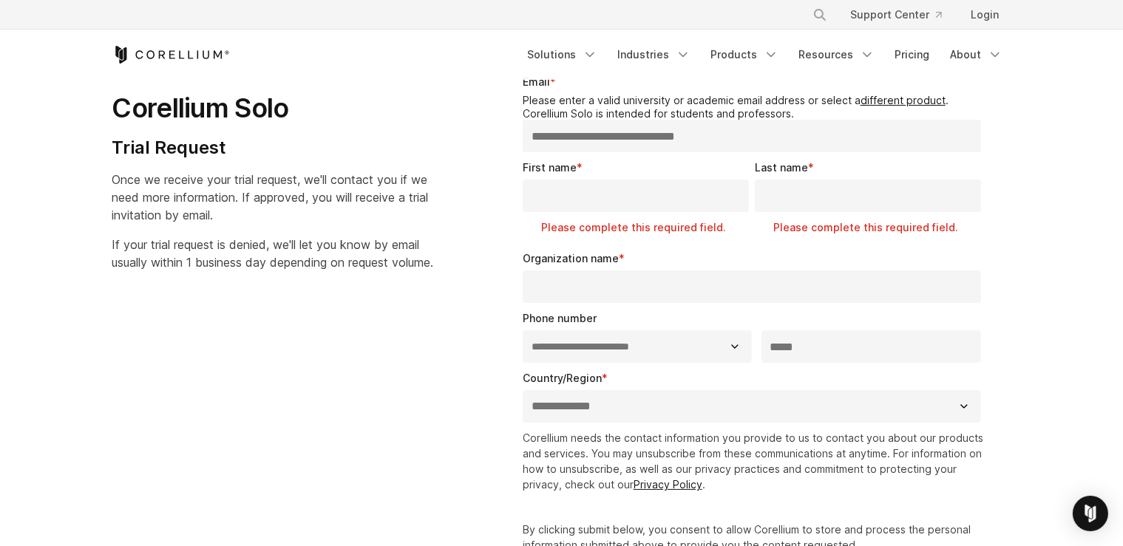
drag, startPoint x: 725, startPoint y: 135, endPoint x: 598, endPoint y: 140, distance: 127.2
click at [598, 140] on input "**********" at bounding box center [752, 136] width 459 height 33
type input "**********"
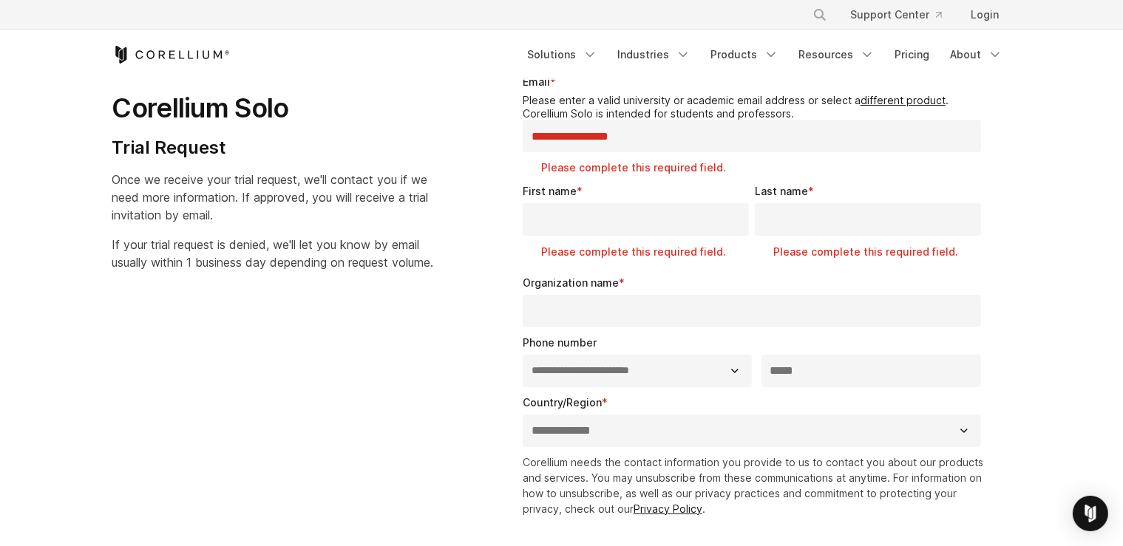
click at [458, 343] on div "**********" at bounding box center [562, 366] width 928 height 632
click at [594, 138] on input "**********" at bounding box center [752, 136] width 459 height 33
click at [625, 137] on input "**********" at bounding box center [752, 136] width 459 height 33
click at [587, 133] on input "**********" at bounding box center [752, 136] width 459 height 33
click at [478, 167] on div "Corellium Solo Trial Request Once we receive your trial request, we'll contact …" at bounding box center [291, 166] width 387 height 233
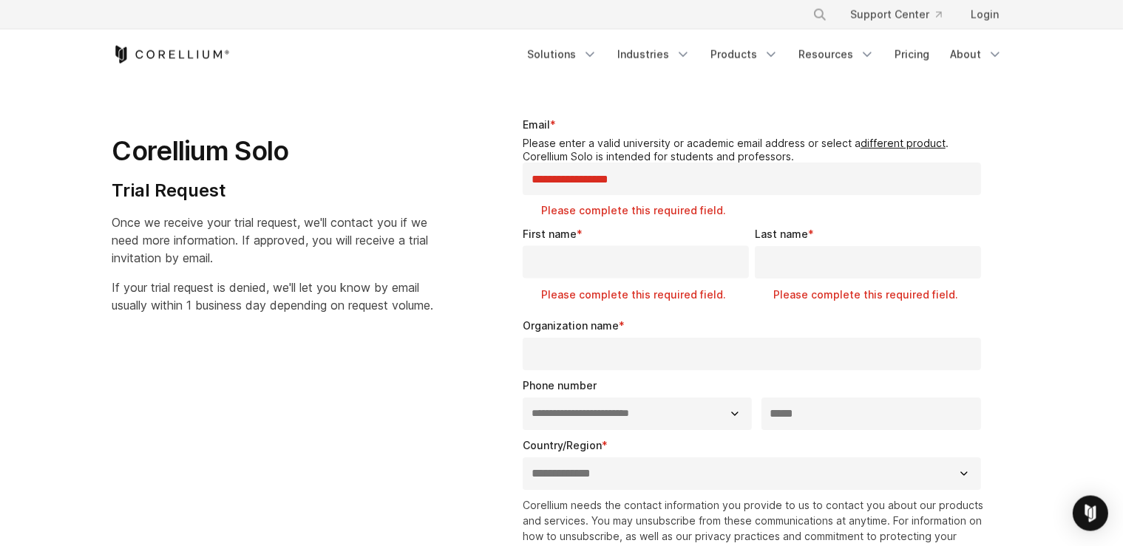
scroll to position [0, 0]
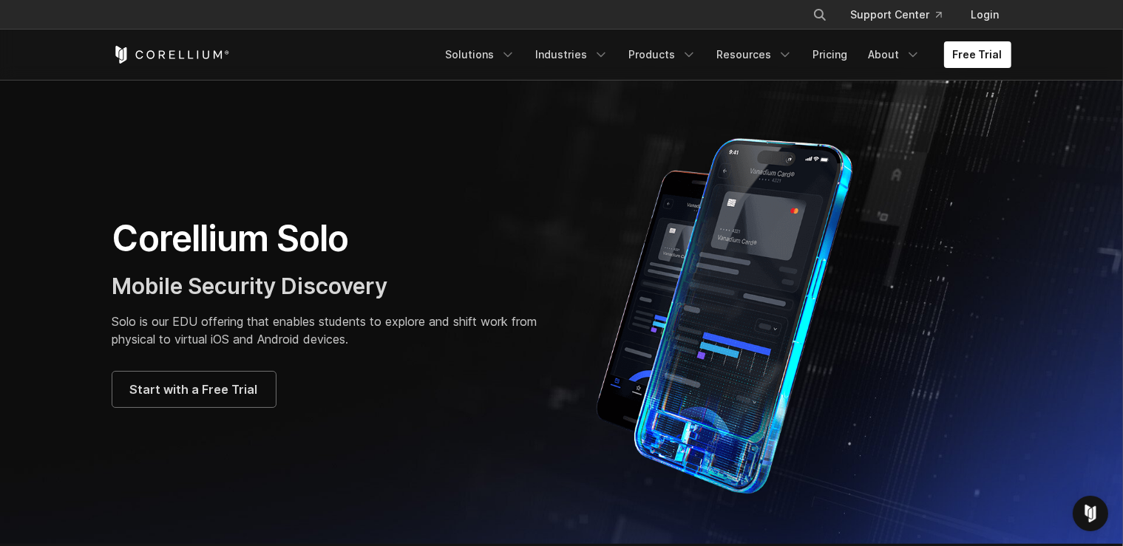
click at [196, 43] on div "Free Trial Solutions IoT" at bounding box center [561, 55] width 899 height 50
click at [188, 52] on icon "Corellium Home" at bounding box center [171, 55] width 118 height 18
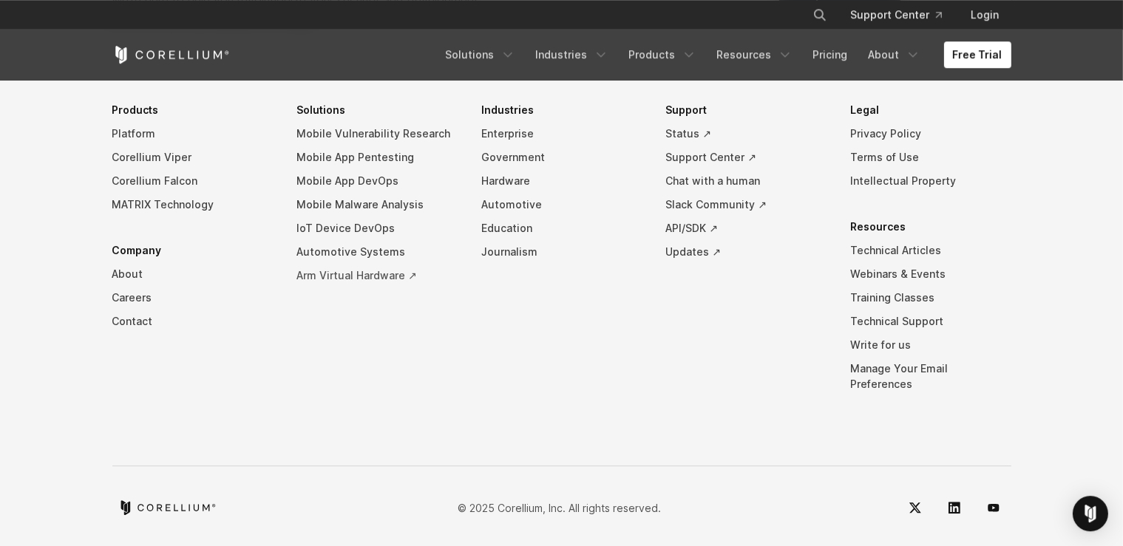
scroll to position [3488, 0]
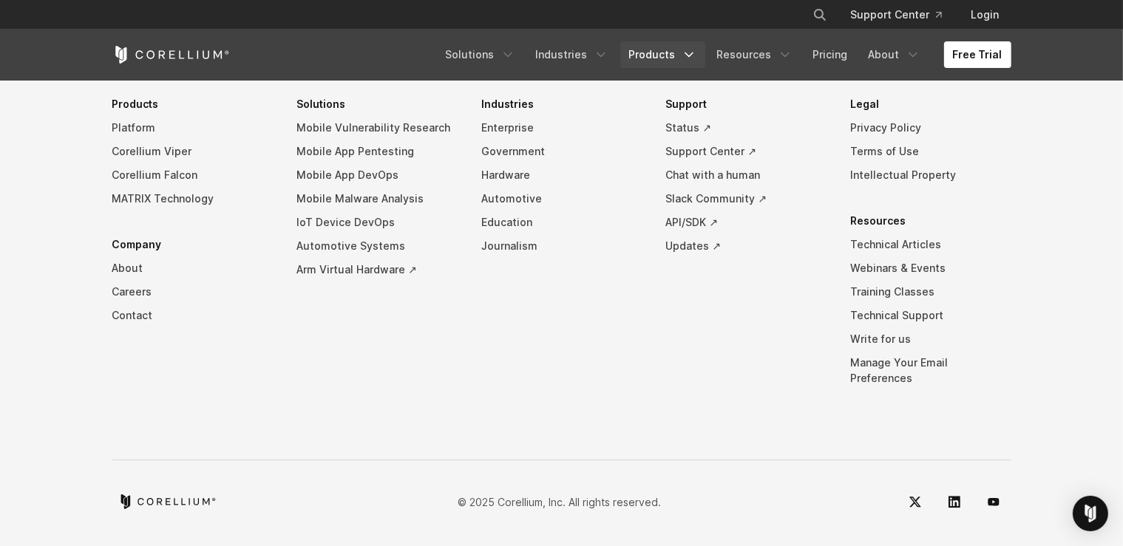
click at [687, 50] on link "Products" at bounding box center [662, 54] width 85 height 27
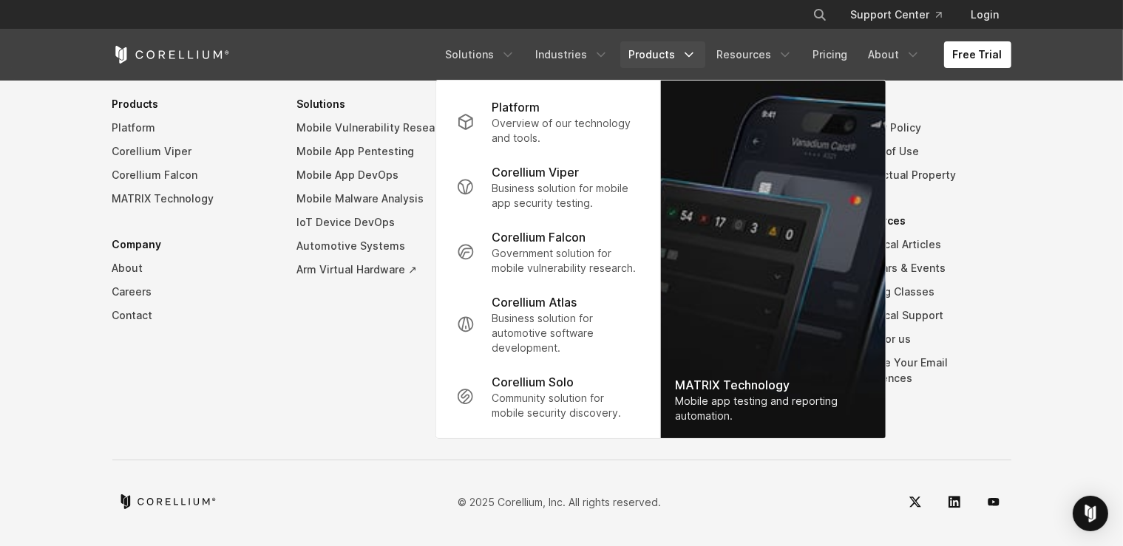
click at [319, 407] on li "Solutions Mobile Vulnerability Research Mobile App Pentesting Mobile App DevOps…" at bounding box center [376, 252] width 161 height 320
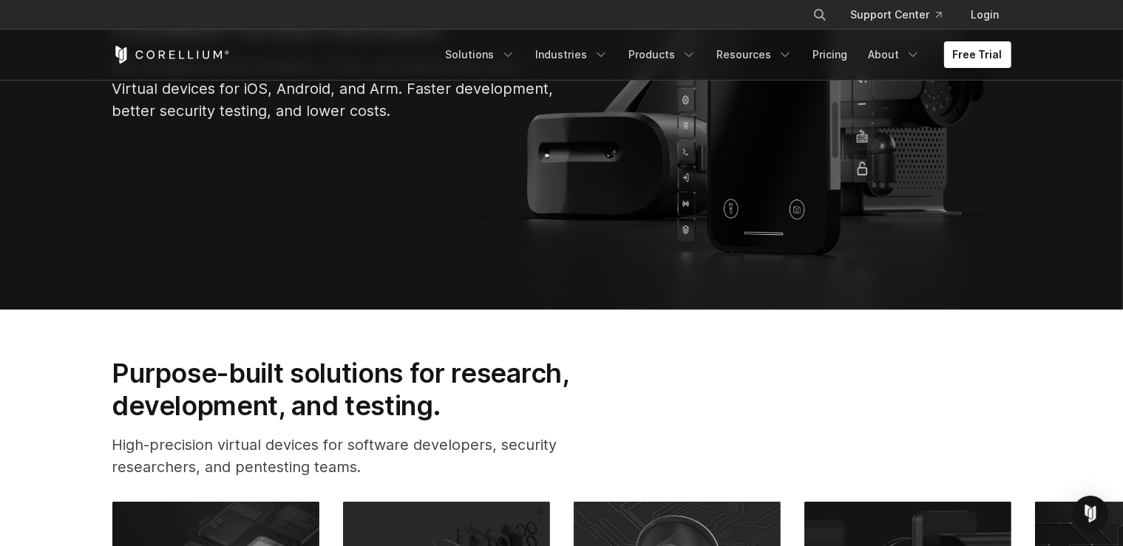
scroll to position [0, 0]
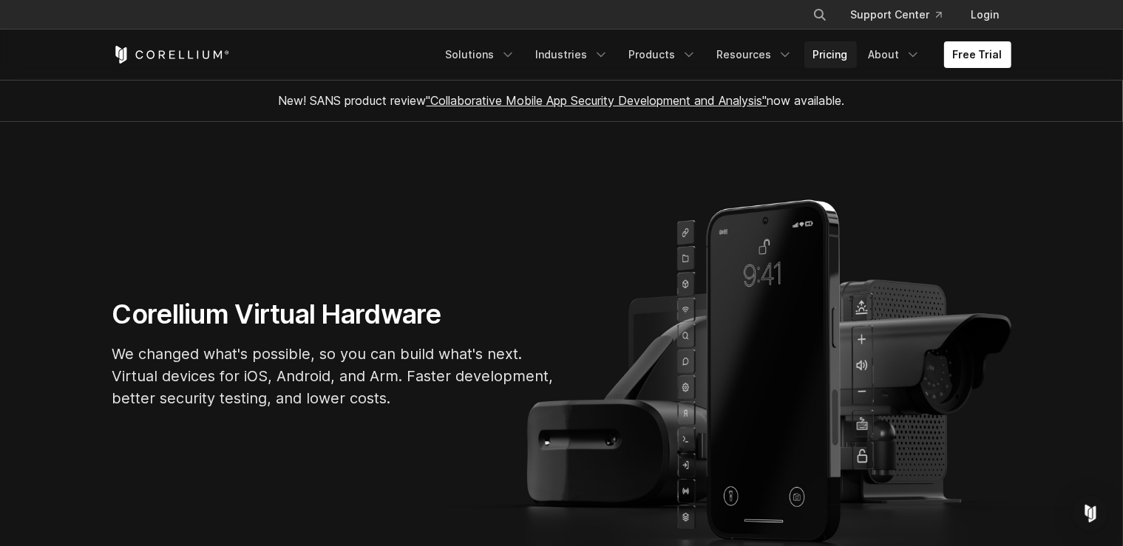
click at [826, 55] on link "Pricing" at bounding box center [830, 54] width 52 height 27
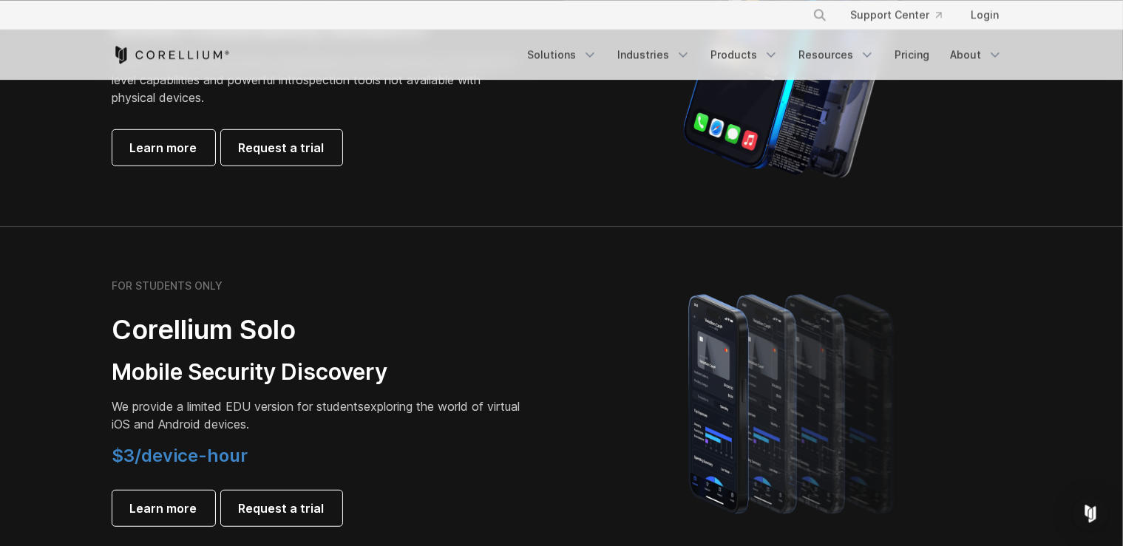
scroll to position [858, 0]
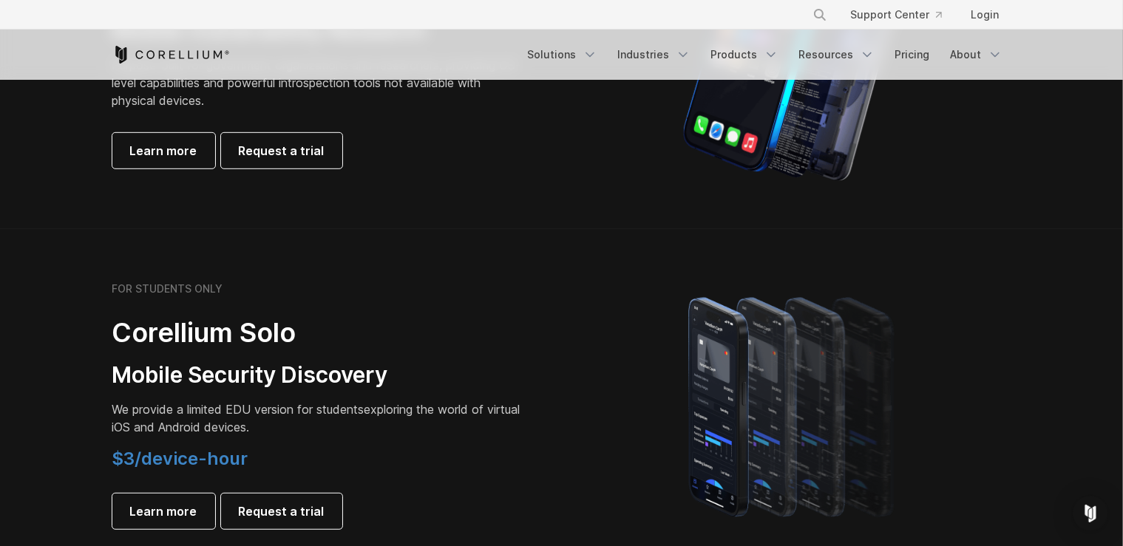
click at [222, 425] on p "We provide a limited EDU version for students exploring the world of virtual iO…" at bounding box center [319, 418] width 414 height 35
drag, startPoint x: 222, startPoint y: 425, endPoint x: 288, endPoint y: 426, distance: 66.5
click at [288, 426] on p "We provide a limited EDU version for students exploring the world of virtual iO…" at bounding box center [319, 418] width 414 height 35
click at [168, 460] on span "$3/device-hour" at bounding box center [180, 458] width 136 height 21
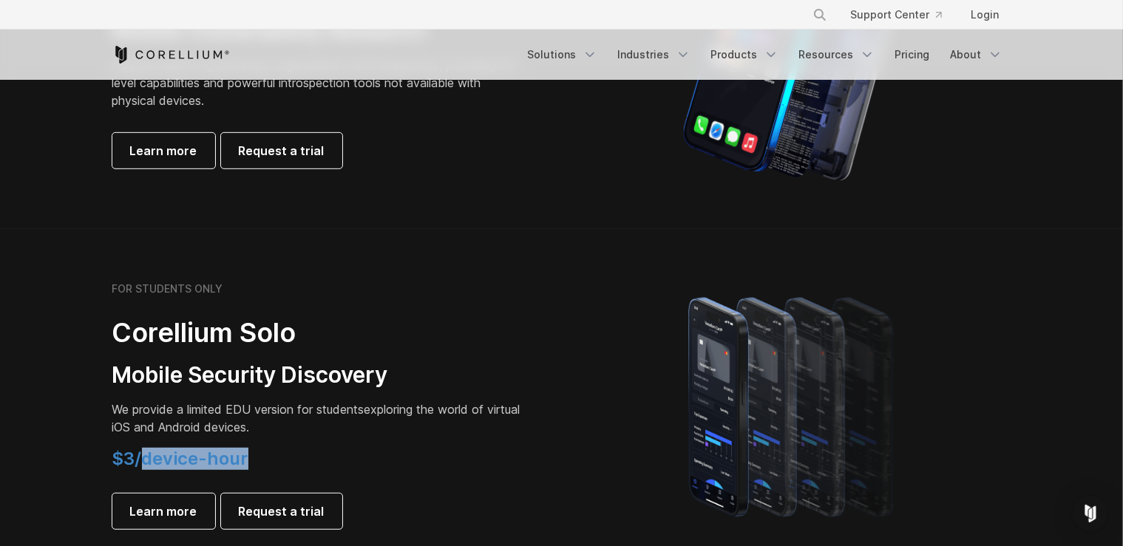
drag, startPoint x: 168, startPoint y: 460, endPoint x: 228, endPoint y: 460, distance: 59.9
click at [228, 460] on span "$3/device-hour" at bounding box center [180, 458] width 136 height 21
click at [188, 461] on span "$3/device-hour" at bounding box center [180, 458] width 136 height 21
drag, startPoint x: 188, startPoint y: 461, endPoint x: 235, endPoint y: 462, distance: 46.6
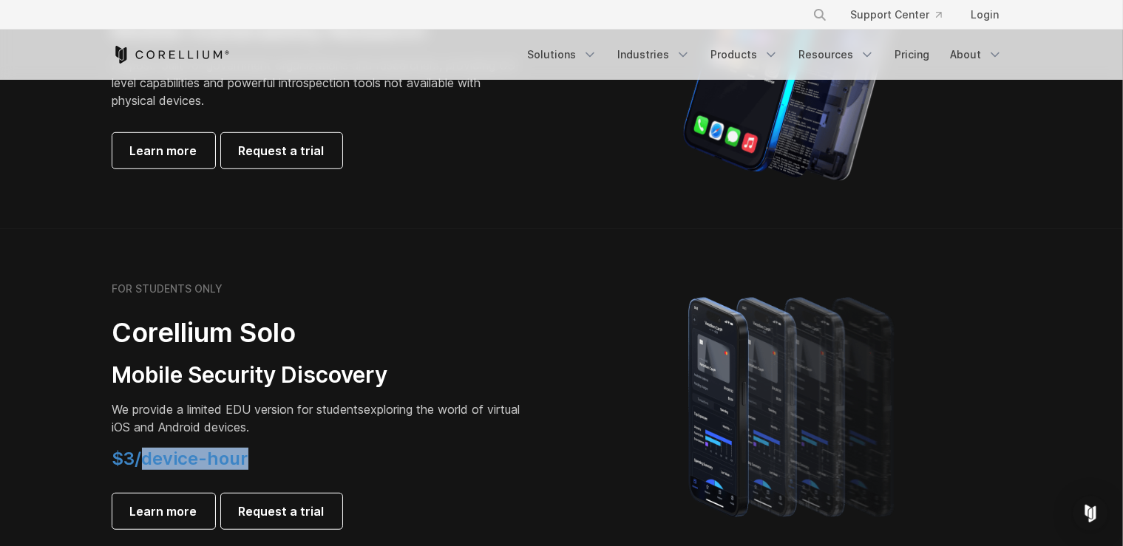
click at [235, 462] on span "$3/device-hour" at bounding box center [180, 458] width 136 height 21
click at [179, 462] on span "$3/device-hour" at bounding box center [180, 458] width 136 height 21
drag, startPoint x: 179, startPoint y: 462, endPoint x: 225, endPoint y: 461, distance: 46.6
click at [225, 461] on span "$3/device-hour" at bounding box center [180, 458] width 136 height 21
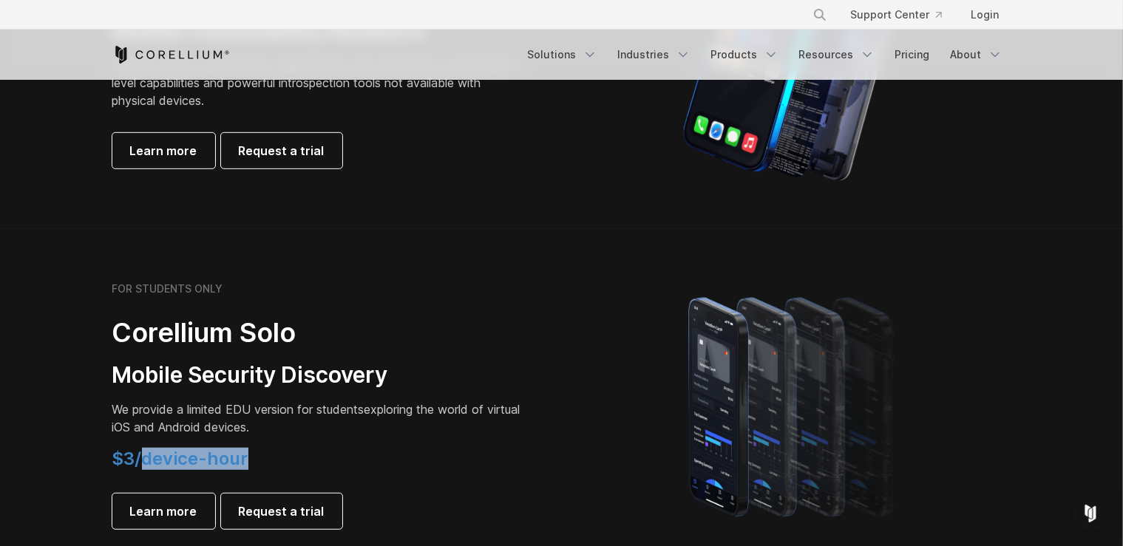
click at [225, 461] on span "$3/device-hour" at bounding box center [180, 458] width 136 height 21
click at [182, 462] on span "$3/device-hour" at bounding box center [180, 458] width 136 height 21
drag, startPoint x: 182, startPoint y: 462, endPoint x: 231, endPoint y: 462, distance: 49.5
click at [231, 462] on span "$3/device-hour" at bounding box center [180, 458] width 136 height 21
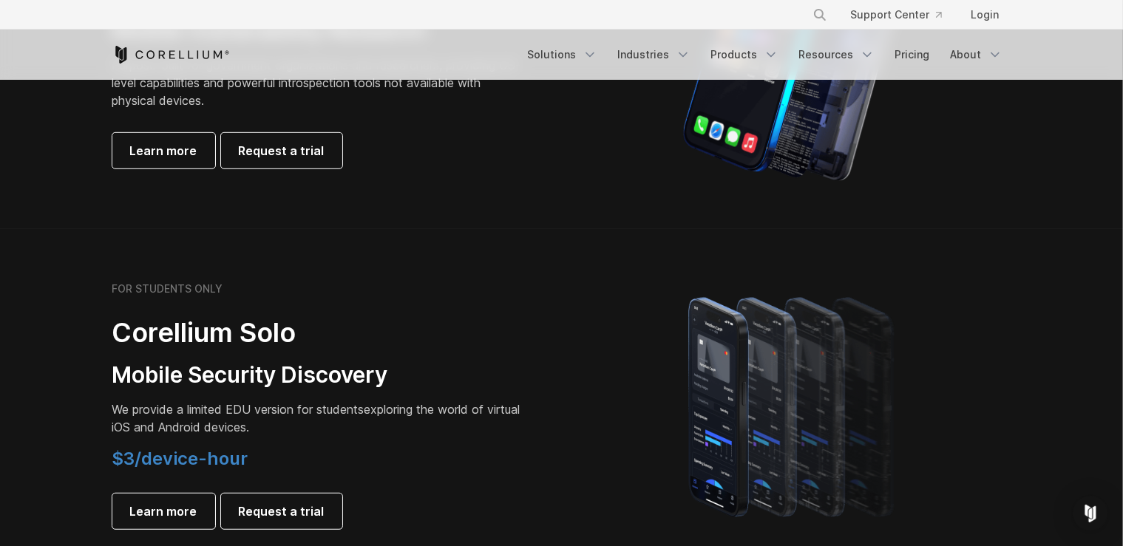
click at [180, 463] on span "$3/device-hour" at bounding box center [180, 458] width 136 height 21
drag, startPoint x: 180, startPoint y: 463, endPoint x: 240, endPoint y: 463, distance: 60.6
click at [240, 463] on span "$3/device-hour" at bounding box center [180, 458] width 136 height 21
click at [191, 462] on span "$3/device-hour" at bounding box center [180, 458] width 136 height 21
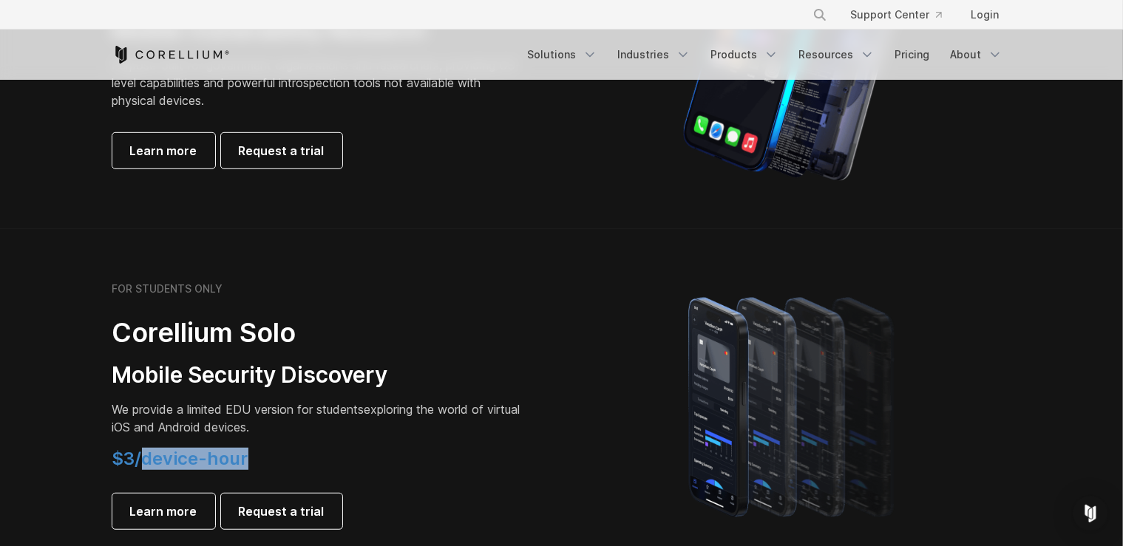
drag, startPoint x: 191, startPoint y: 462, endPoint x: 239, endPoint y: 463, distance: 48.1
click at [239, 463] on span "$3/device-hour" at bounding box center [180, 458] width 136 height 21
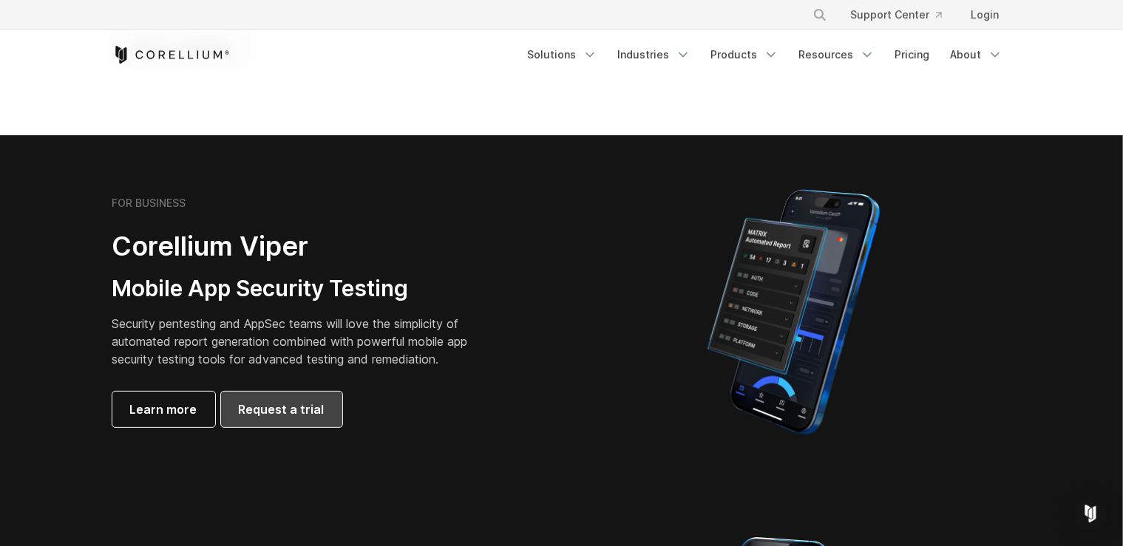
scroll to position [234, 0]
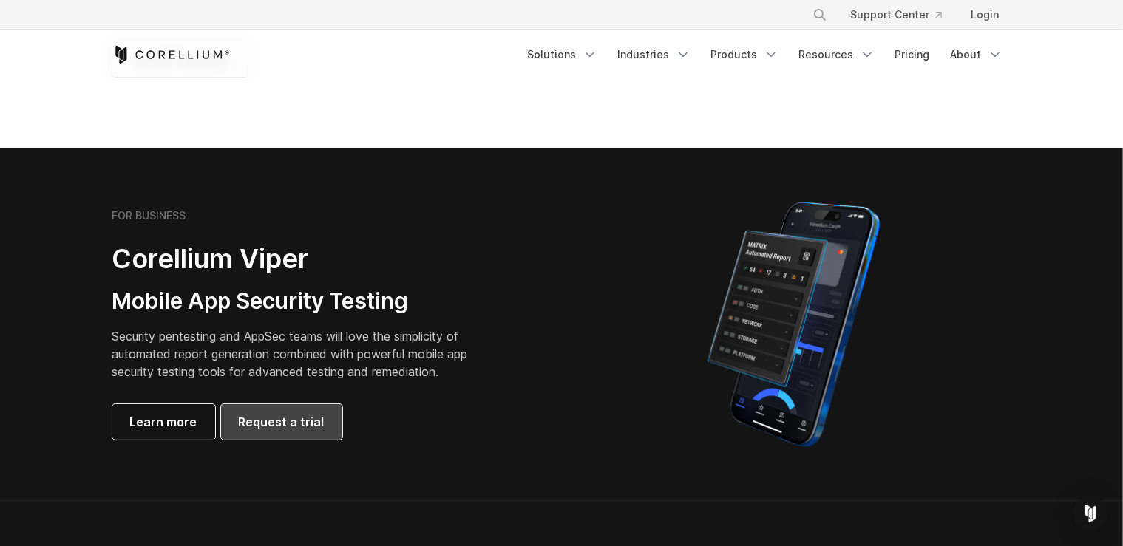
click at [264, 420] on span "Request a trial" at bounding box center [282, 422] width 86 height 18
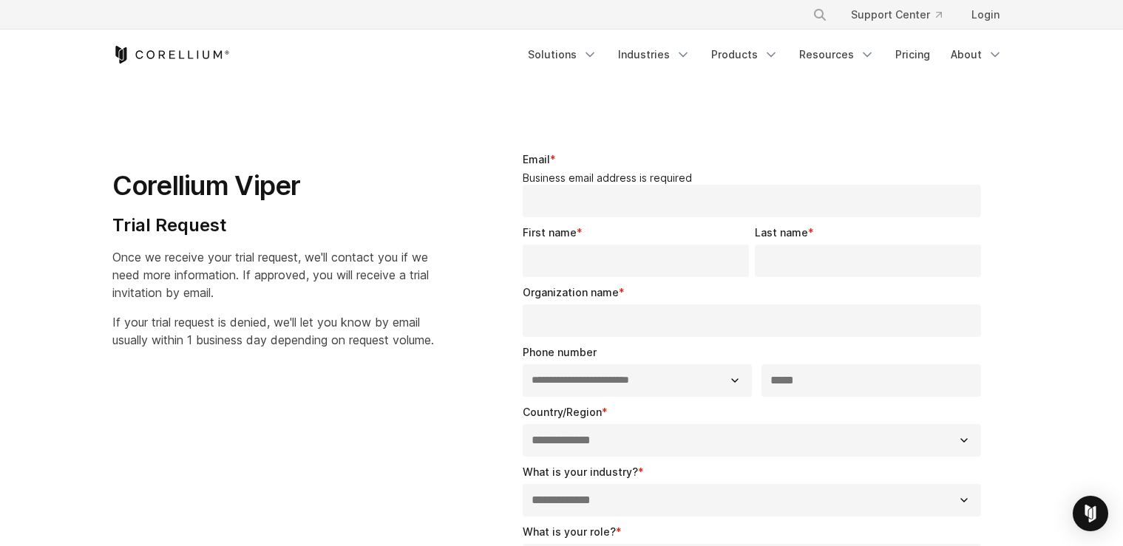
select select "**"
click at [597, 194] on input "Email *" at bounding box center [752, 201] width 459 height 33
type input "**********"
click at [369, 267] on p "Once we receive your trial request, we'll contact you if we need more informati…" at bounding box center [273, 274] width 322 height 53
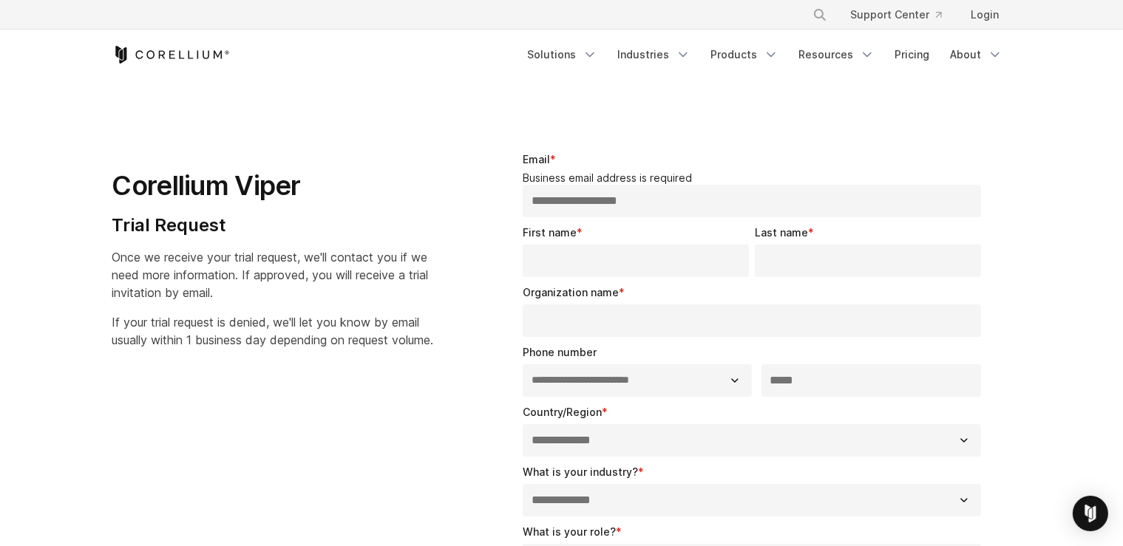
click at [563, 268] on input "First name *" at bounding box center [636, 261] width 226 height 33
type input "*****"
click at [856, 256] on input "********" at bounding box center [868, 261] width 226 height 33
type input "**********"
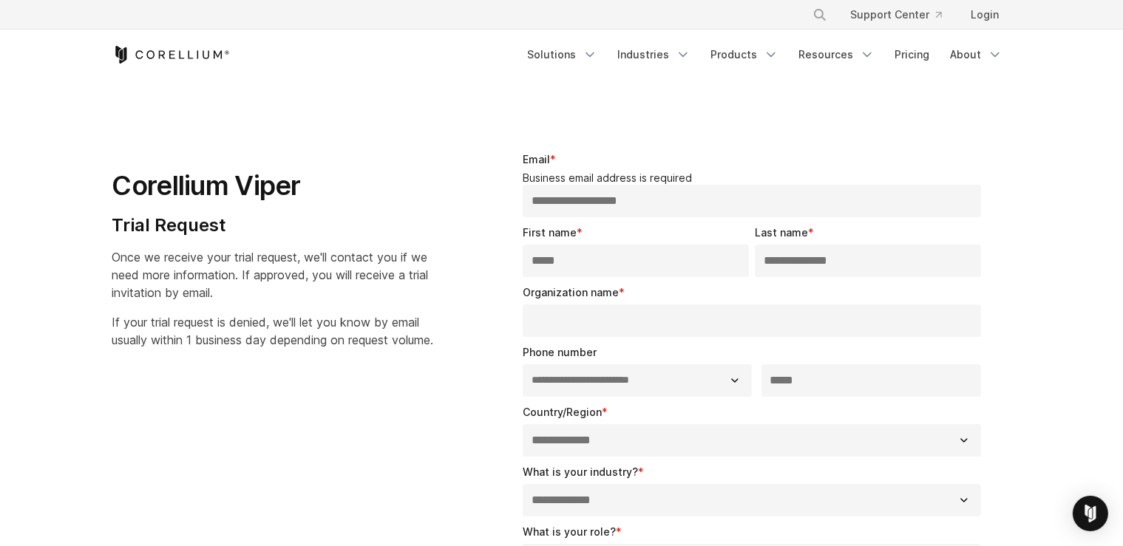
click at [580, 324] on input "Organization name *" at bounding box center [752, 321] width 459 height 33
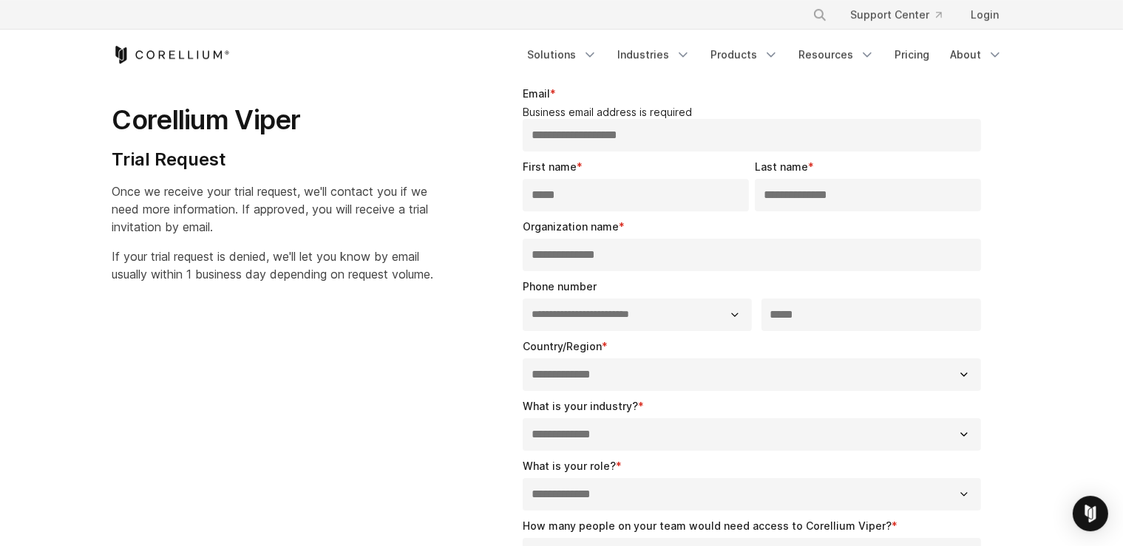
scroll to position [78, 0]
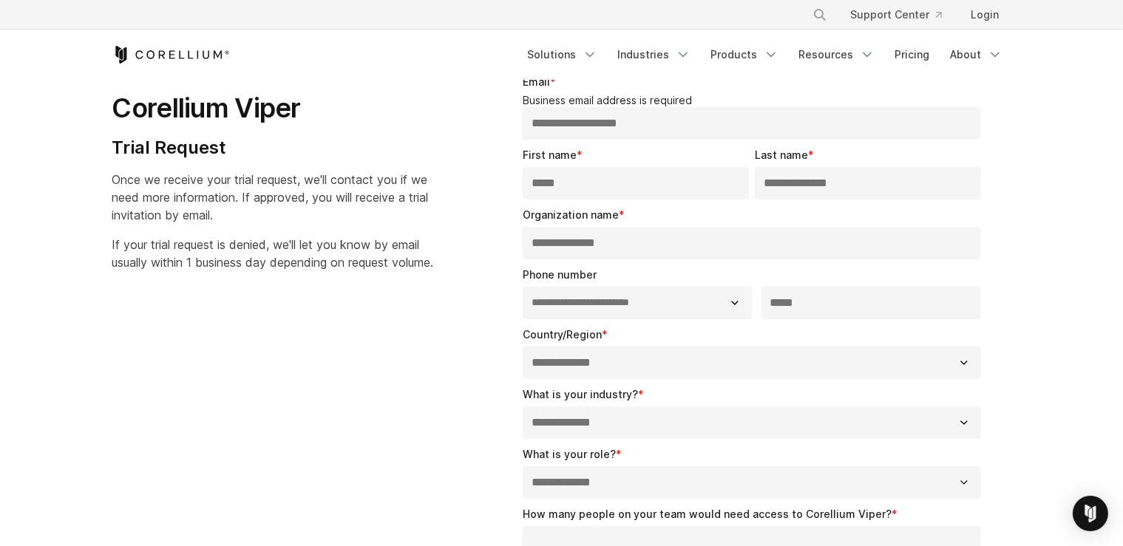
type input "**********"
click at [523, 287] on select "**********" at bounding box center [637, 303] width 229 height 33
click option "**********" at bounding box center [0, 0] width 0 height 0
click at [818, 302] on input "****" at bounding box center [871, 303] width 220 height 33
type input "**********"
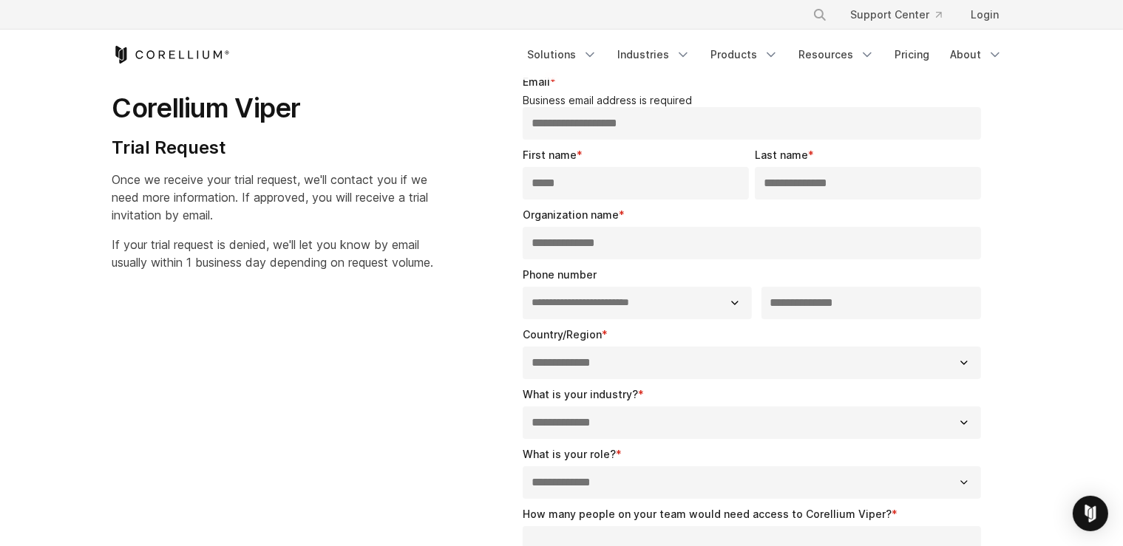
click at [523, 347] on select "**********" at bounding box center [752, 363] width 459 height 33
select select "**********"
click option "**********" at bounding box center [0, 0] width 0 height 0
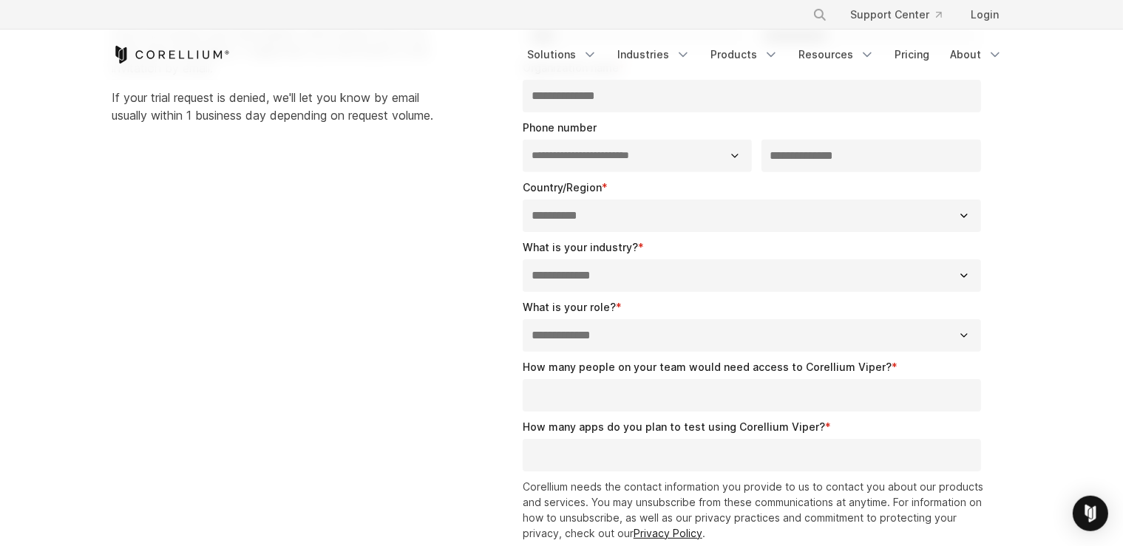
scroll to position [234, 0]
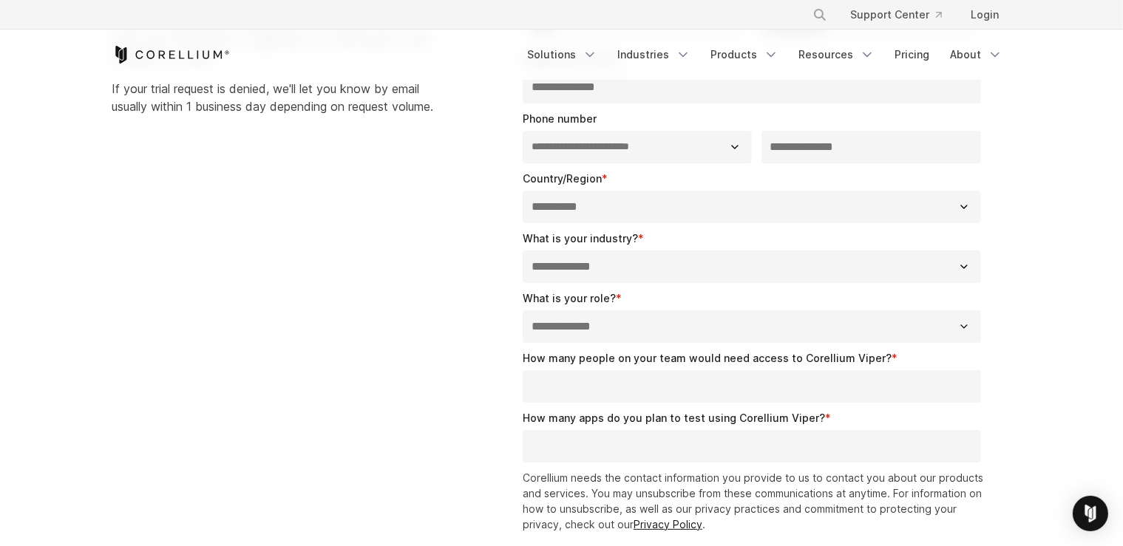
click at [523, 251] on select "**********" at bounding box center [752, 267] width 459 height 33
select select "*****"
click option "*****" at bounding box center [0, 0] width 0 height 0
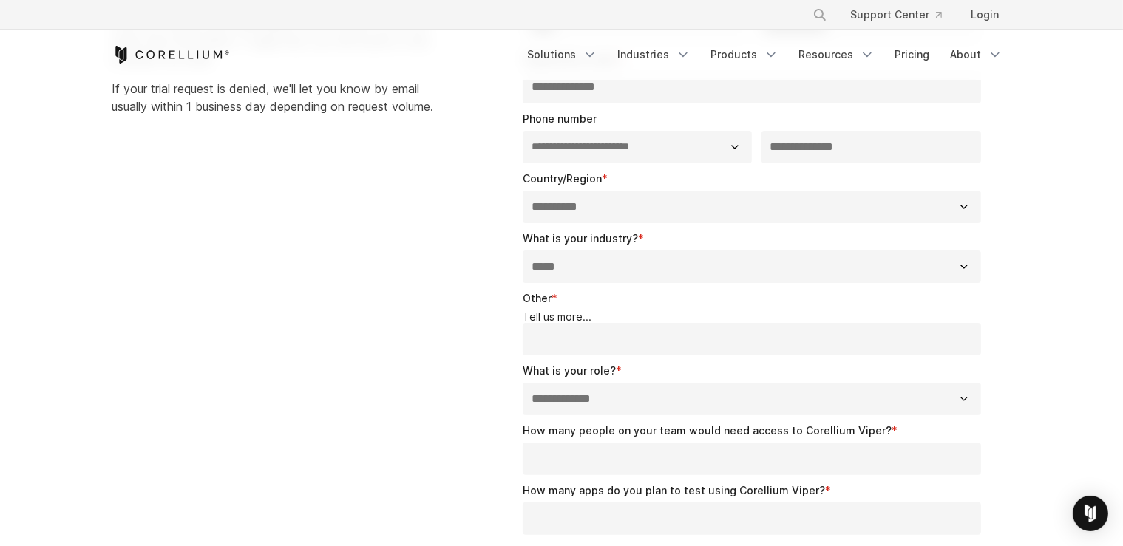
click at [605, 333] on input "Other *" at bounding box center [752, 339] width 459 height 33
type input "*"
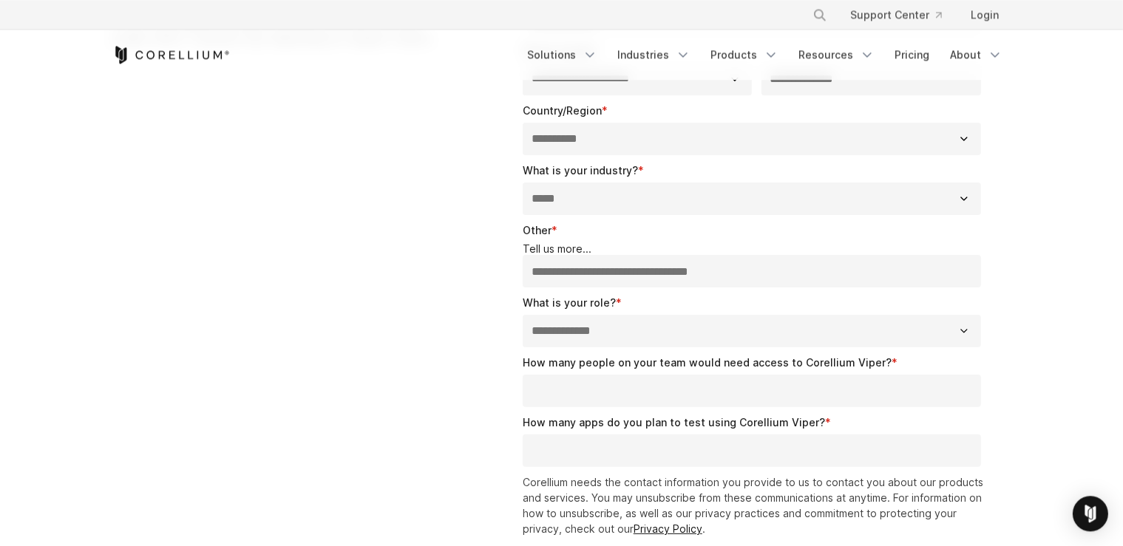
scroll to position [312, 0]
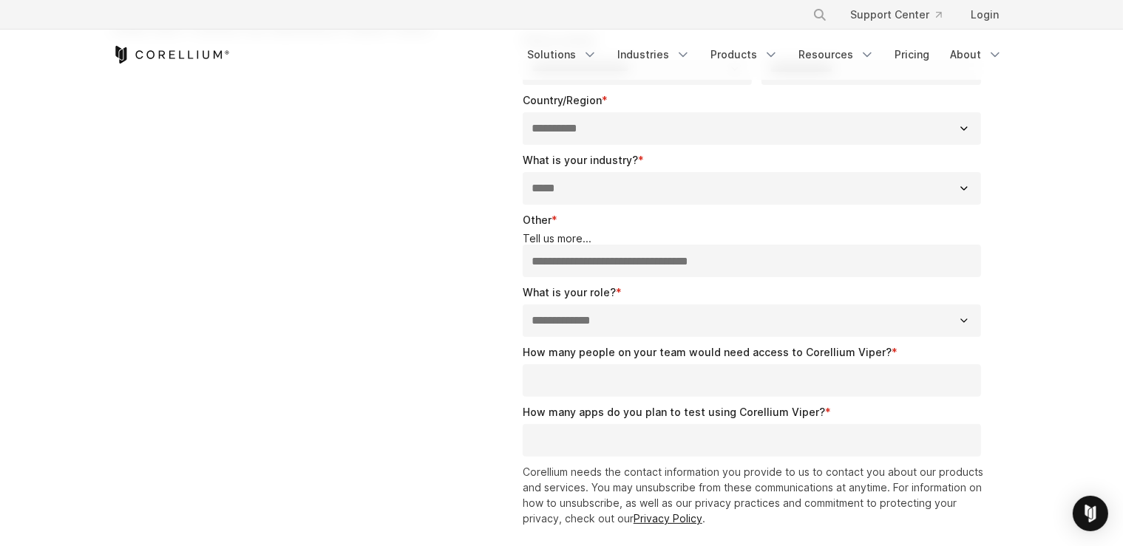
type input "**********"
click at [523, 305] on select "**********" at bounding box center [752, 321] width 459 height 33
click option "**********" at bounding box center [0, 0] width 0 height 0
click at [523, 305] on select "**********" at bounding box center [752, 321] width 459 height 33
select select "**********"
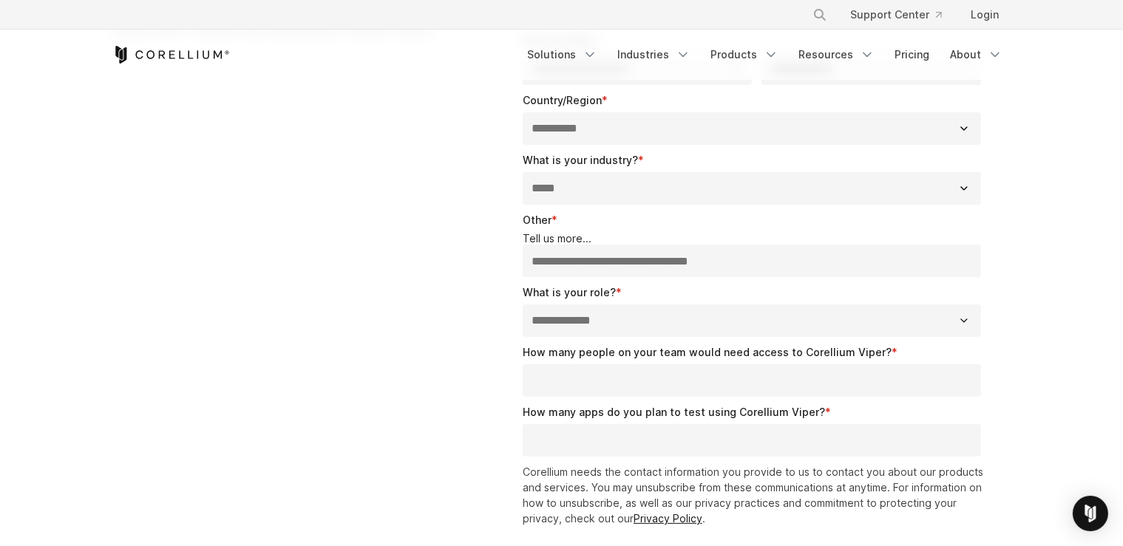
click option "**********" at bounding box center [0, 0] width 0 height 0
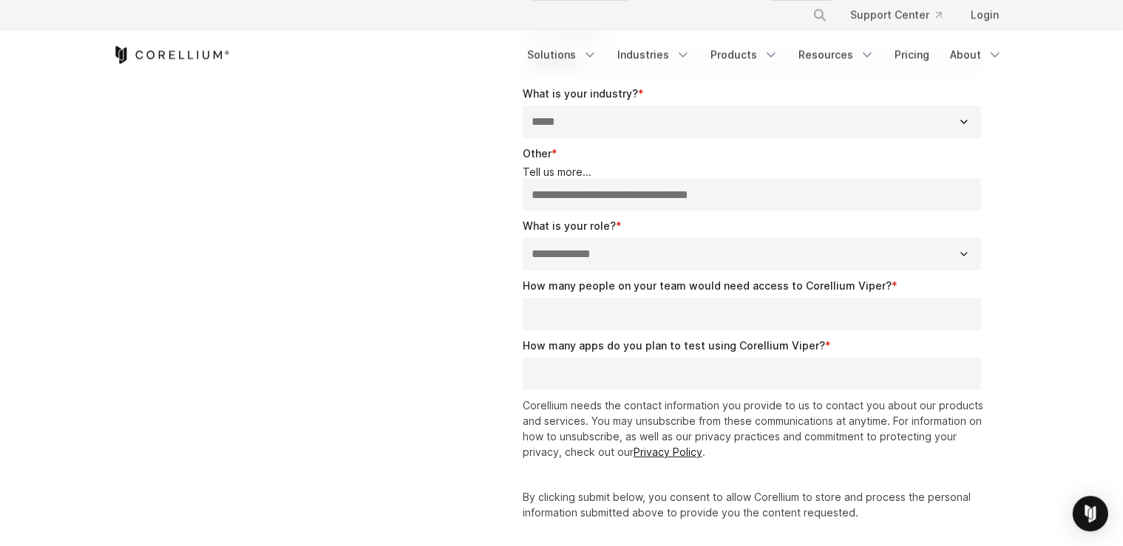
scroll to position [390, 0]
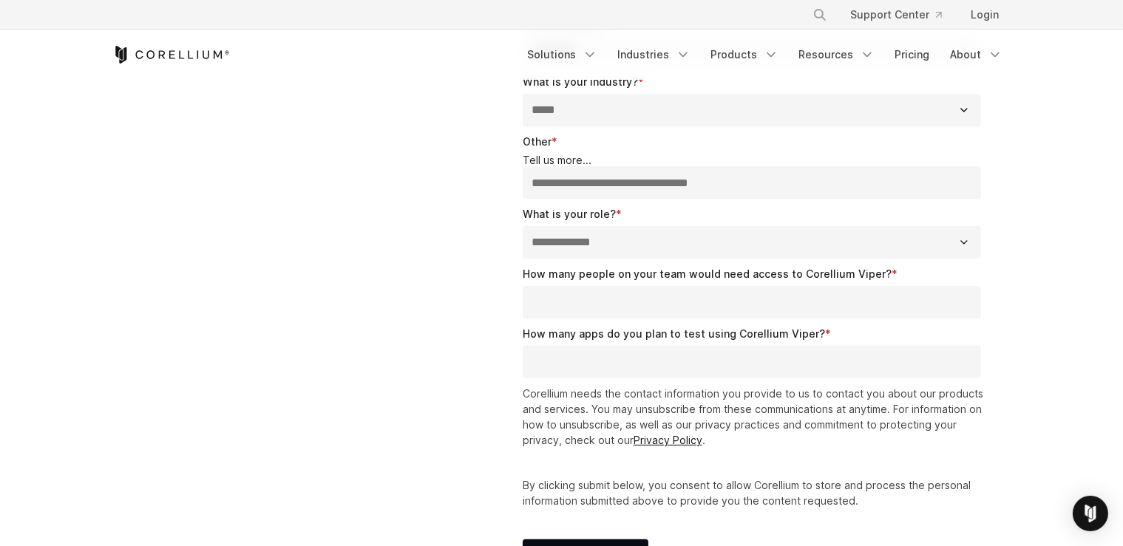
click at [625, 297] on input "How many people on your team would need access to Corellium Viper? *" at bounding box center [752, 302] width 459 height 33
type input "*"
click at [609, 365] on input "How many apps do you plan to test using Corellium Viper? *" at bounding box center [752, 362] width 459 height 33
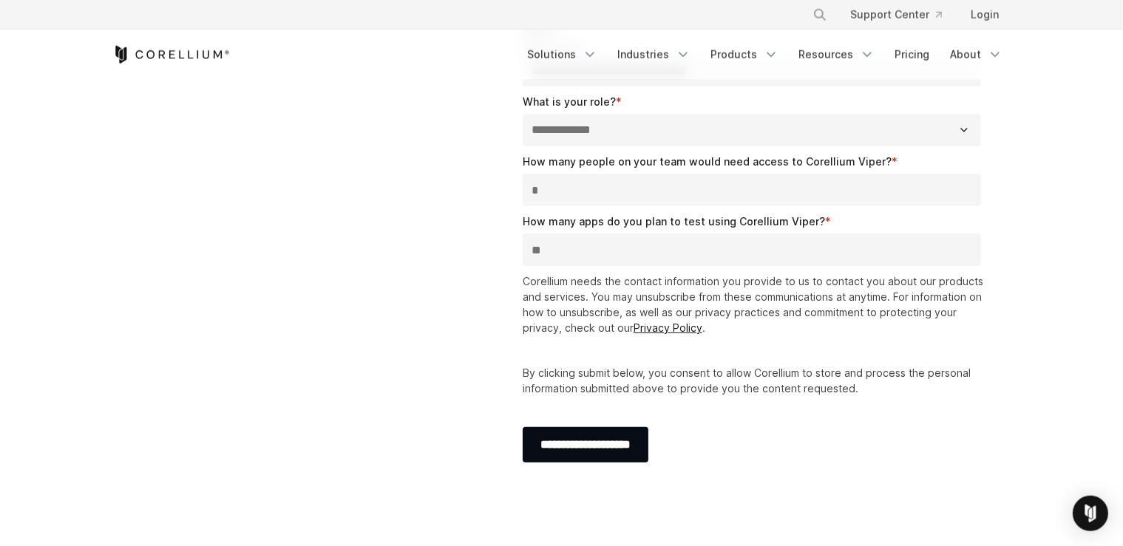
scroll to position [468, 0]
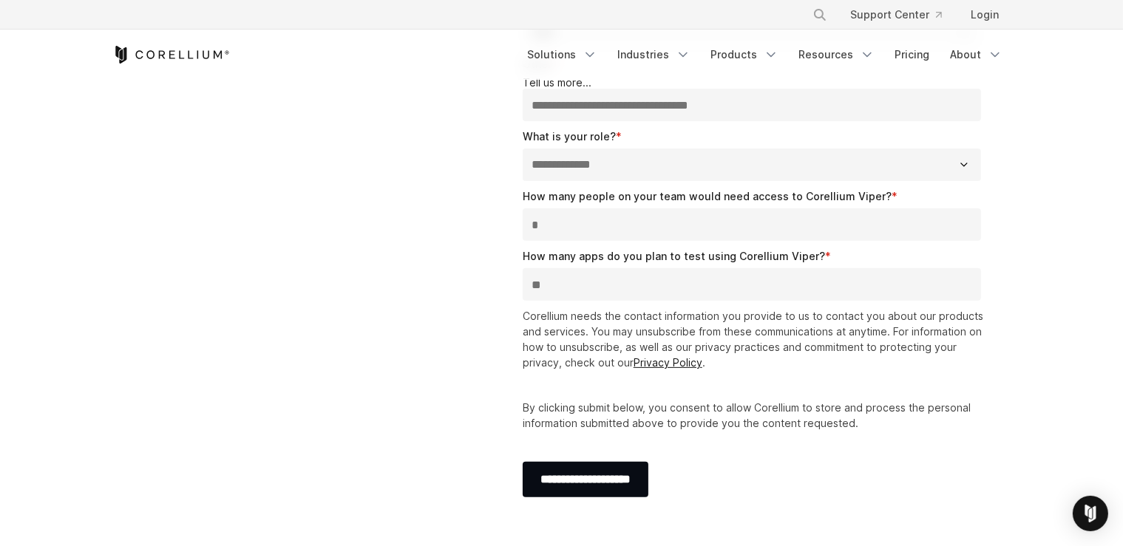
type input "**"
click at [585, 218] on input "*" at bounding box center [752, 224] width 459 height 33
type input "*"
click at [583, 277] on input "**" at bounding box center [752, 284] width 459 height 33
type input "***"
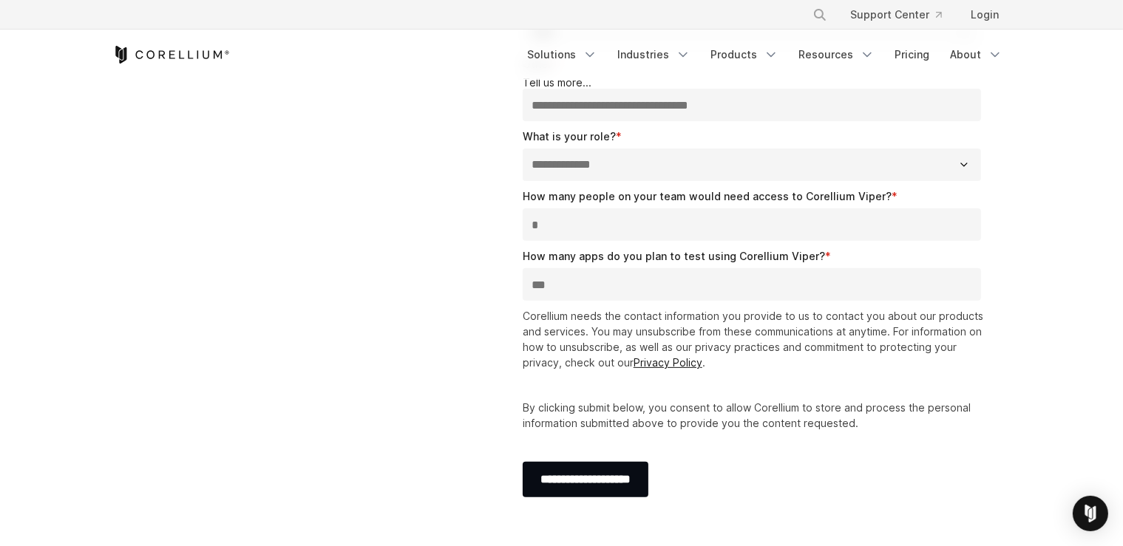
click at [441, 463] on div "**********" at bounding box center [562, 98] width 928 height 876
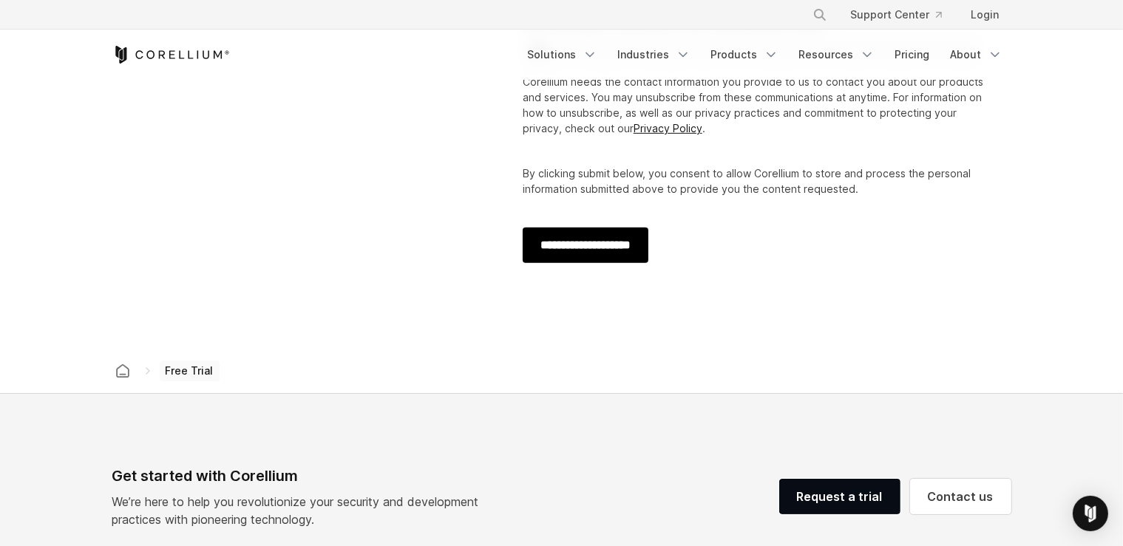
click at [611, 254] on input "**********" at bounding box center [586, 245] width 126 height 35
